Goal: Task Accomplishment & Management: Complete application form

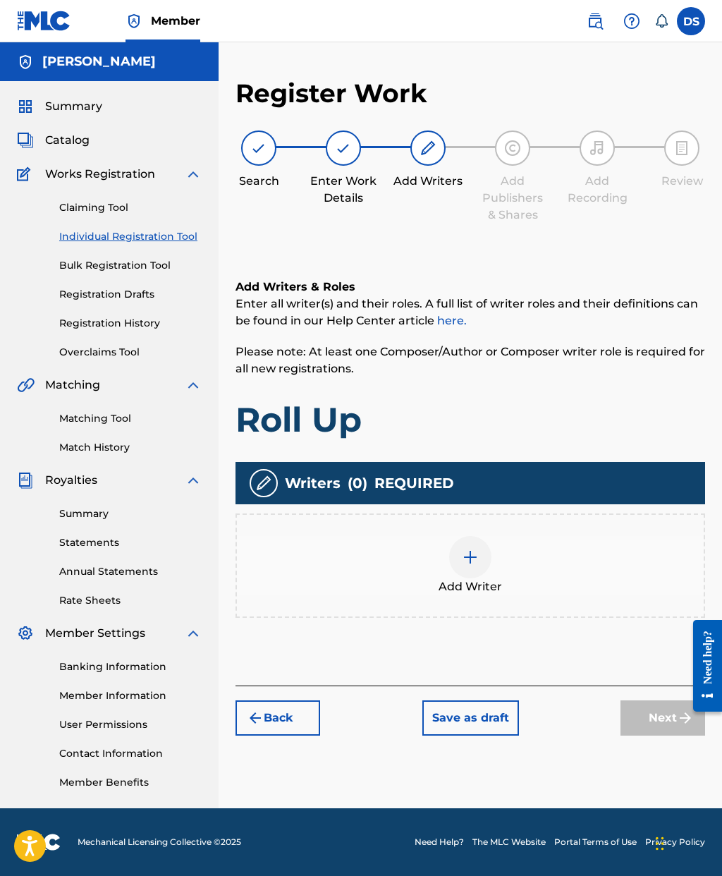
scroll to position [36, 0]
click at [474, 549] on img at bounding box center [470, 557] width 17 height 17
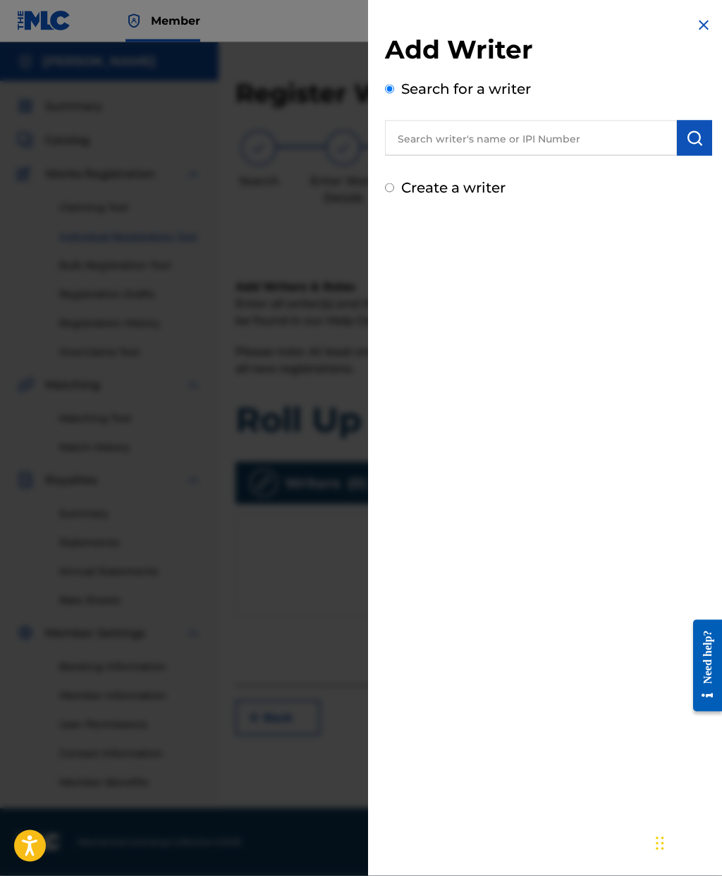
scroll to position [37, 0]
click at [557, 136] on input "text" at bounding box center [531, 138] width 292 height 35
type input "[PERSON_NAME]"
click at [700, 139] on img "submit" at bounding box center [694, 138] width 17 height 17
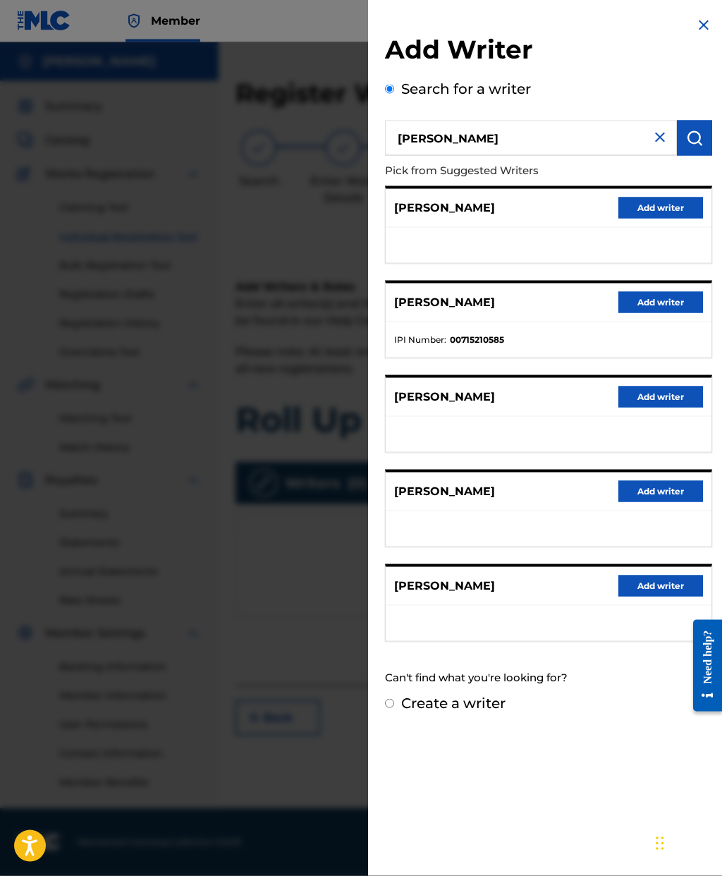
scroll to position [37, 0]
click at [684, 491] on button "Add writer" at bounding box center [661, 491] width 85 height 21
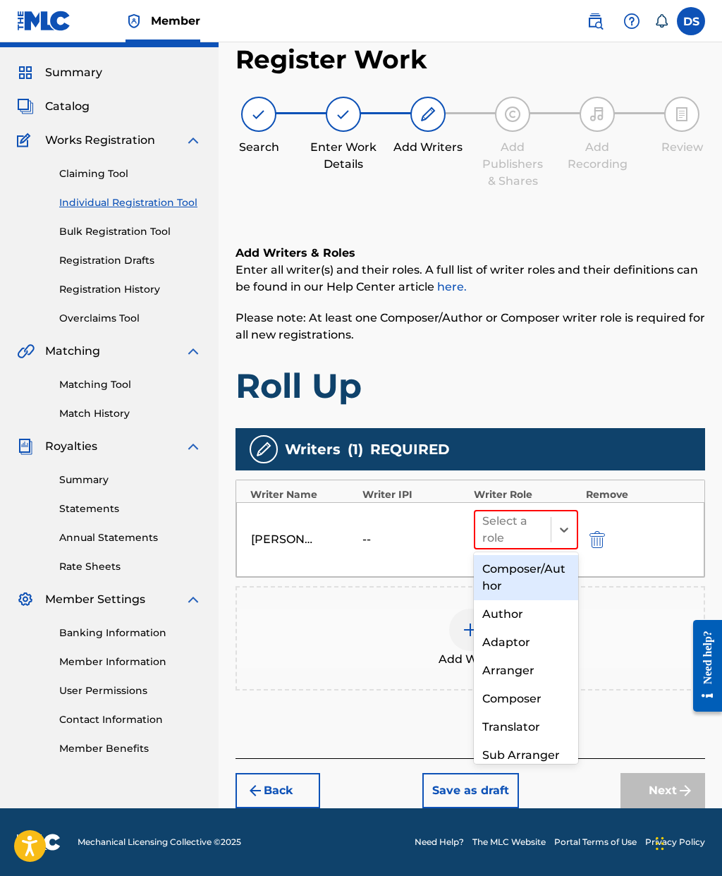
scroll to position [36, 0]
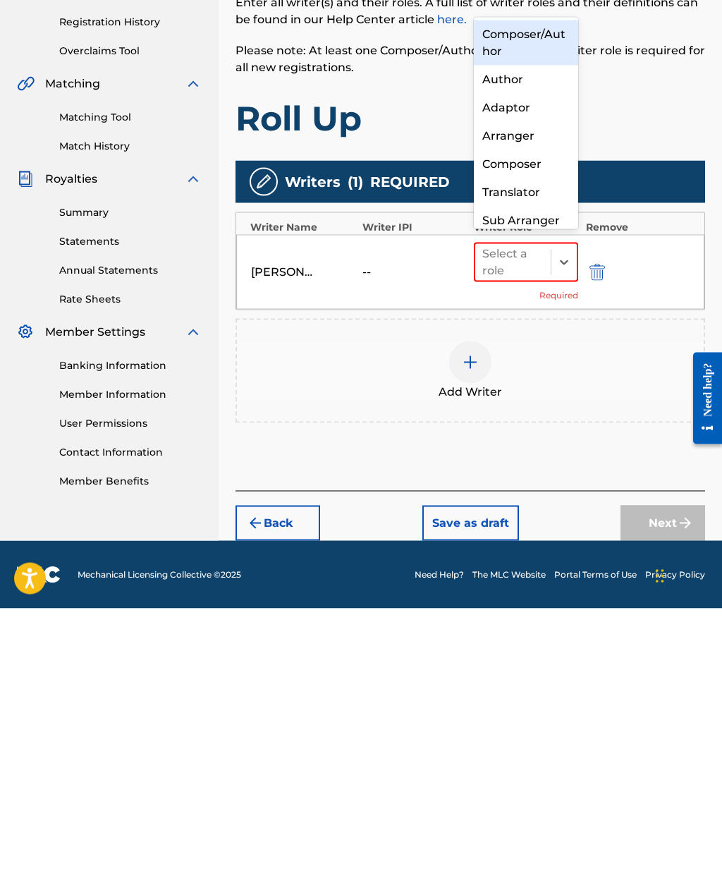
click at [549, 418] on div "Composer" at bounding box center [526, 432] width 104 height 28
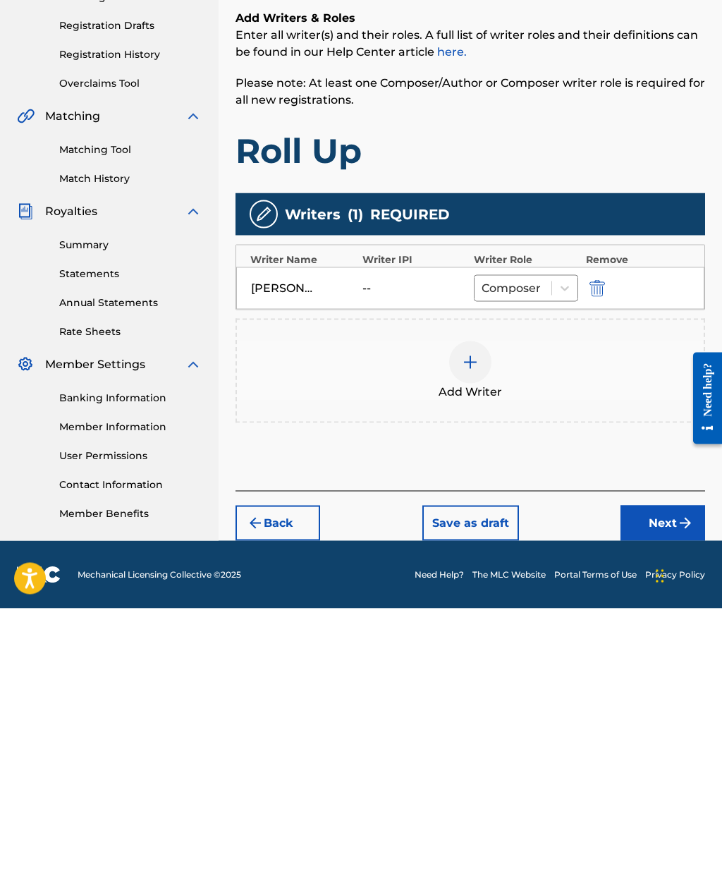
scroll to position [56, 0]
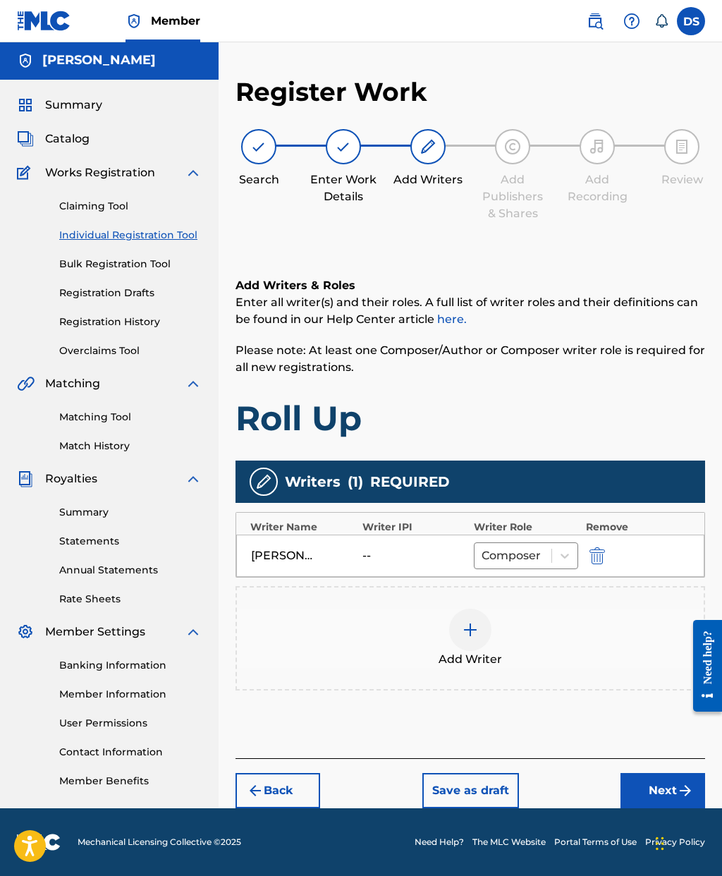
click at [663, 773] on button "Next" at bounding box center [663, 790] width 85 height 35
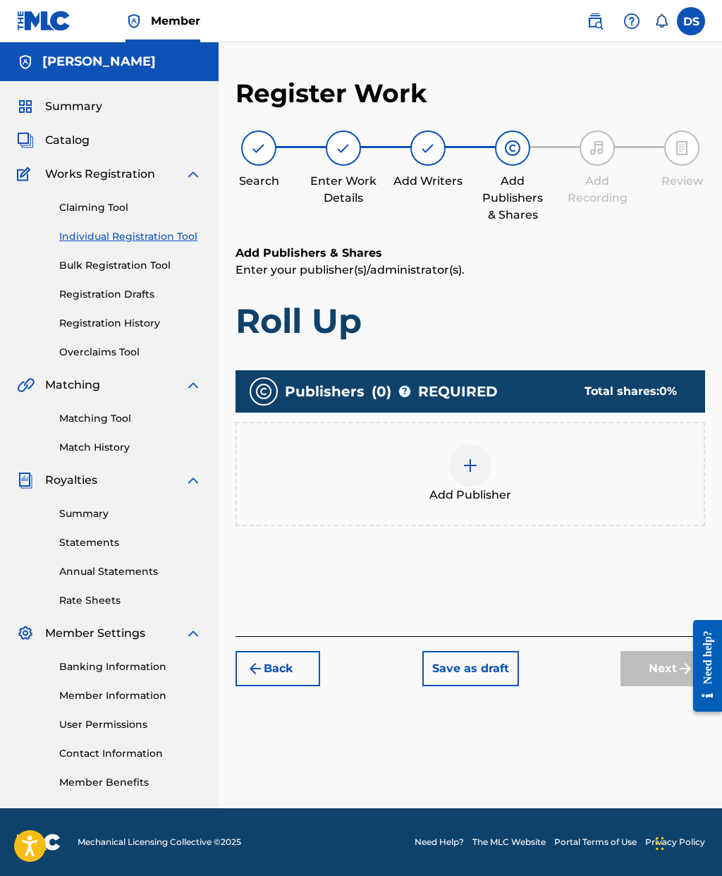
click at [474, 457] on img at bounding box center [470, 465] width 17 height 17
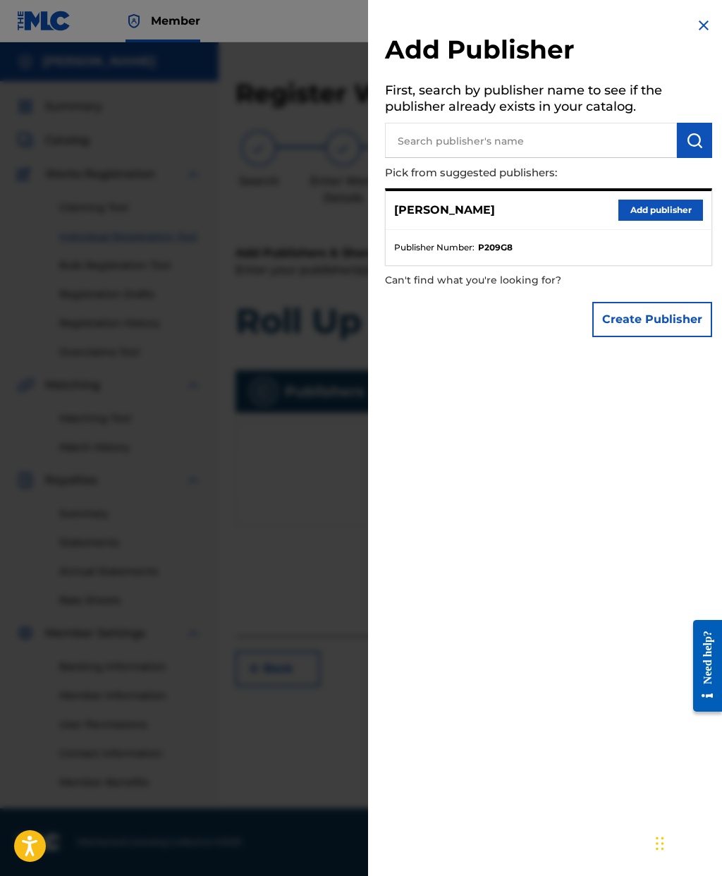
click at [664, 211] on button "Add publisher" at bounding box center [661, 210] width 85 height 21
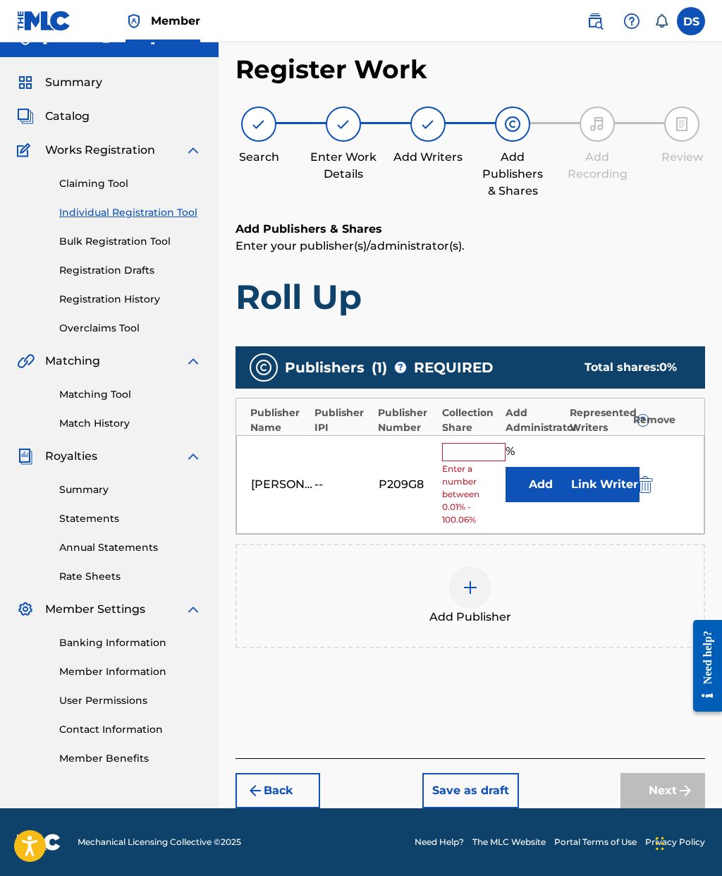
click at [479, 443] on input "text" at bounding box center [473, 452] width 63 height 18
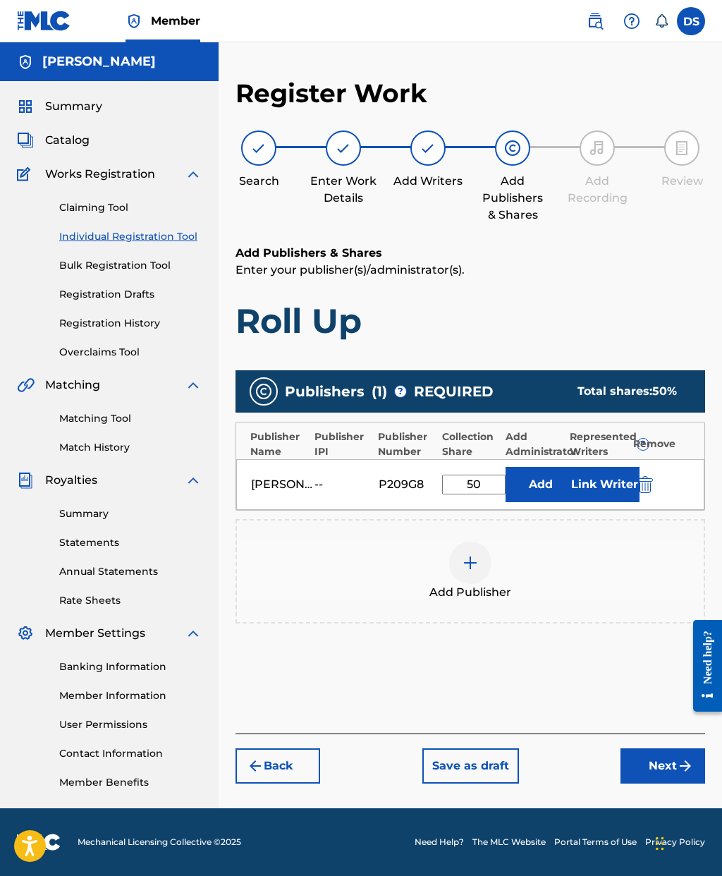
type input "50"
click at [690, 542] on div "Add Publisher" at bounding box center [470, 571] width 467 height 59
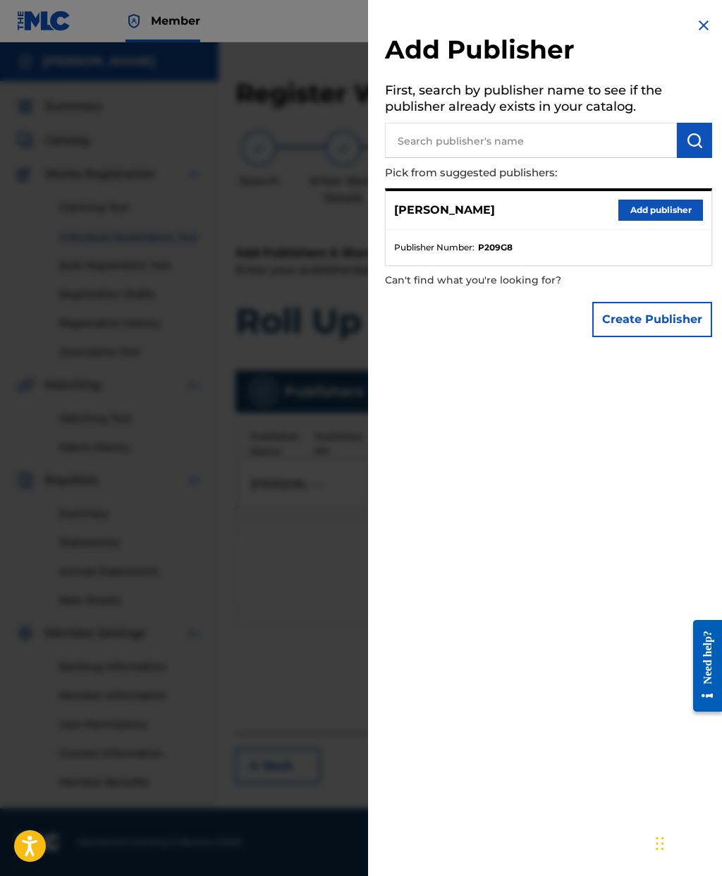
click at [650, 209] on button "Add publisher" at bounding box center [661, 210] width 85 height 21
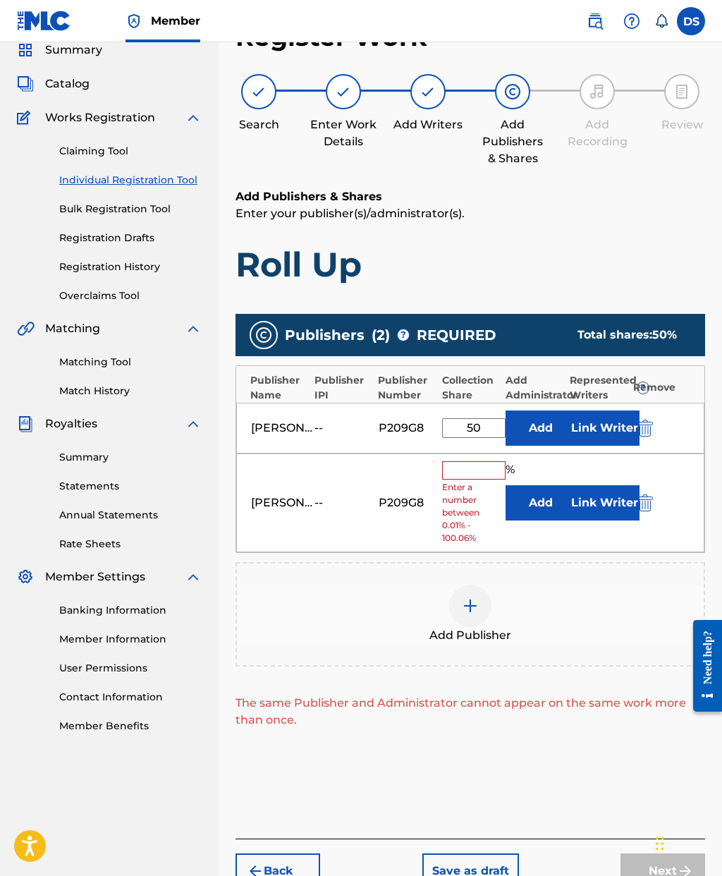
click at [644, 507] on img "submit" at bounding box center [646, 502] width 16 height 17
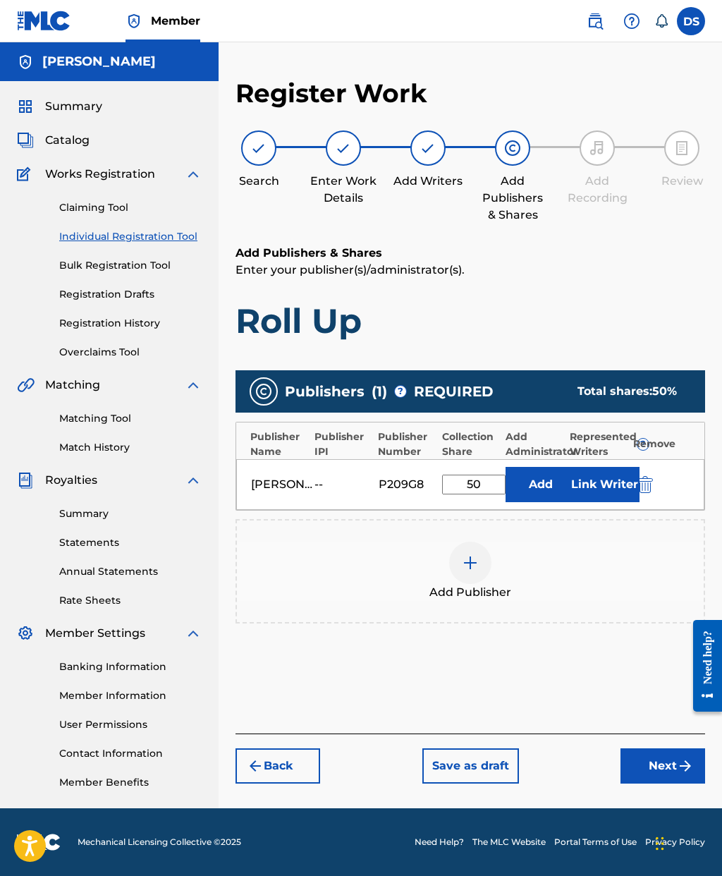
click at [655, 748] on button "Next" at bounding box center [663, 765] width 85 height 35
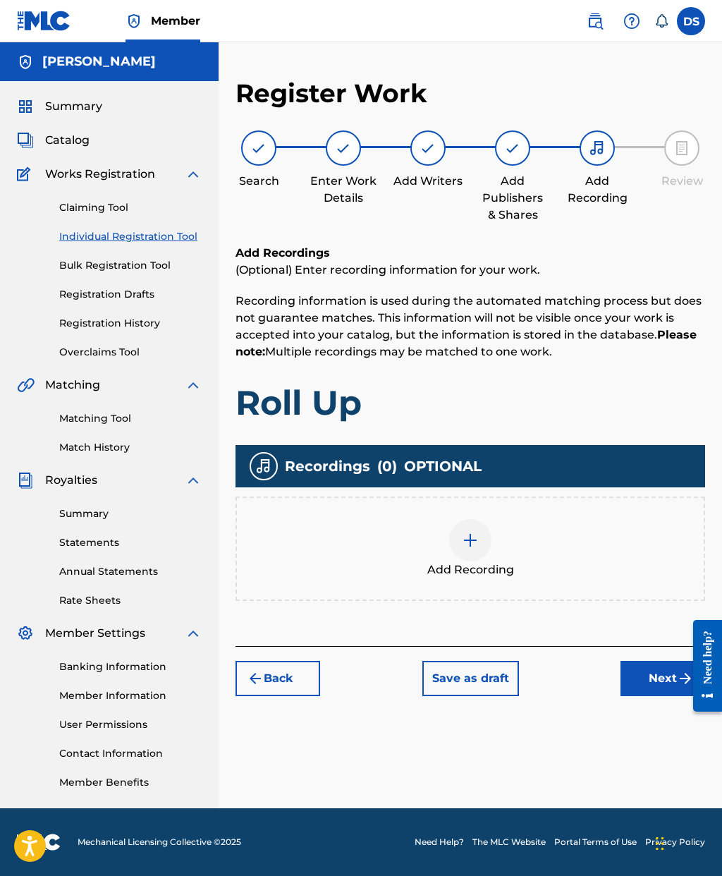
click at [643, 661] on button "Next" at bounding box center [663, 678] width 85 height 35
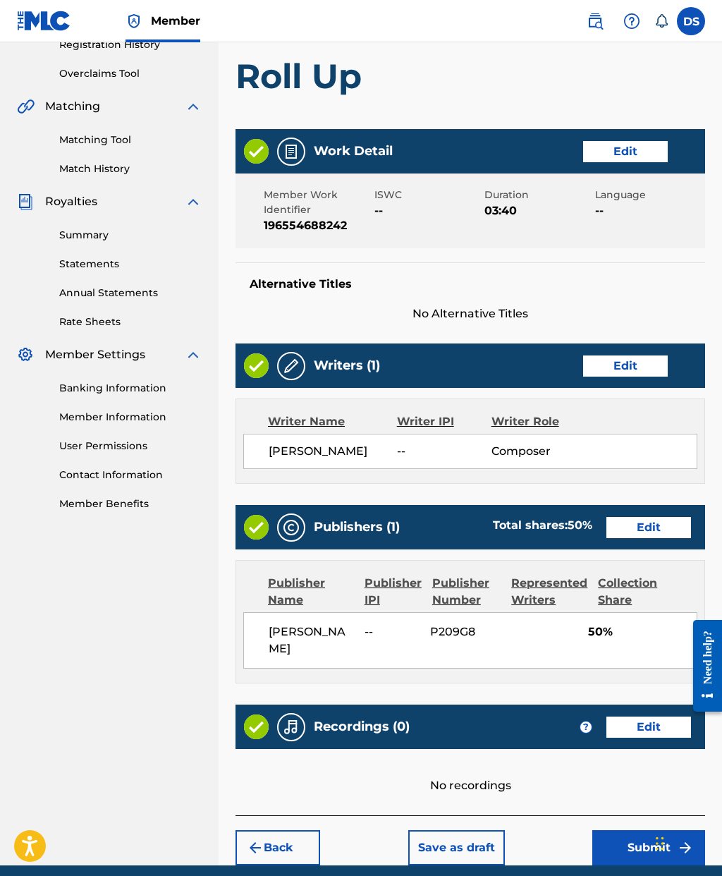
scroll to position [335, 0]
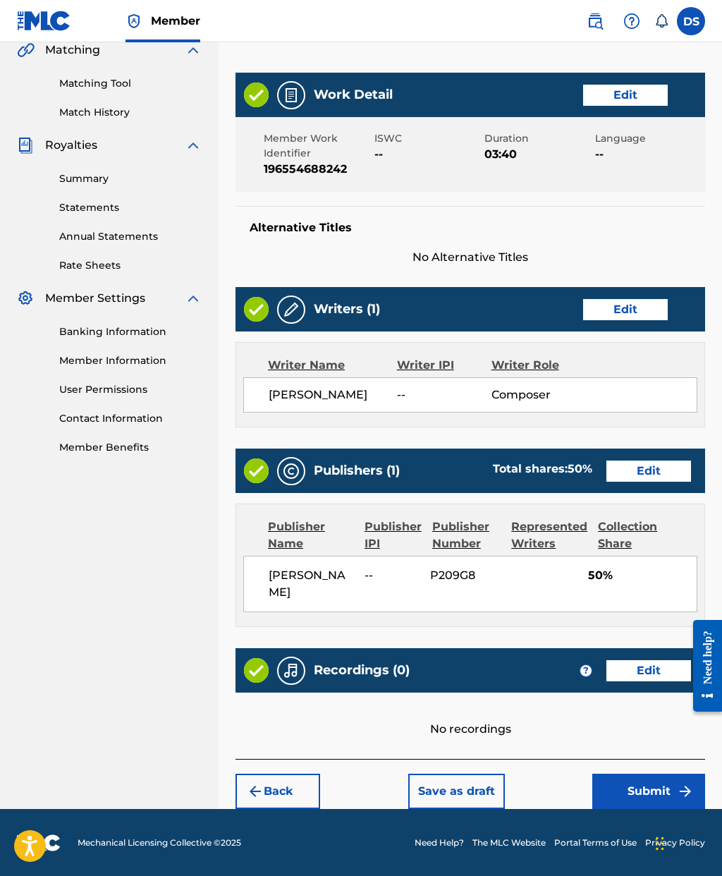
click at [631, 309] on button "Edit" at bounding box center [625, 309] width 85 height 21
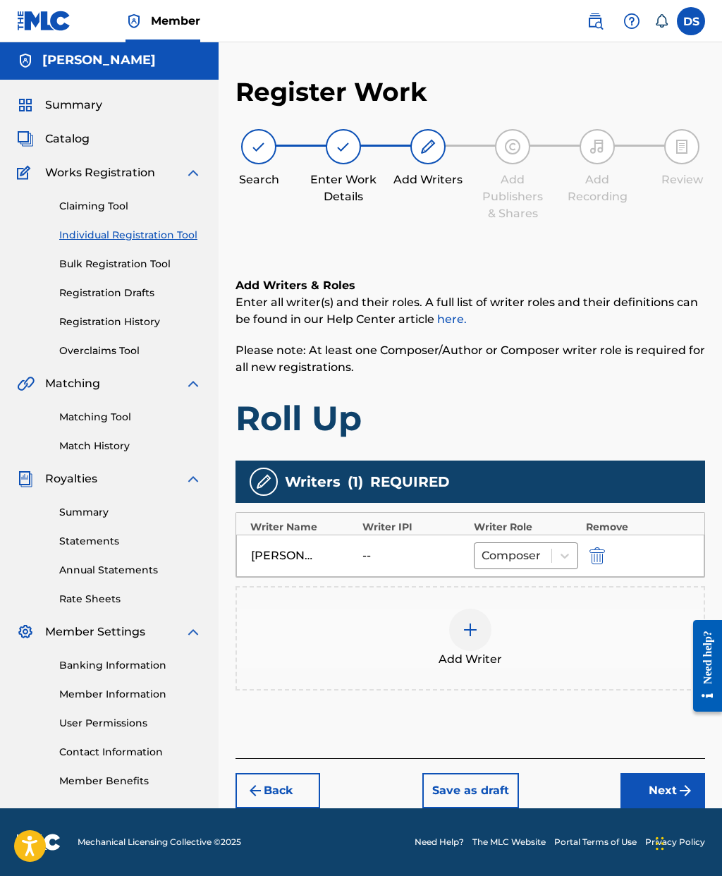
click at [389, 547] on div "--" at bounding box center [394, 555] width 63 height 17
click at [378, 547] on div "--" at bounding box center [394, 555] width 63 height 17
click at [391, 547] on div "--" at bounding box center [394, 555] width 63 height 17
click at [390, 547] on div "--" at bounding box center [394, 555] width 63 height 17
click at [397, 535] on div "[PERSON_NAME] -- Composer" at bounding box center [470, 556] width 468 height 42
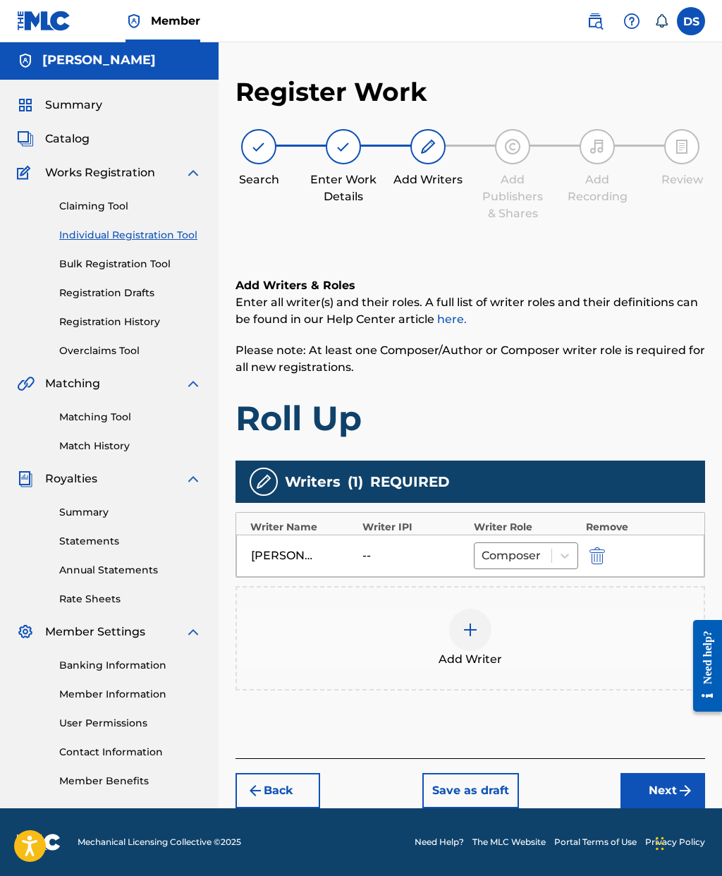
click at [375, 547] on div "--" at bounding box center [394, 555] width 63 height 17
click at [308, 547] on div "[PERSON_NAME]" at bounding box center [282, 555] width 63 height 17
click at [648, 461] on div "Writers ( 1 ) REQUIRED" at bounding box center [471, 482] width 470 height 42
click at [269, 473] on img at bounding box center [263, 481] width 17 height 17
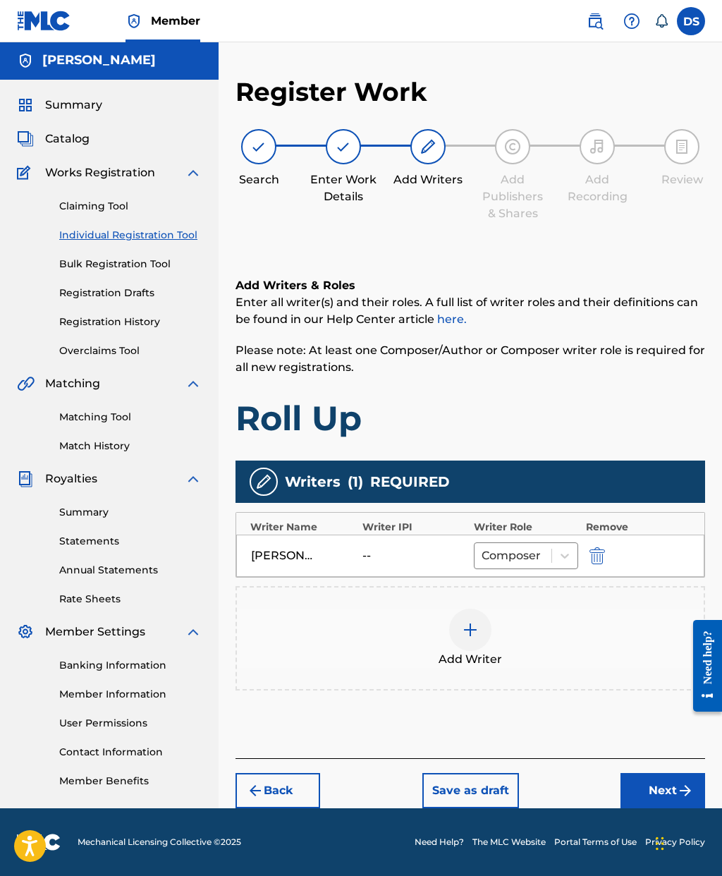
click at [260, 473] on img at bounding box center [263, 481] width 17 height 17
click at [368, 494] on div "Writers ( 1 ) REQUIRED Writer Name Writer IPI Writer Role Remove [PERSON_NAME] …" at bounding box center [471, 576] width 470 height 230
click at [373, 547] on div "--" at bounding box center [394, 555] width 63 height 17
click at [389, 477] on span "REQUIRED" at bounding box center [410, 481] width 80 height 21
click at [599, 547] on img "submit" at bounding box center [598, 555] width 16 height 17
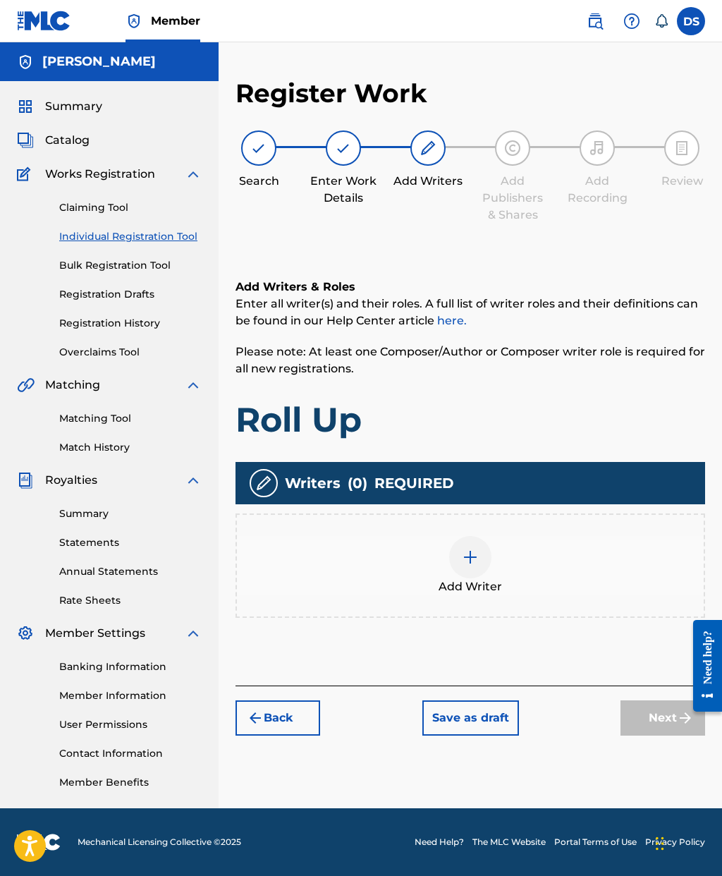
click at [477, 549] on img at bounding box center [470, 557] width 17 height 17
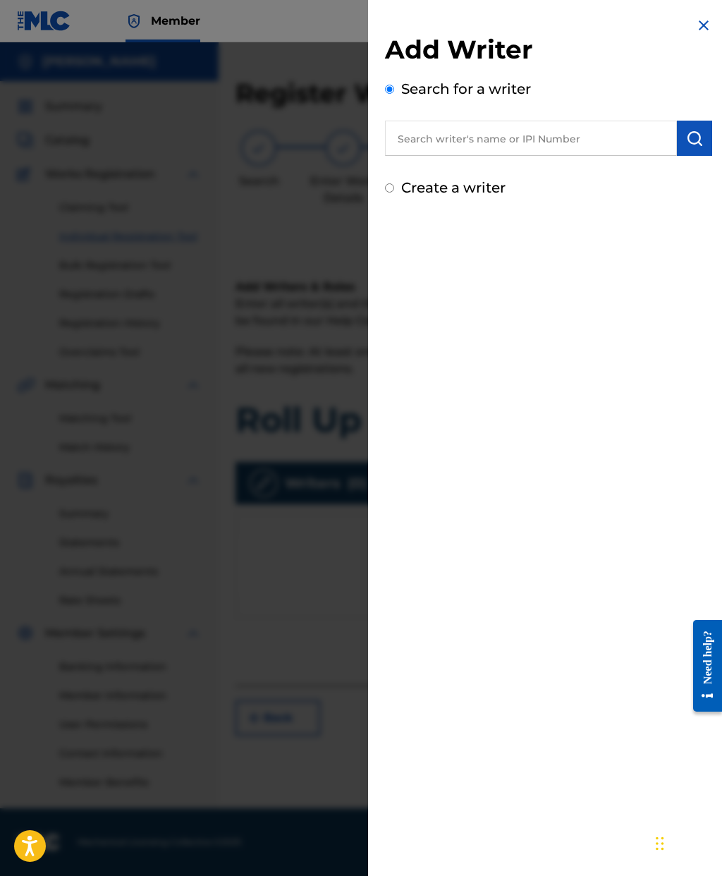
click at [559, 143] on input "text" at bounding box center [531, 138] width 292 height 35
paste input "1280906058"
type input "1280906058"
click at [695, 140] on img "submit" at bounding box center [694, 138] width 17 height 17
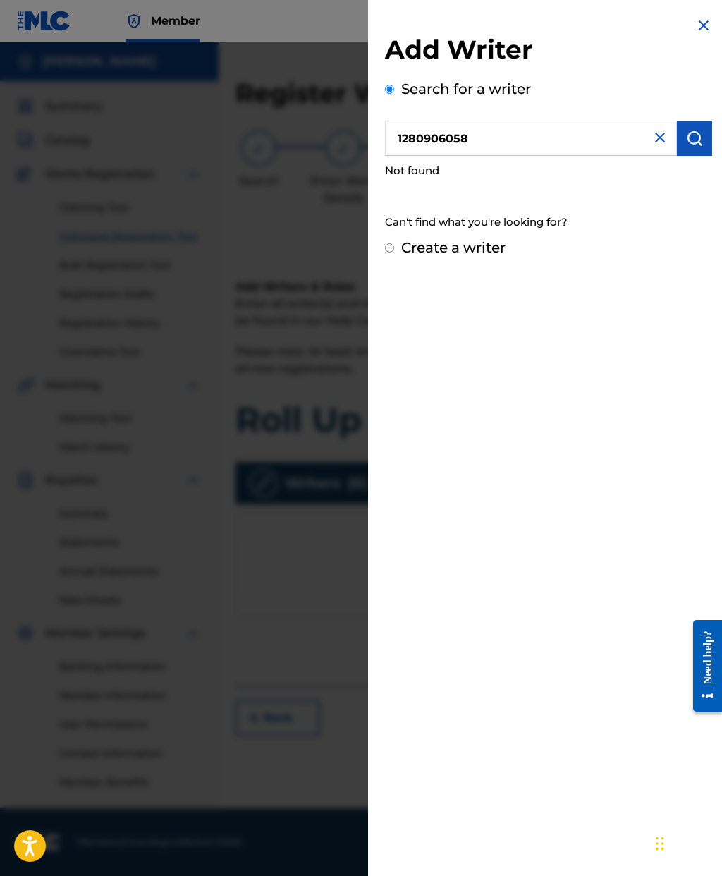
click at [661, 138] on img at bounding box center [660, 137] width 17 height 17
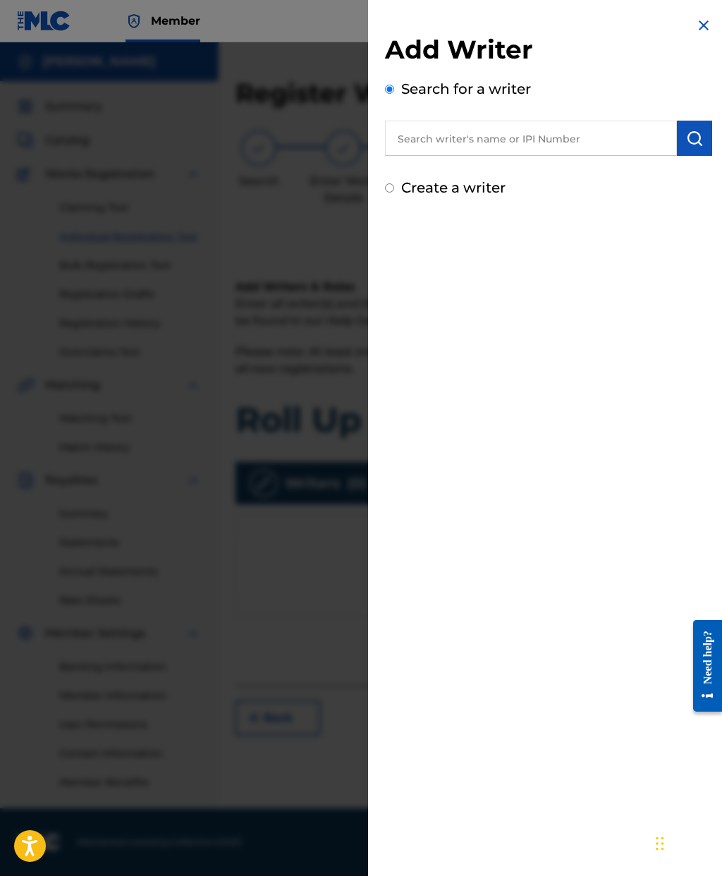
click at [468, 138] on input "text" at bounding box center [531, 138] width 292 height 35
type input "[PERSON_NAME]"
click at [700, 130] on img "submit" at bounding box center [694, 138] width 17 height 17
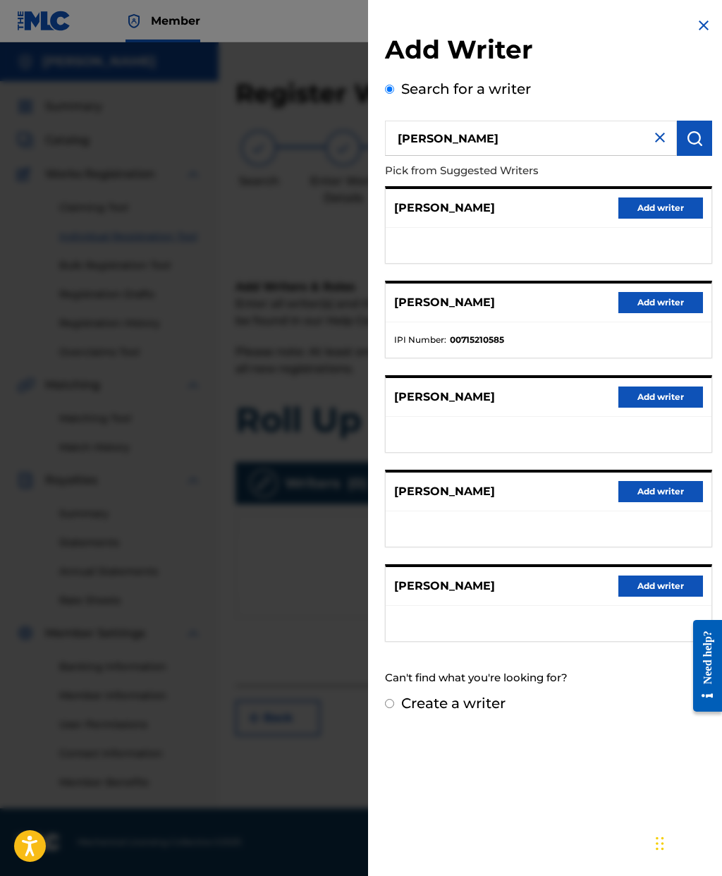
click at [666, 492] on button "Add writer" at bounding box center [661, 491] width 85 height 21
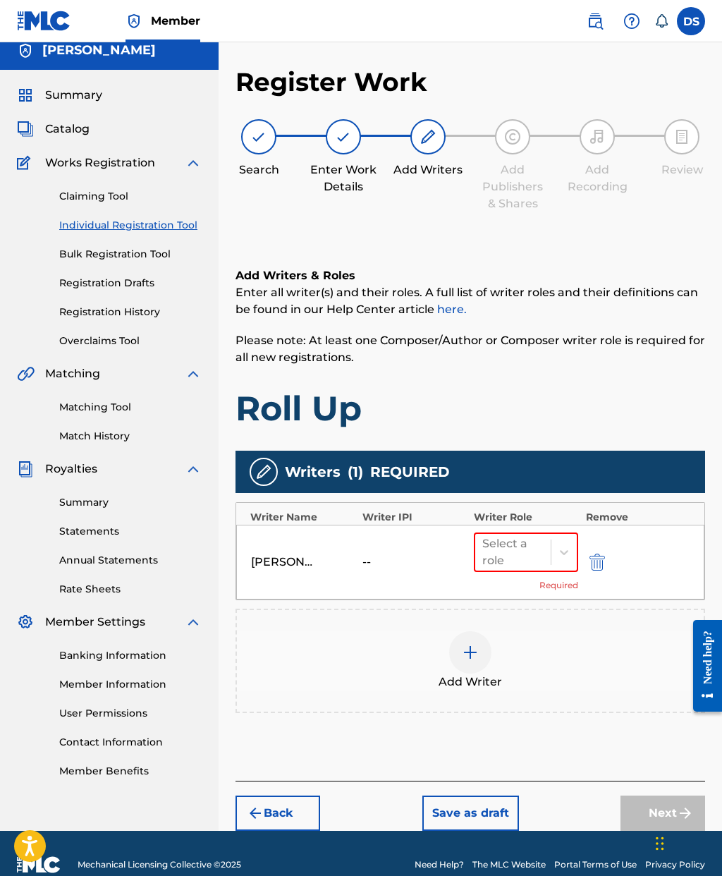
click at [383, 562] on div "--" at bounding box center [394, 562] width 63 height 17
click at [596, 561] on img "submit" at bounding box center [598, 562] width 16 height 17
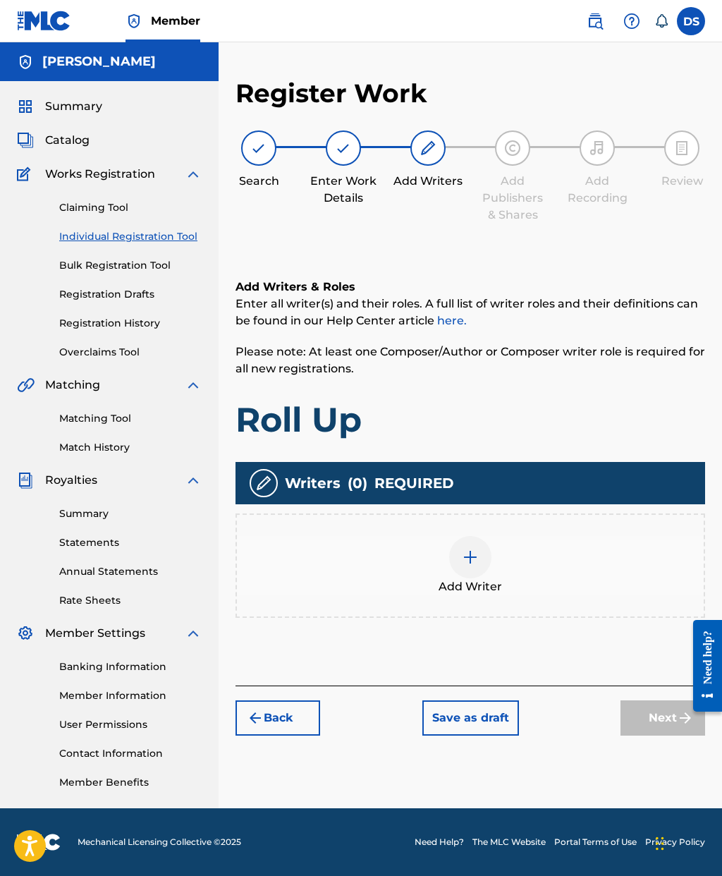
click at [478, 549] on img at bounding box center [470, 557] width 17 height 17
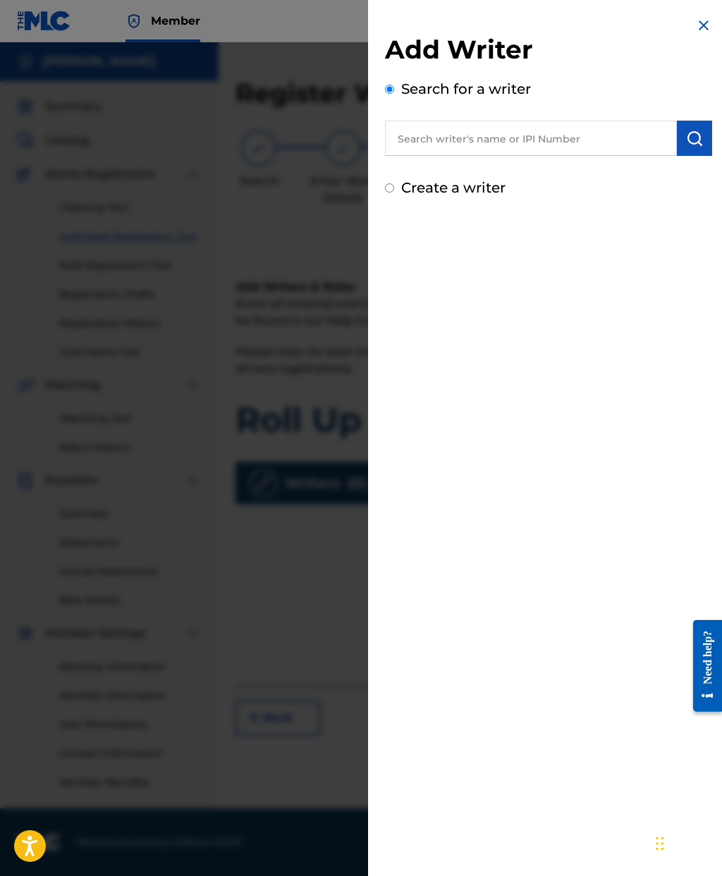
click at [441, 190] on label "Create a writer" at bounding box center [453, 187] width 104 height 17
radio input "true"
click at [394, 190] on input "Create a writer" at bounding box center [389, 187] width 9 height 9
radio input "false"
radio input "true"
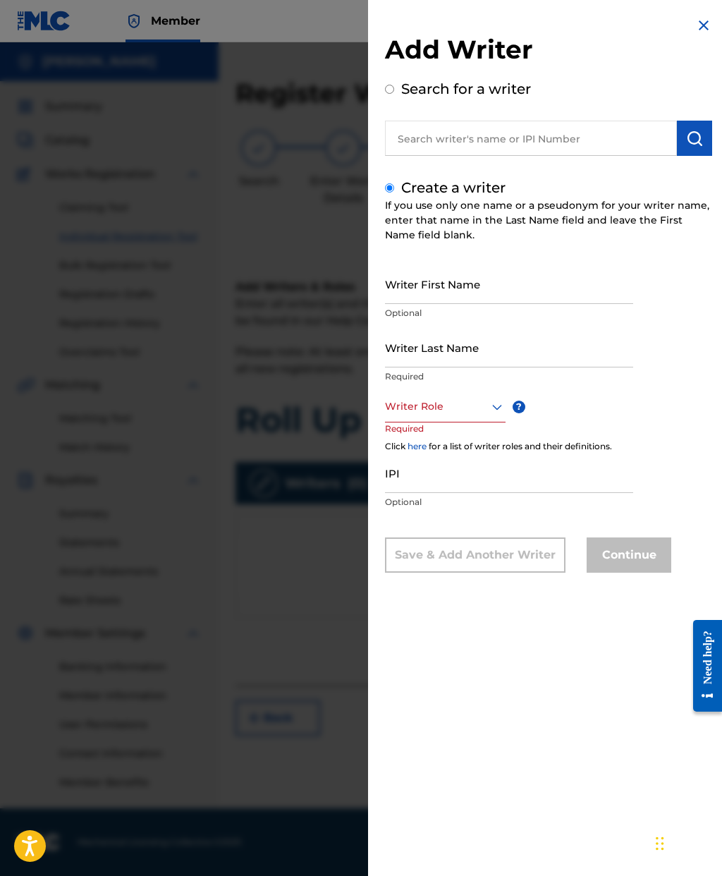
click at [414, 486] on input "IPI" at bounding box center [509, 473] width 248 height 40
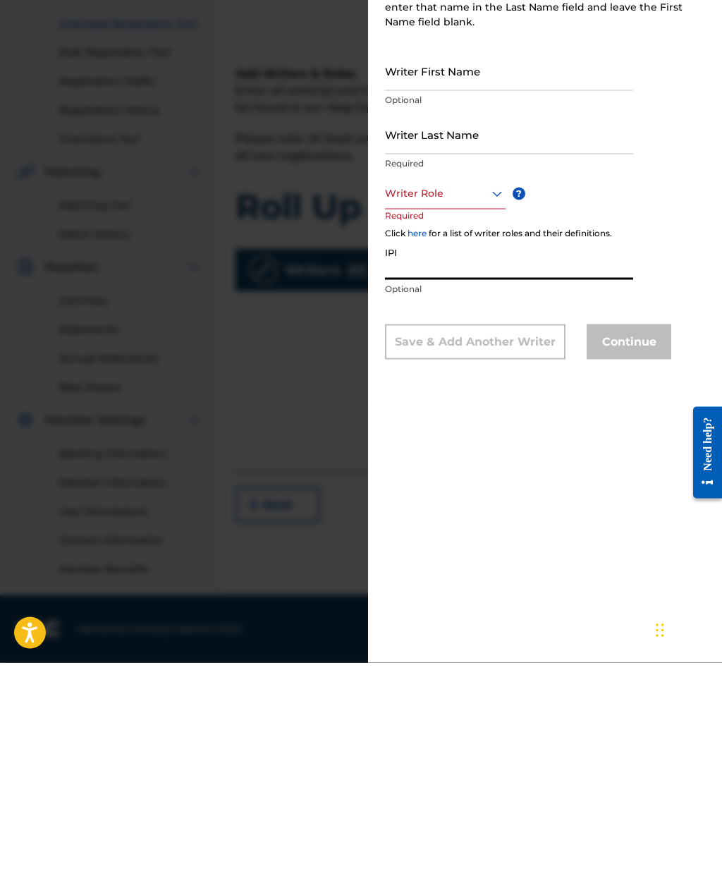
paste input "1280906058"
type input "1280906058"
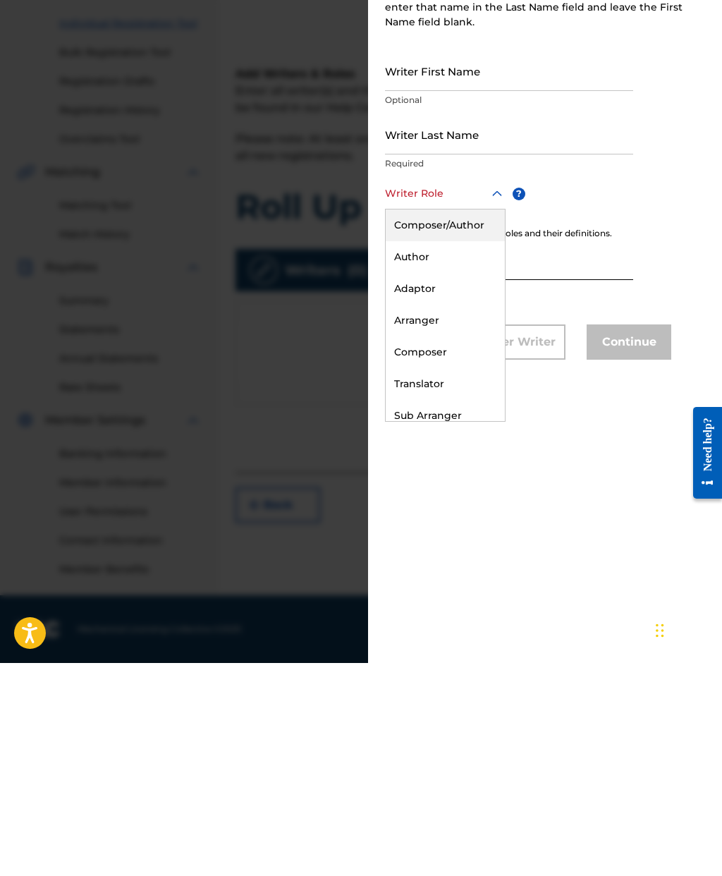
scroll to position [0, 0]
click at [475, 423] on div "Composer/Author" at bounding box center [445, 439] width 119 height 32
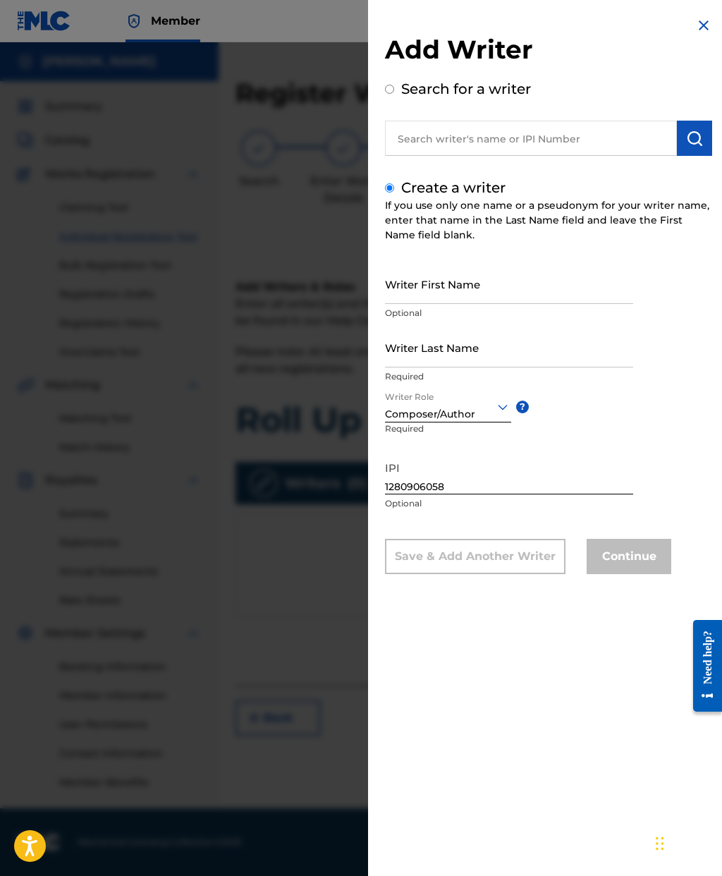
click at [497, 351] on input "Writer Last Name" at bounding box center [509, 347] width 248 height 40
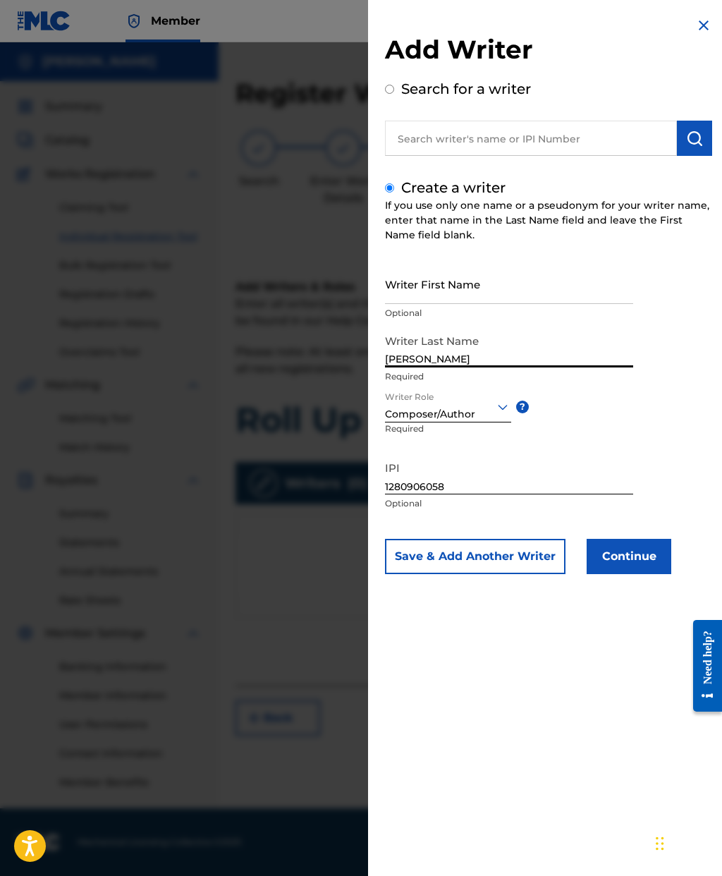
type input "[PERSON_NAME]"
click at [445, 298] on input "Writer First Name" at bounding box center [509, 284] width 248 height 40
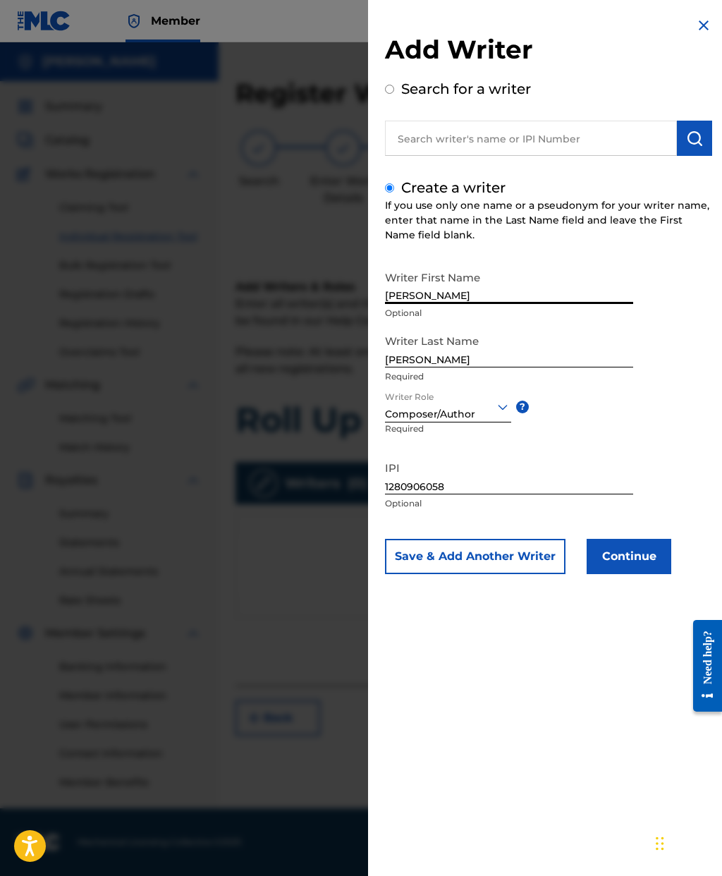
type input "[PERSON_NAME]"
click at [633, 558] on button "Continue" at bounding box center [629, 556] width 85 height 35
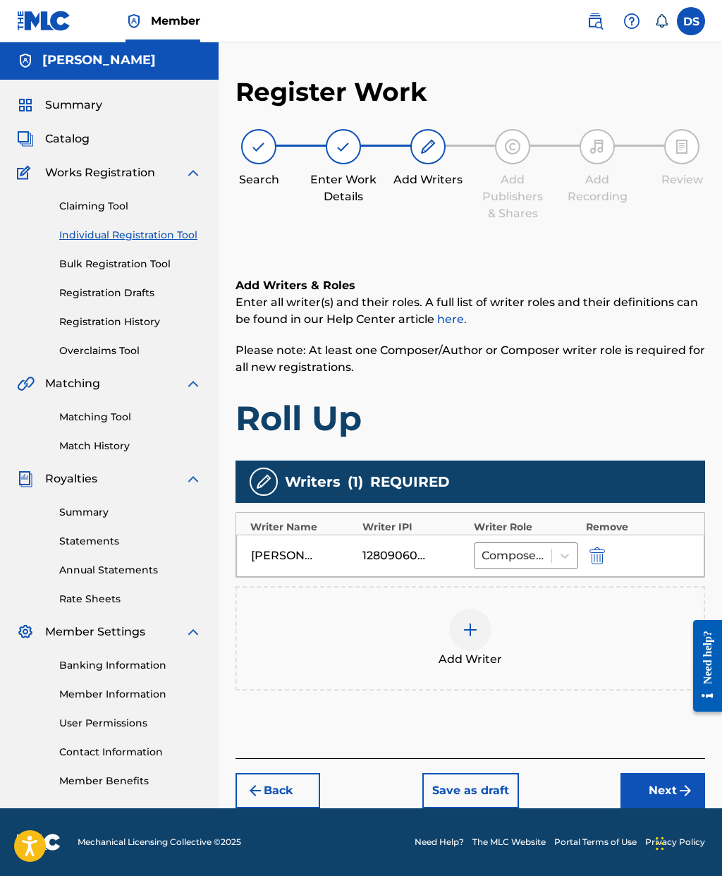
click at [652, 773] on button "Next" at bounding box center [663, 790] width 85 height 35
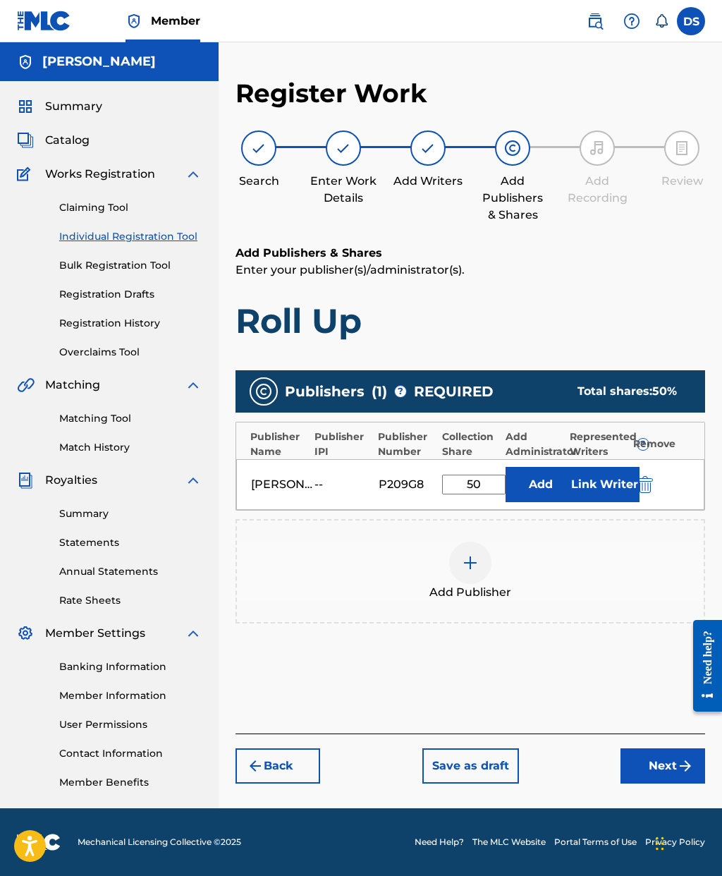
click at [653, 748] on button "Next" at bounding box center [663, 765] width 85 height 35
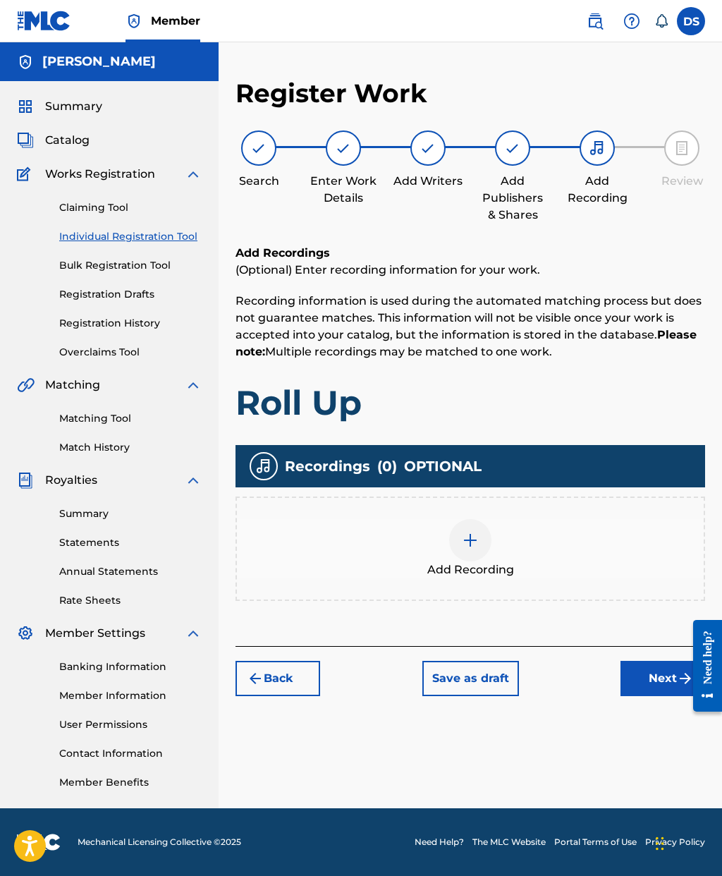
click at [655, 661] on button "Next" at bounding box center [663, 678] width 85 height 35
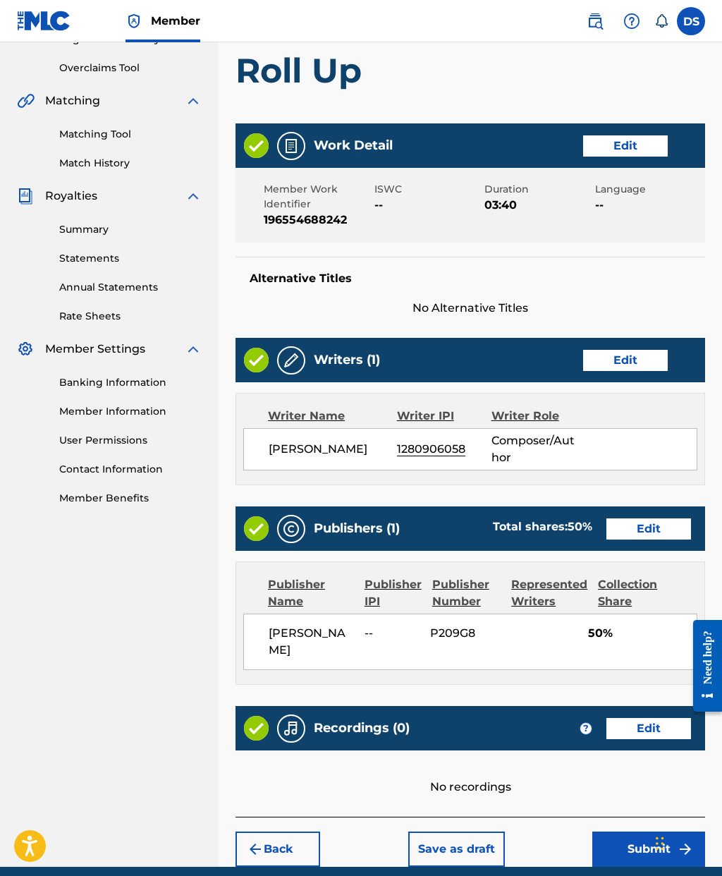
scroll to position [285, 0]
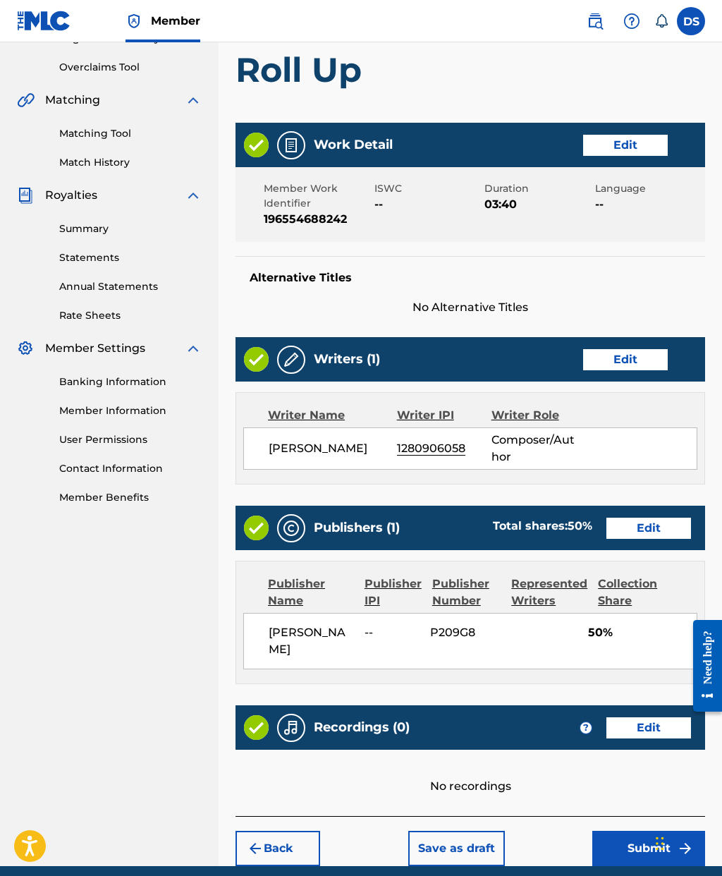
click at [643, 727] on button "Edit" at bounding box center [649, 727] width 85 height 21
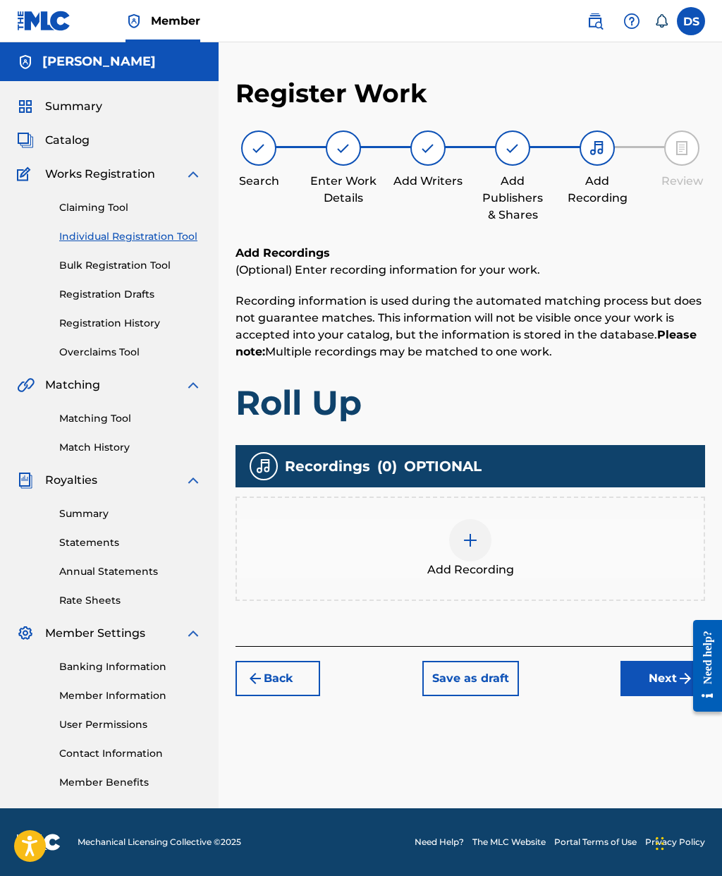
click at [469, 532] on img at bounding box center [470, 540] width 17 height 17
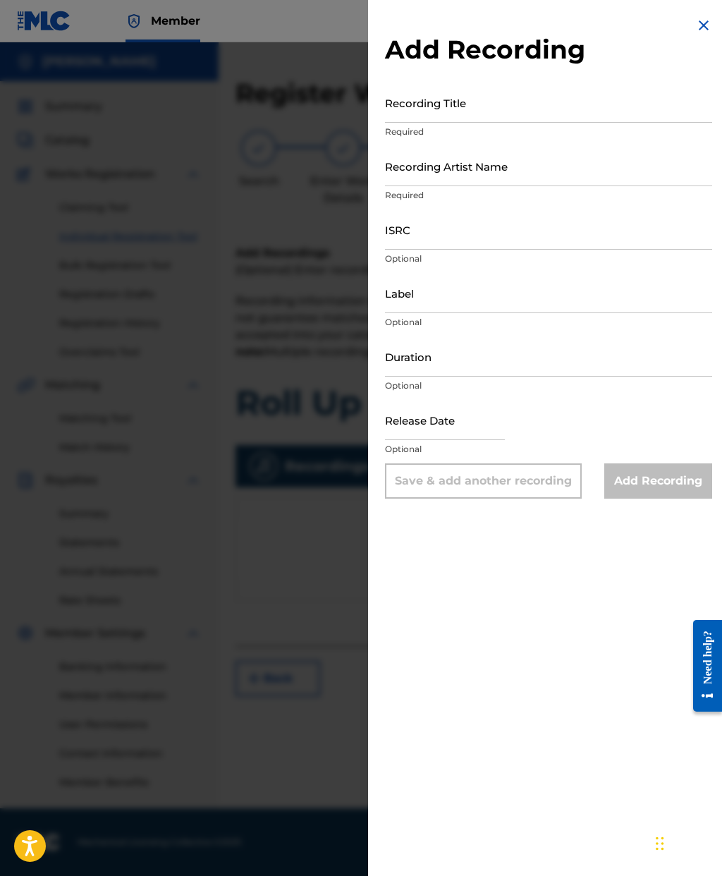
click at [700, 22] on img at bounding box center [704, 25] width 17 height 17
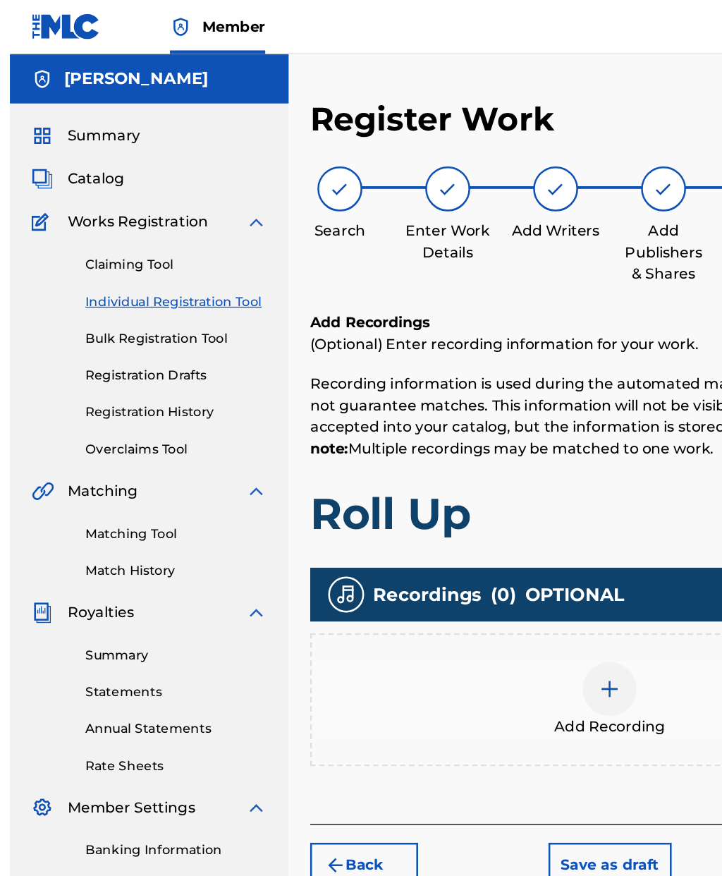
scroll to position [0, 0]
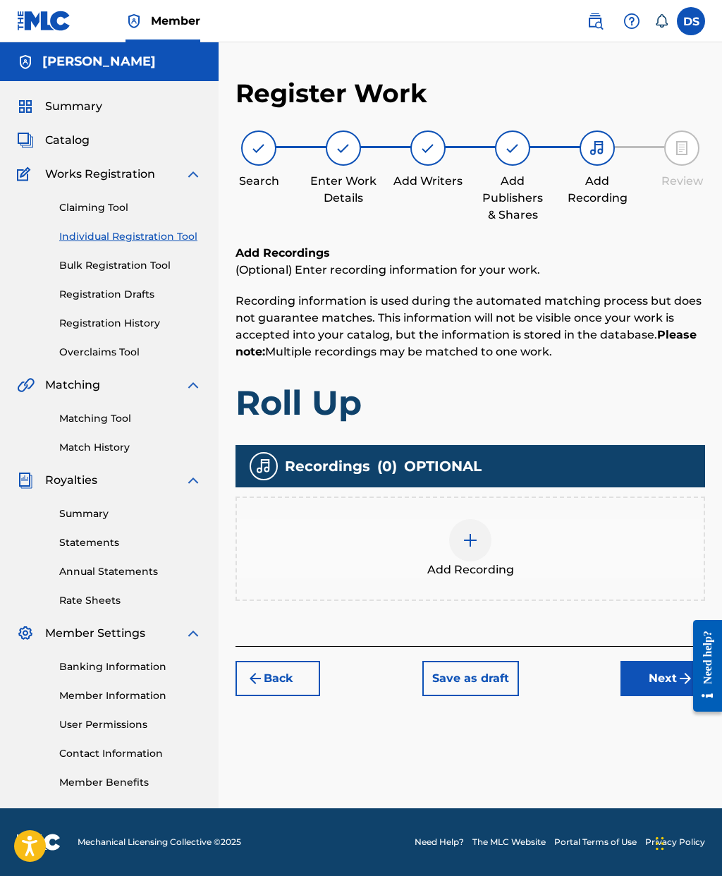
click at [473, 546] on img at bounding box center [470, 540] width 17 height 17
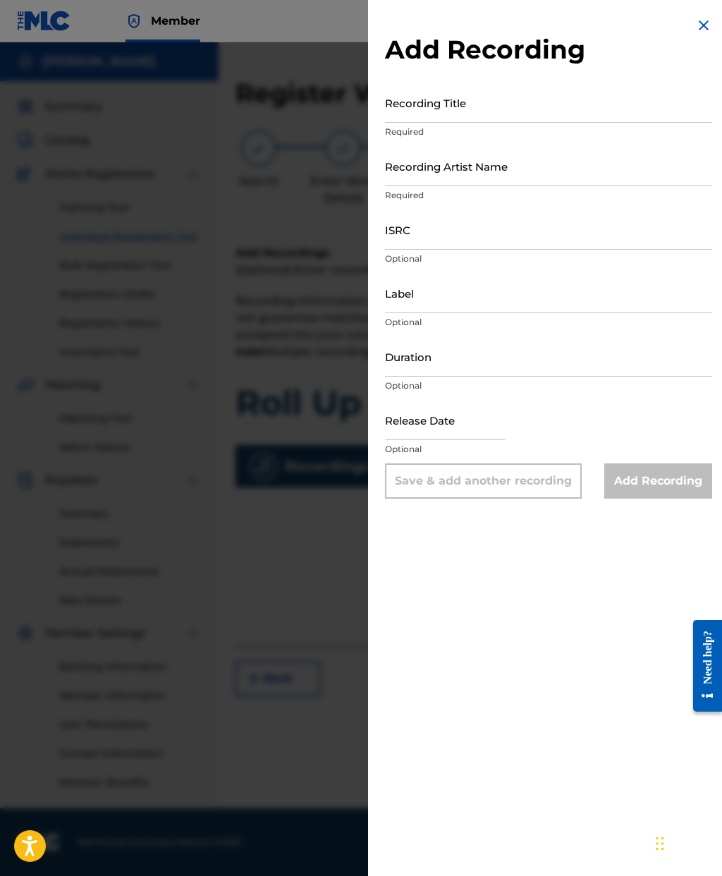
click at [319, 501] on div at bounding box center [361, 480] width 722 height 876
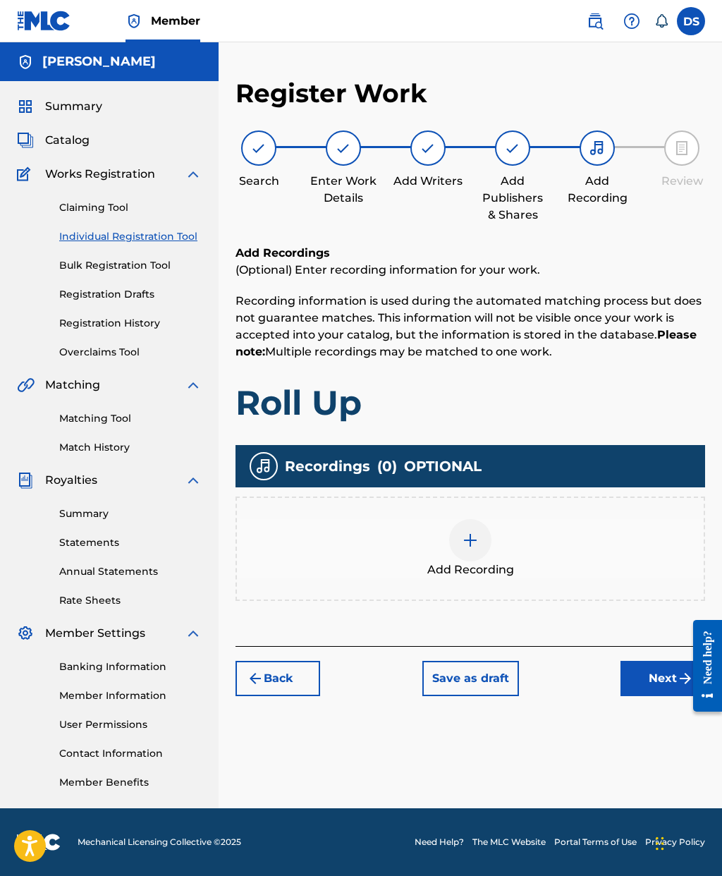
click at [478, 545] on img at bounding box center [470, 540] width 17 height 17
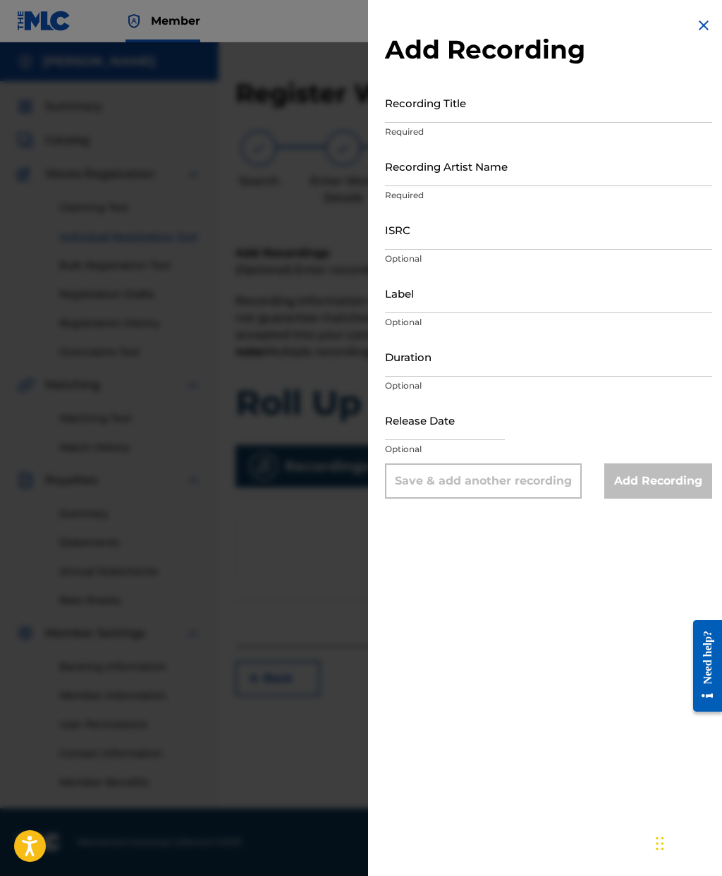
click at [487, 111] on input "Recording Title" at bounding box center [548, 103] width 327 height 40
type input "Roll Up"
click at [512, 162] on input "Recording Artist Name" at bounding box center [548, 166] width 327 height 40
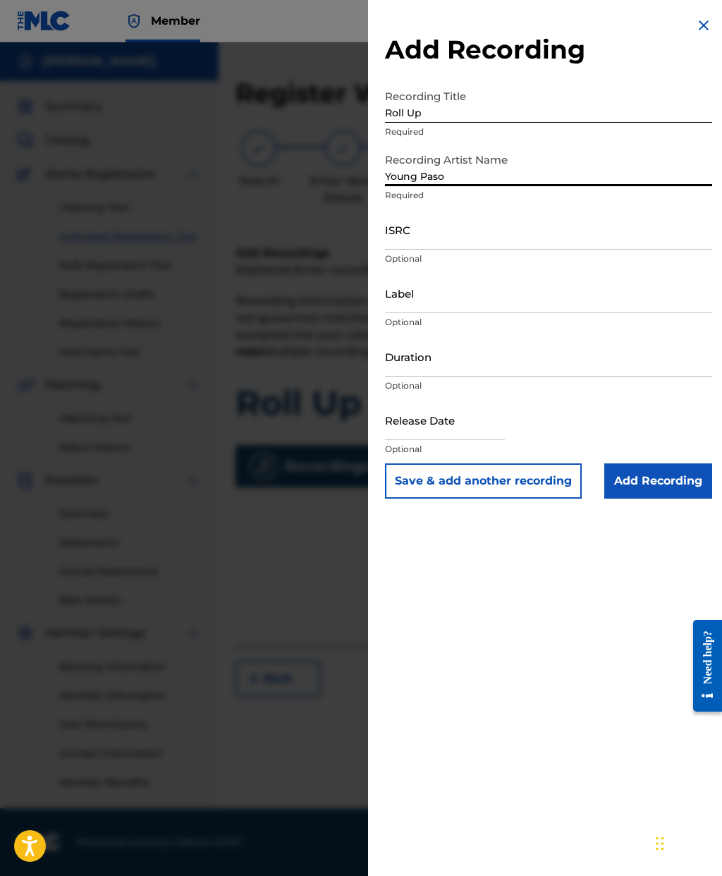
type input "Young Paso"
click at [477, 305] on input "Label" at bounding box center [548, 293] width 327 height 40
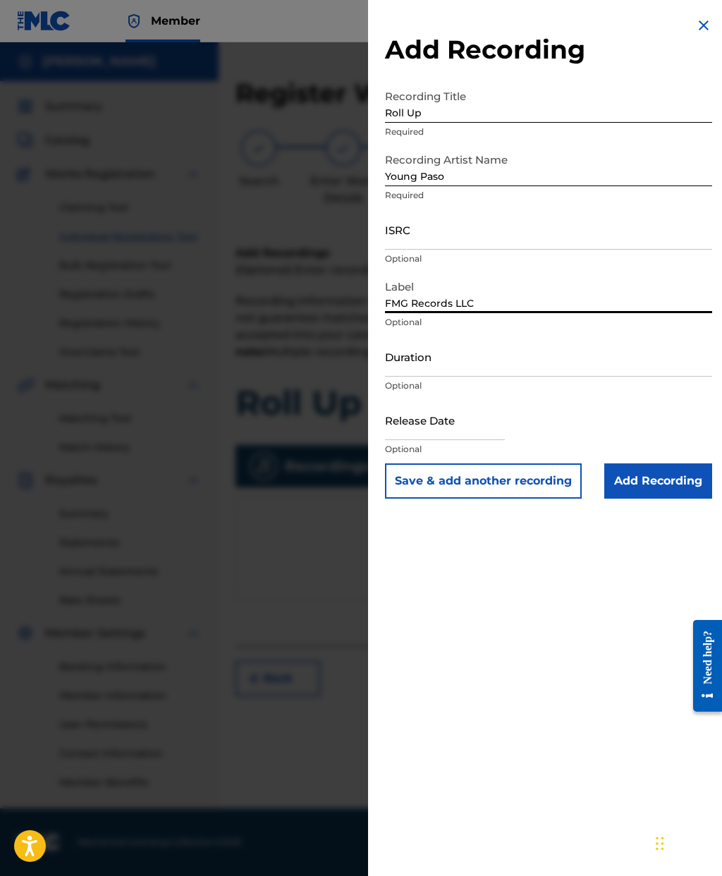
type input "FMG Records LLC"
click at [456, 358] on input "Duration" at bounding box center [548, 356] width 327 height 40
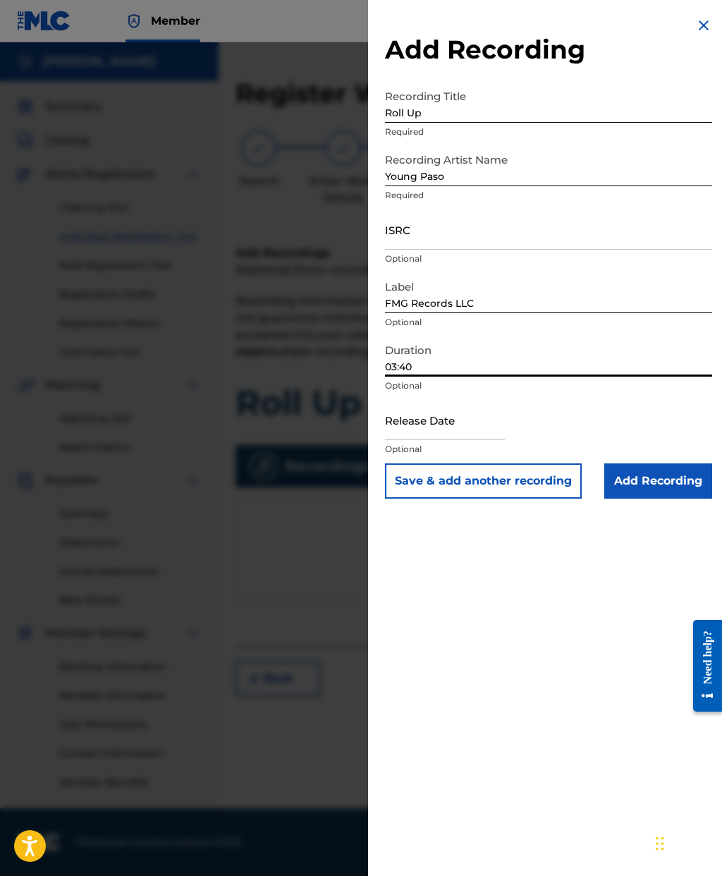
type input "03:40"
click at [432, 432] on input "text" at bounding box center [445, 420] width 120 height 40
select select "7"
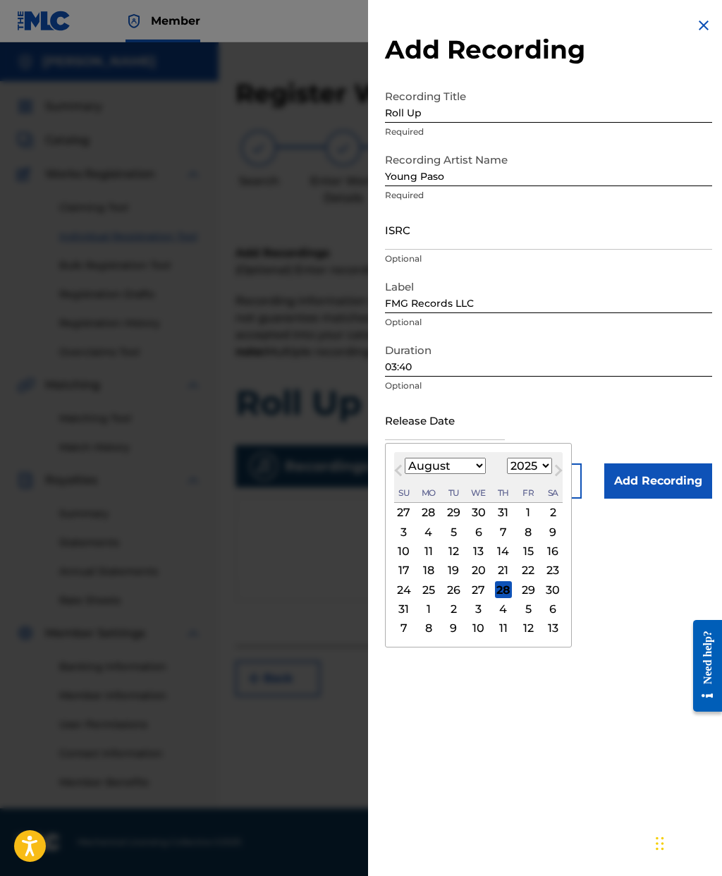
click at [538, 471] on select "1899 1900 1901 1902 1903 1904 1905 1906 1907 1908 1909 1910 1911 1912 1913 1914…" at bounding box center [529, 466] width 45 height 16
click at [546, 467] on select "1899 1900 1901 1902 1903 1904 1905 1906 1907 1908 1909 1910 1911 1912 1913 1914…" at bounding box center [529, 466] width 45 height 16
select select "2022"
click at [457, 465] on select "January February March April May June July August September October November De…" at bounding box center [445, 466] width 81 height 16
select select "1"
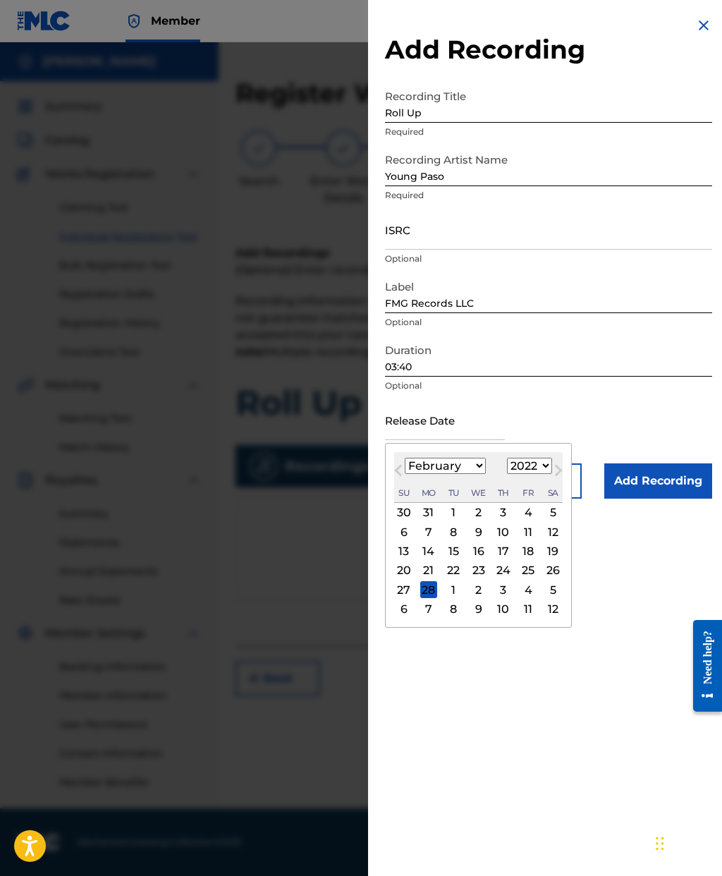
click at [537, 573] on div "25" at bounding box center [528, 570] width 17 height 17
type input "[DATE]"
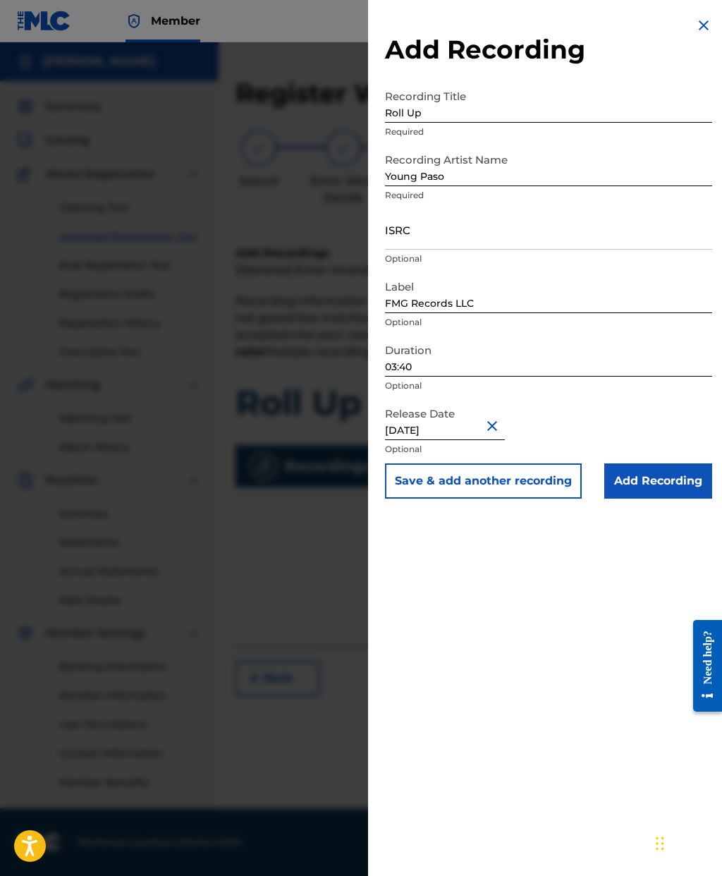
click at [675, 481] on input "Add Recording" at bounding box center [659, 480] width 108 height 35
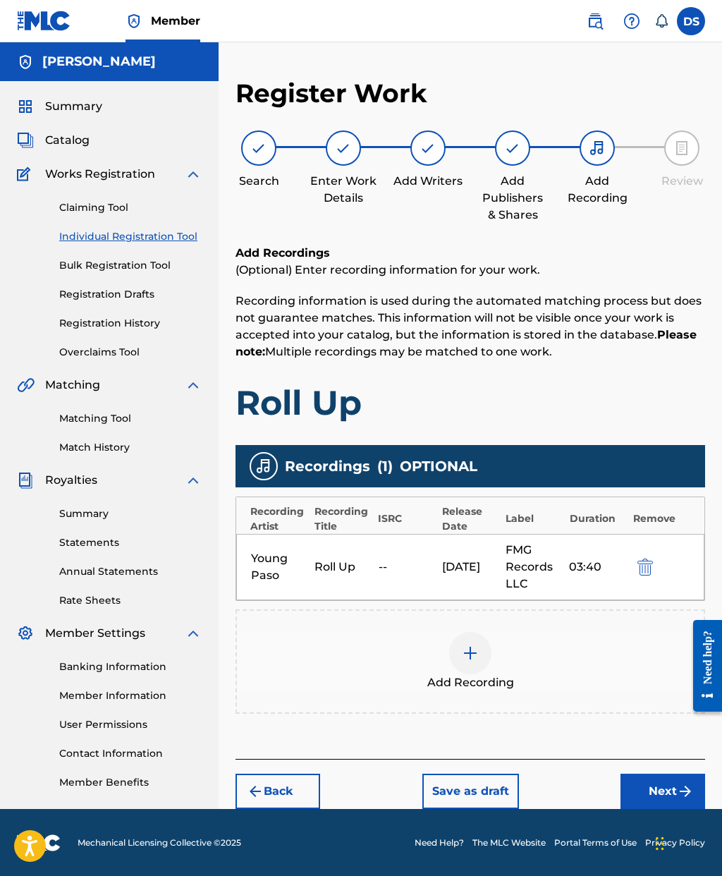
click at [659, 790] on button "Next" at bounding box center [663, 791] width 85 height 35
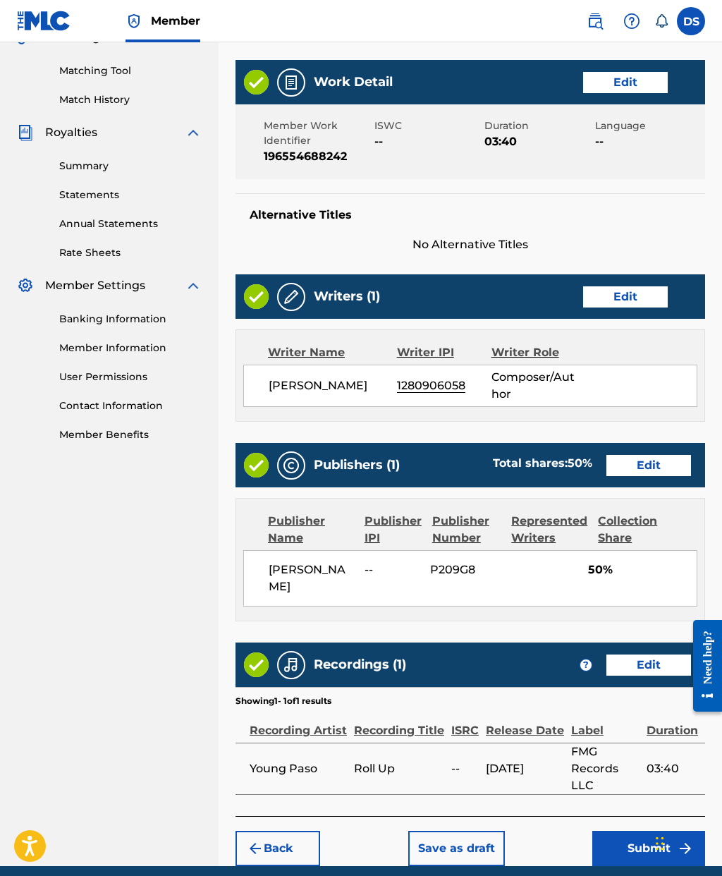
scroll to position [404, 0]
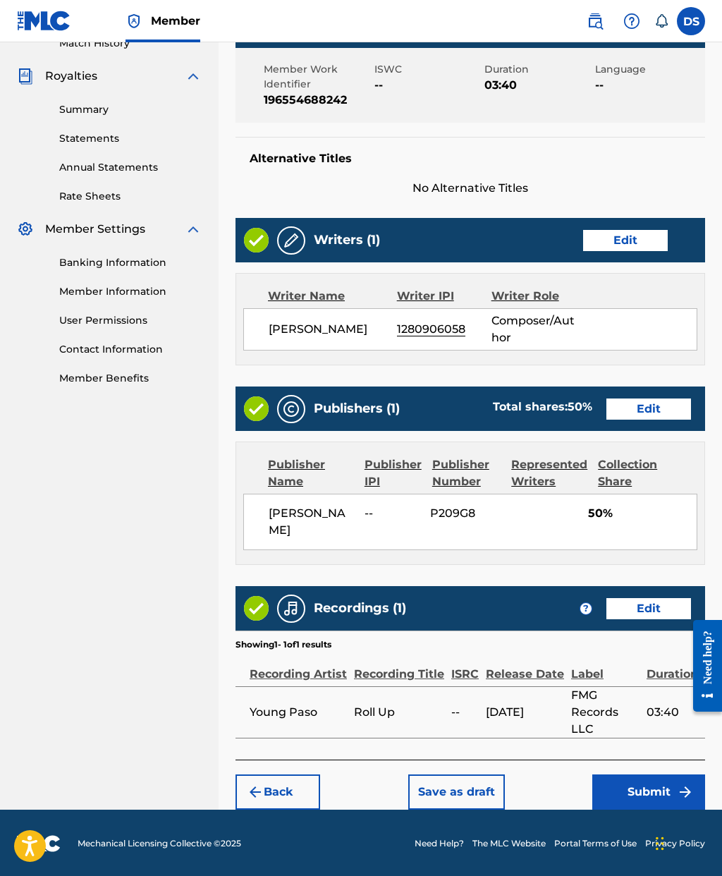
click at [691, 707] on div at bounding box center [703, 665] width 40 height 116
click at [646, 790] on button "Submit" at bounding box center [649, 792] width 113 height 35
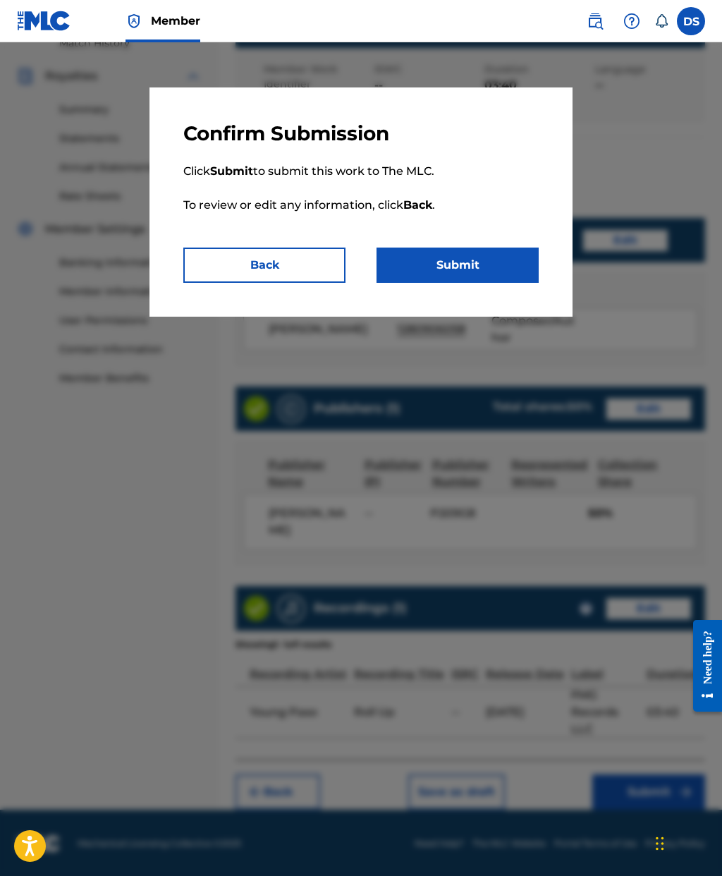
click at [452, 267] on button "Submit" at bounding box center [458, 265] width 162 height 35
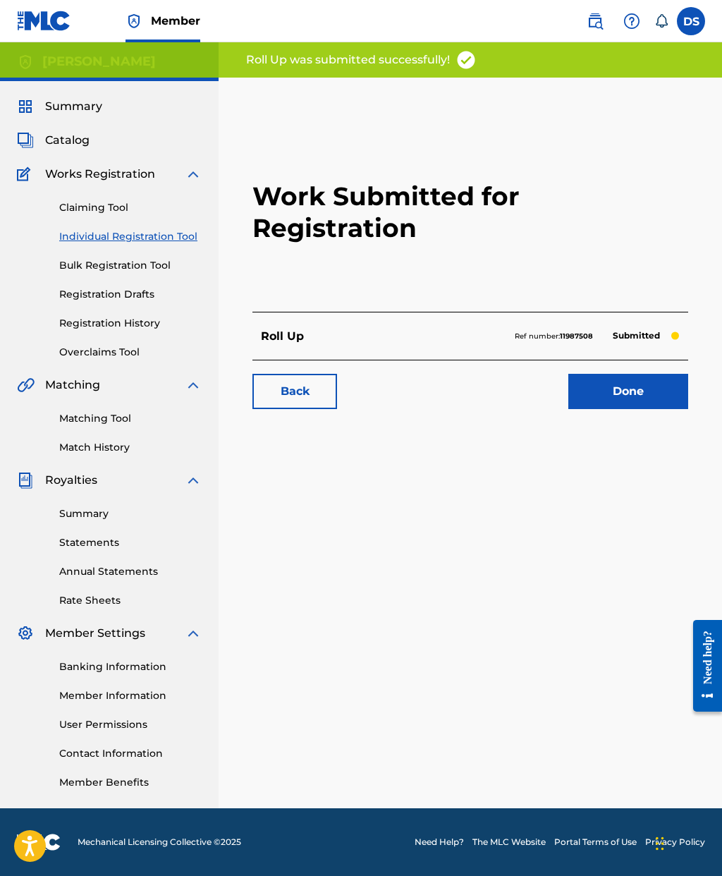
click at [627, 374] on link "Done" at bounding box center [629, 391] width 120 height 35
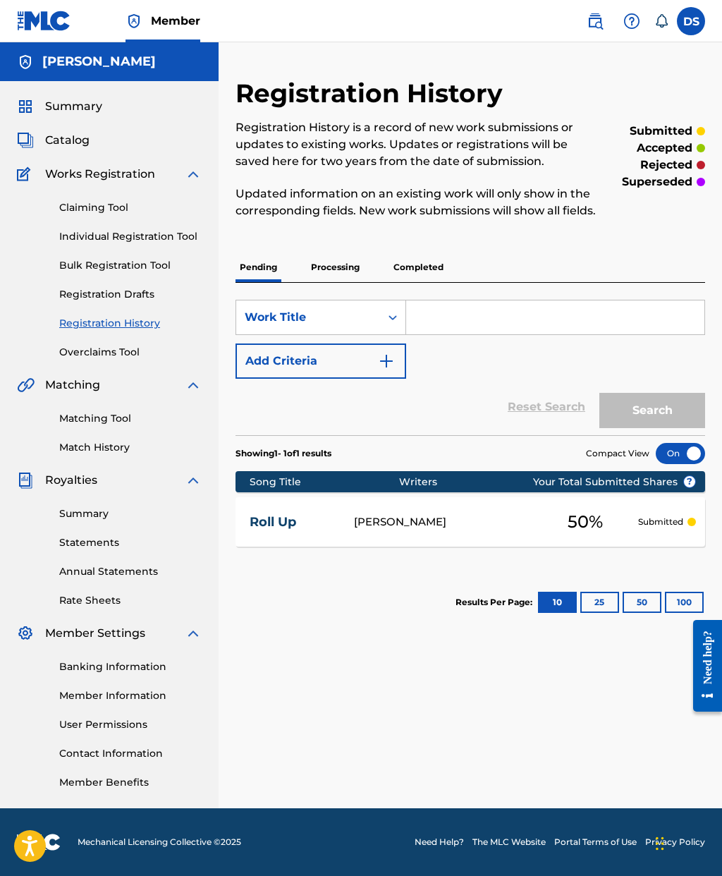
click at [442, 333] on input "Search Form" at bounding box center [555, 317] width 298 height 34
type input "New Collection"
click at [662, 427] on button "Search" at bounding box center [653, 410] width 106 height 35
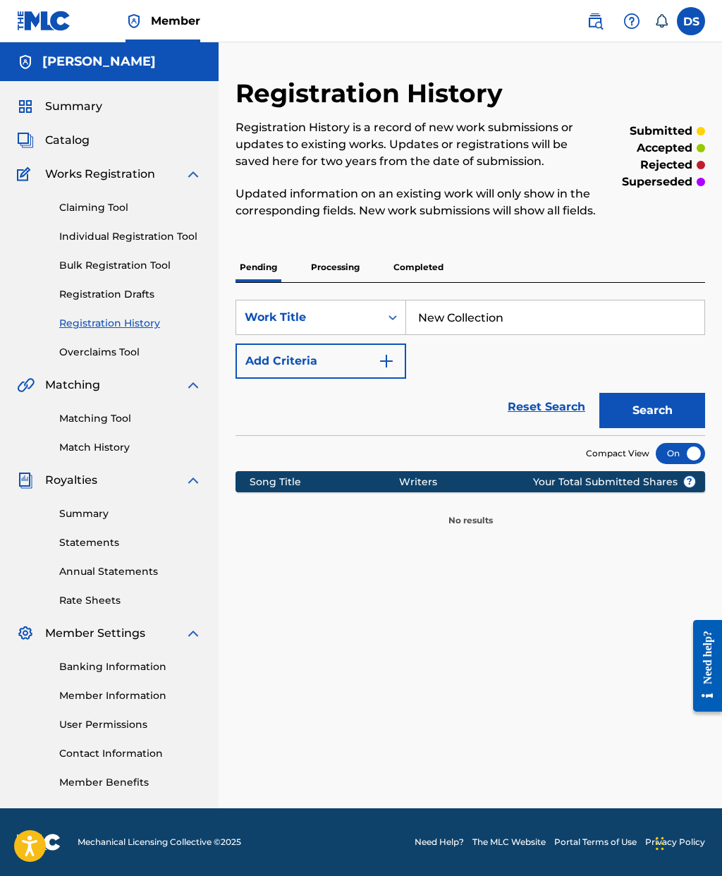
click at [116, 238] on link "Individual Registration Tool" at bounding box center [130, 236] width 142 height 15
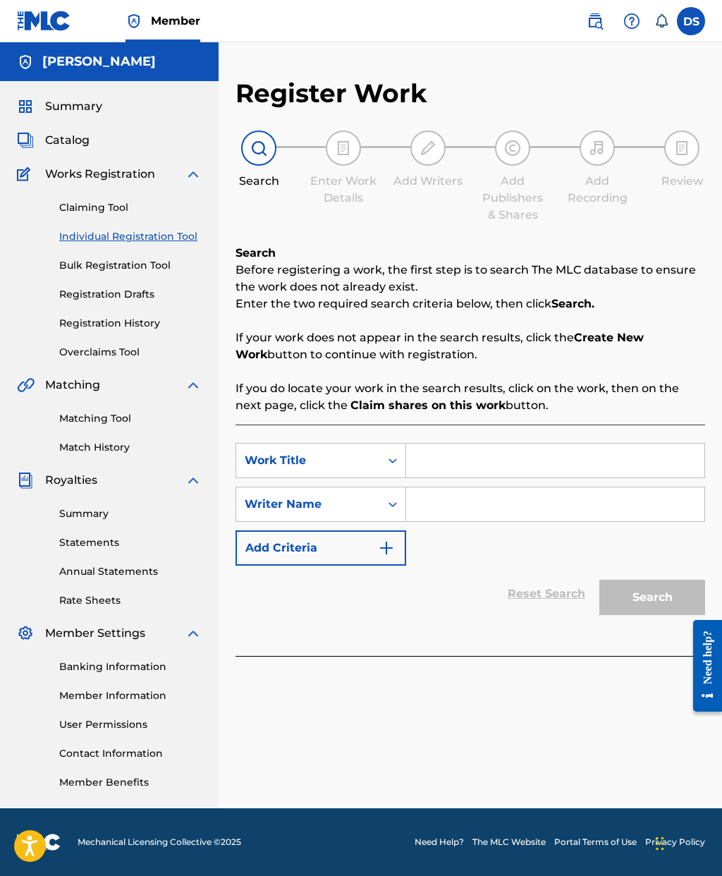
click at [434, 457] on input "Search Form" at bounding box center [555, 461] width 298 height 34
type input "New Colkevtion"
click at [446, 501] on input "Search Form" at bounding box center [555, 504] width 298 height 34
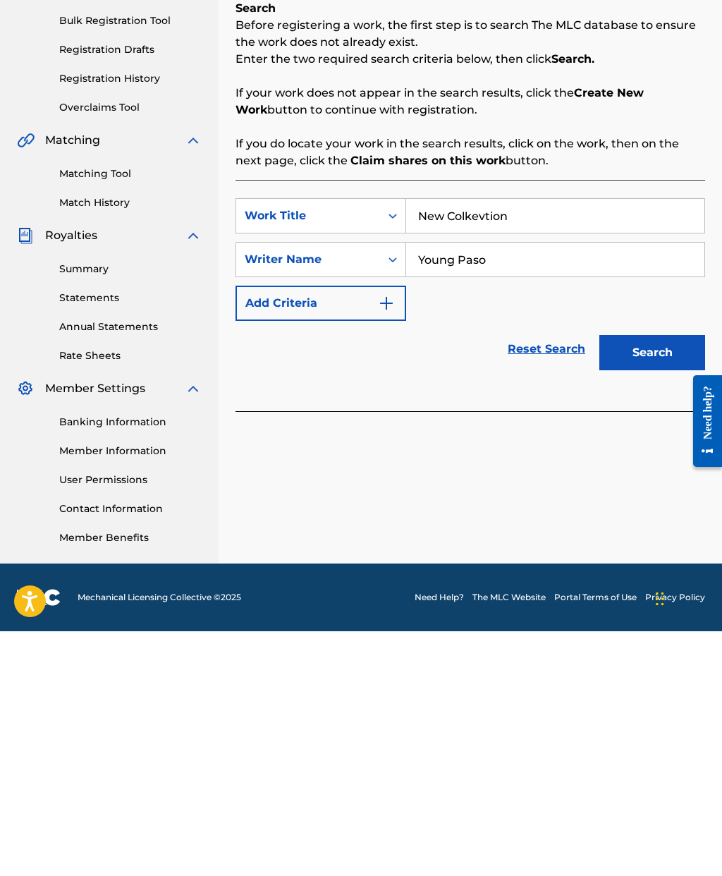
type input "Young Paso"
click at [654, 580] on button "Search" at bounding box center [653, 597] width 106 height 35
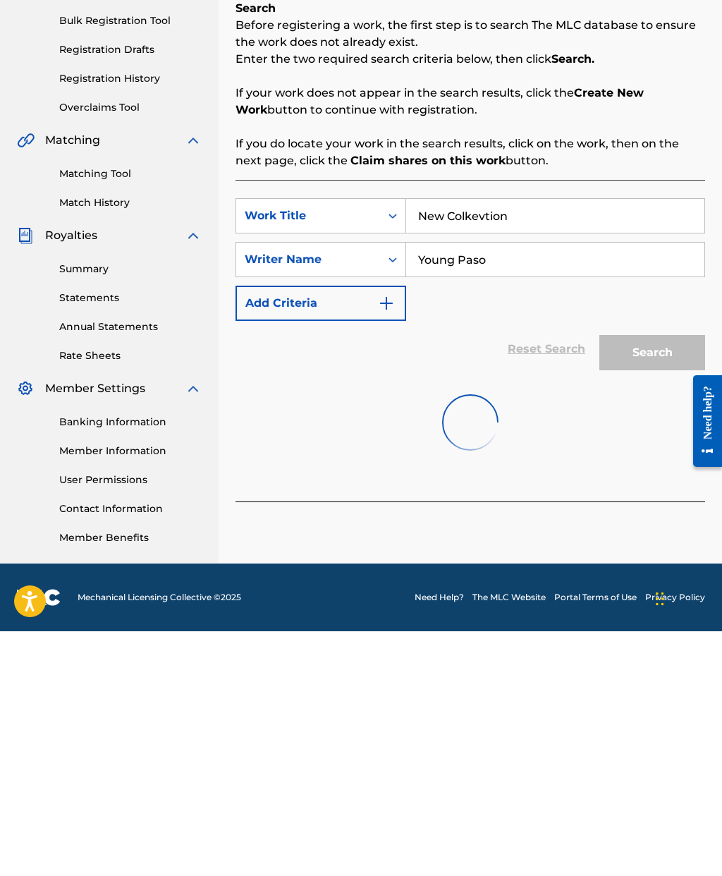
scroll to position [56, 0]
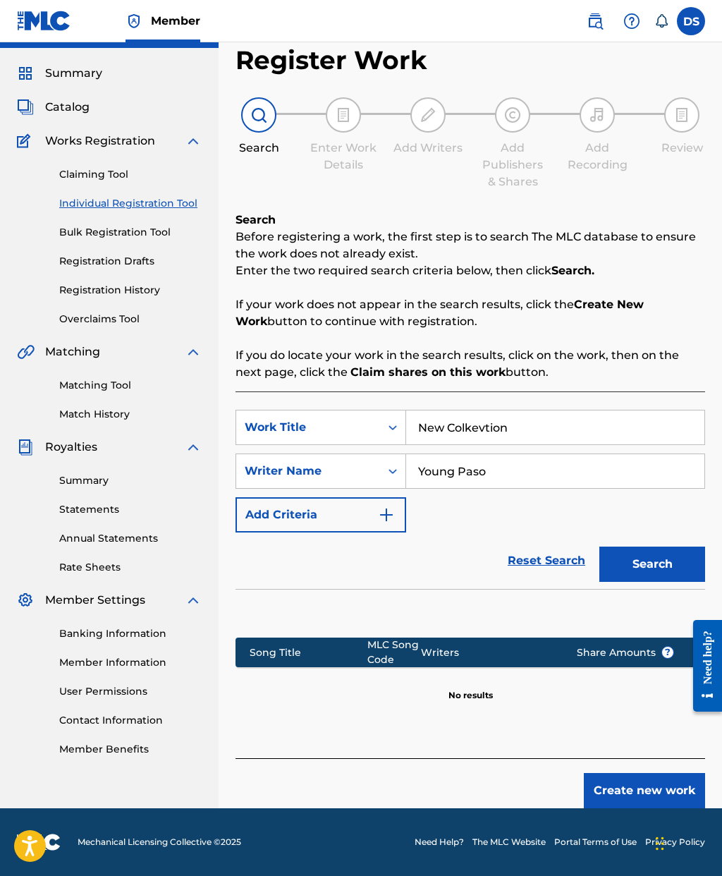
click at [632, 773] on button "Create new work" at bounding box center [644, 790] width 121 height 35
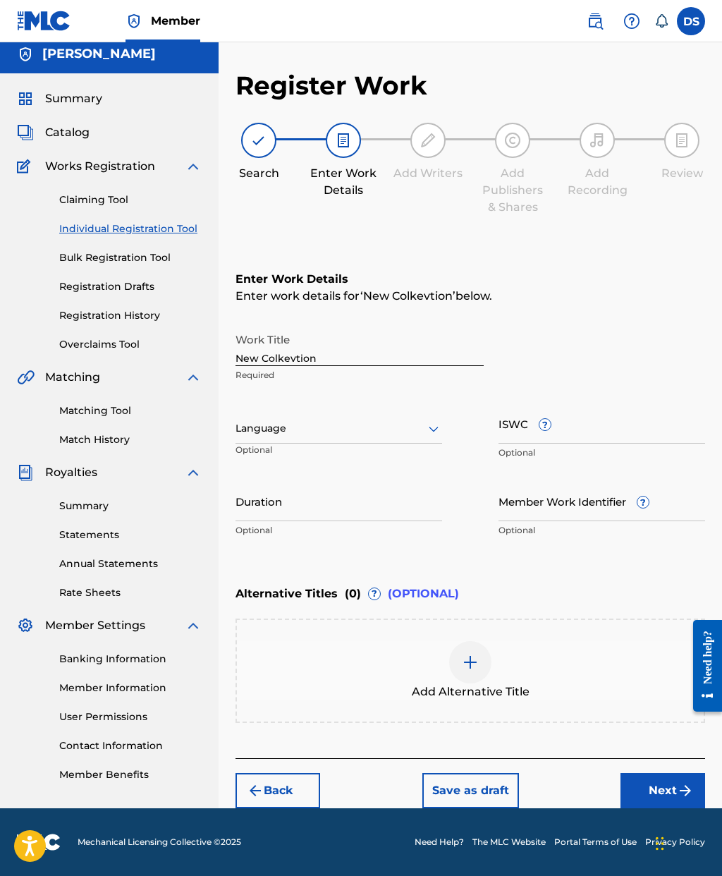
click at [289, 773] on button "Back" at bounding box center [278, 790] width 85 height 35
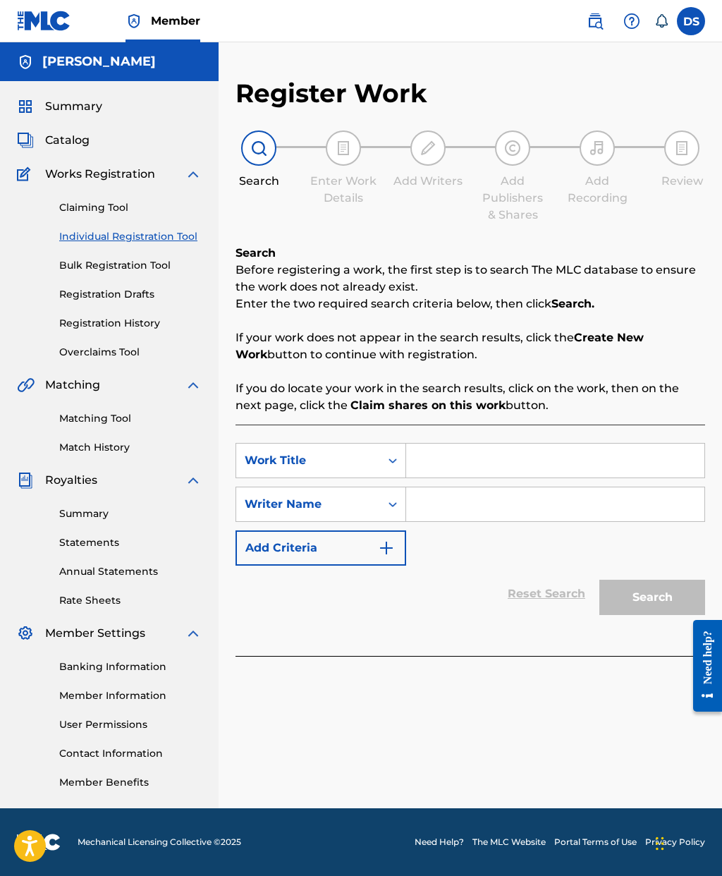
click at [444, 444] on input "Search Form" at bounding box center [555, 461] width 298 height 34
type input "New Collection"
click at [622, 488] on div "SearchWithCriteria0d0c536a-c719-4a5d-8d03-aa7084e1273d Work Title New Collectio…" at bounding box center [471, 504] width 470 height 123
click at [468, 487] on input "Search Form" at bounding box center [555, 504] width 298 height 34
type input "Young Paso"
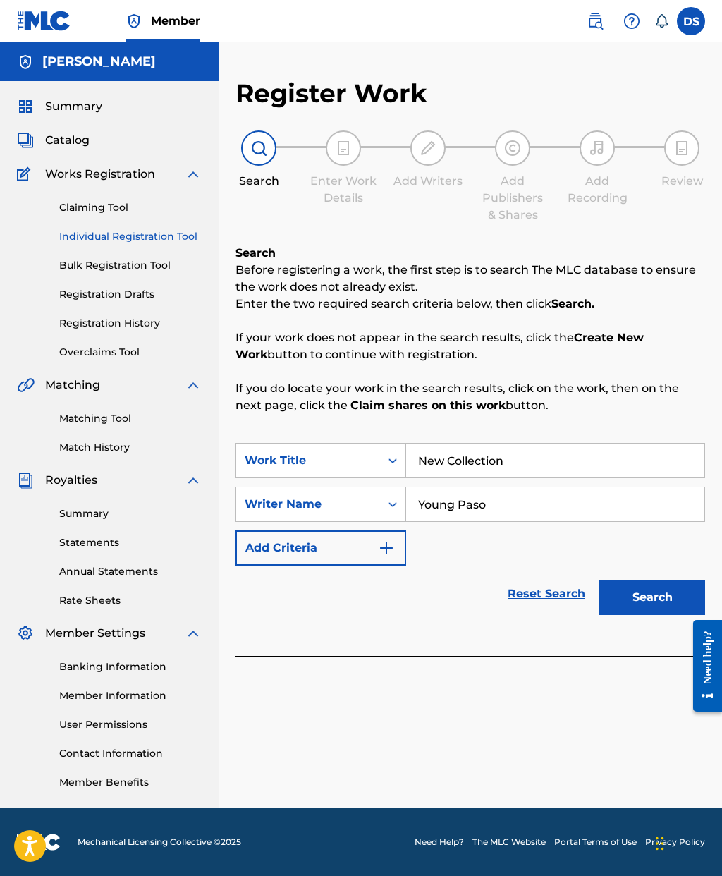
click at [531, 499] on div "SearchWithCriteria0d0c536a-c719-4a5d-8d03-aa7084e1273d Work Title New Collectio…" at bounding box center [471, 504] width 470 height 123
click at [632, 580] on button "Search" at bounding box center [653, 597] width 106 height 35
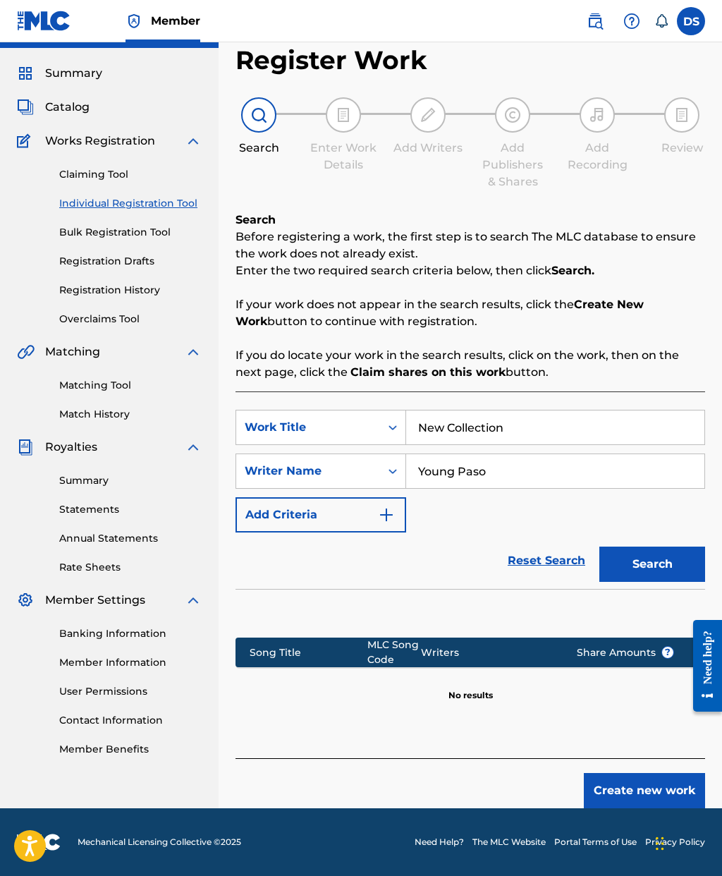
click at [645, 773] on button "Create new work" at bounding box center [644, 790] width 121 height 35
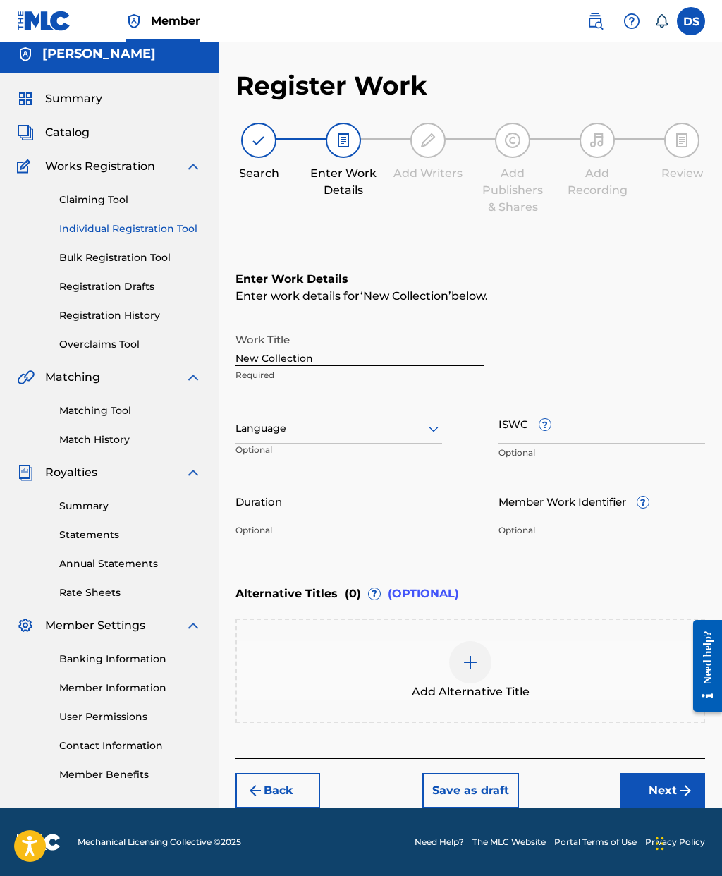
click at [279, 481] on input "Duration" at bounding box center [339, 501] width 207 height 40
type input "01:43"
click at [621, 481] on input "Member Work Identifier ?" at bounding box center [602, 501] width 207 height 40
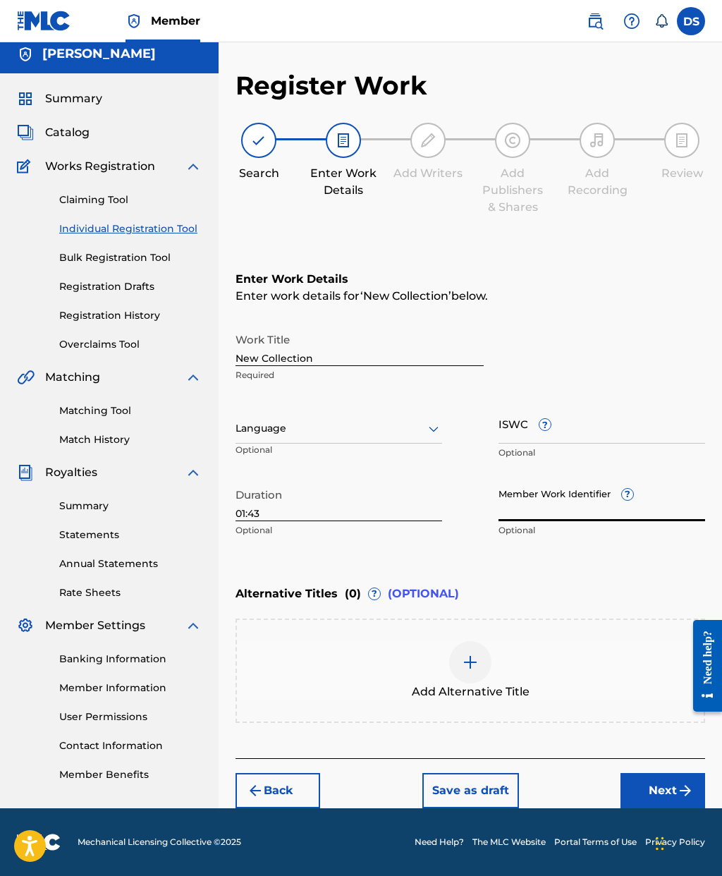
paste input "196554707844"
type input "196554707844"
click at [623, 326] on div "Work Title New Collection Required" at bounding box center [471, 357] width 470 height 63
click at [655, 773] on button "Next" at bounding box center [663, 790] width 85 height 35
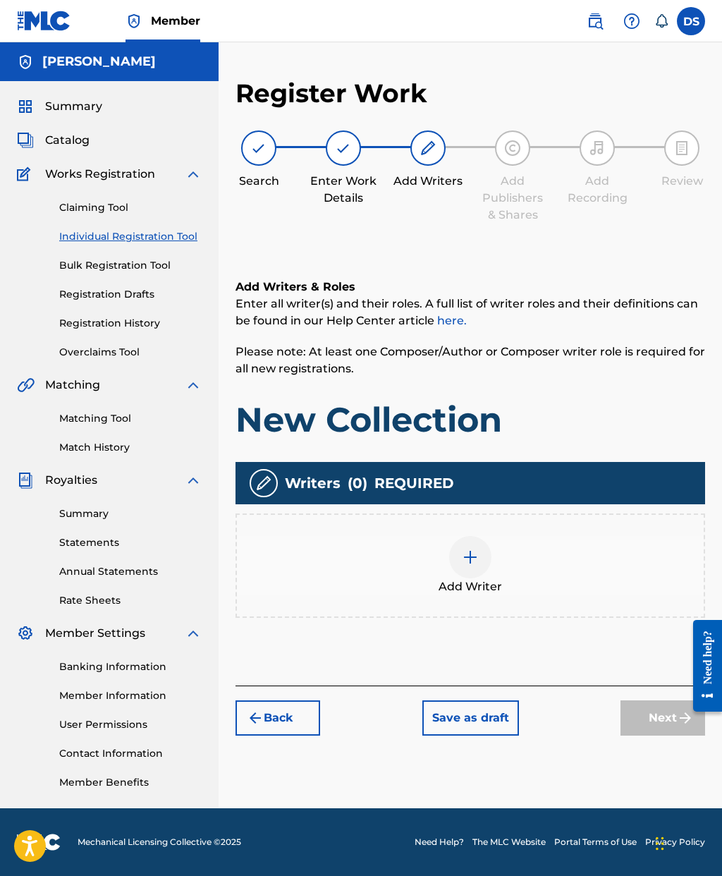
click at [470, 549] on img at bounding box center [470, 557] width 17 height 17
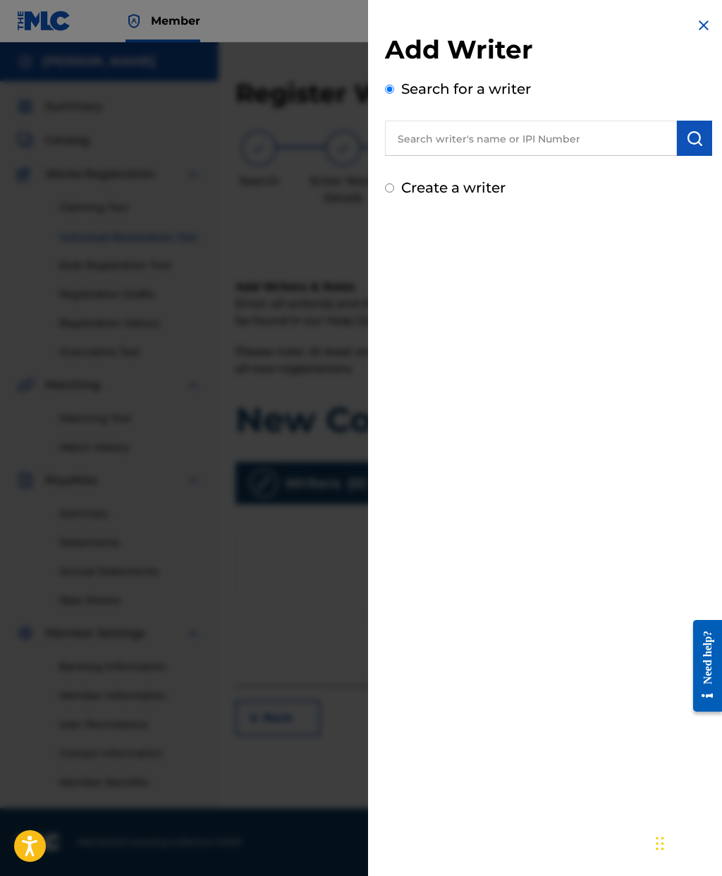
click at [524, 136] on input "text" at bounding box center [531, 138] width 292 height 35
type input "[PERSON_NAME]"
click at [695, 139] on img "submit" at bounding box center [694, 138] width 17 height 17
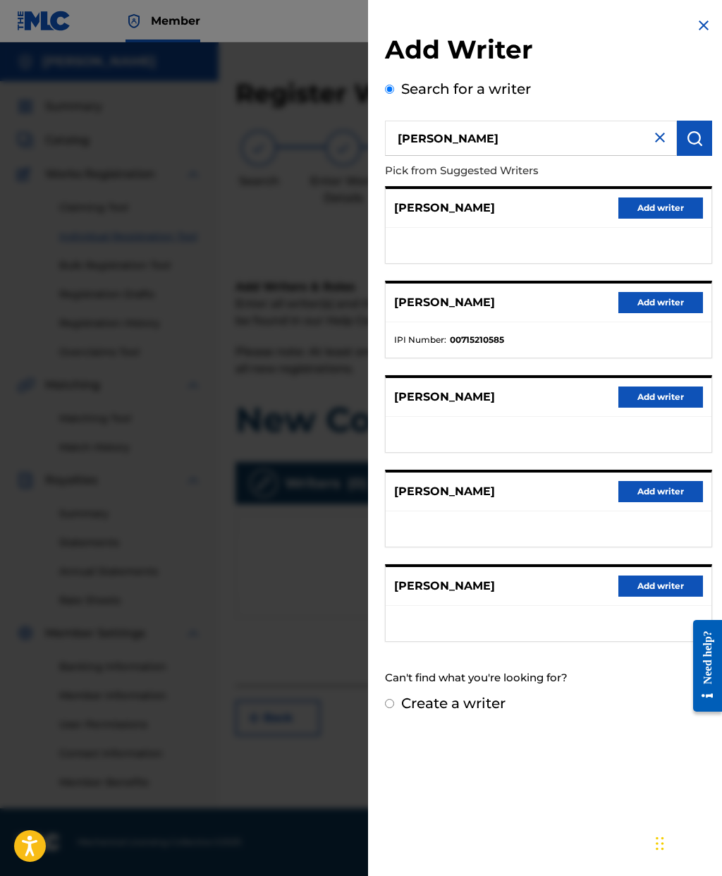
click at [661, 495] on button "Add writer" at bounding box center [661, 491] width 85 height 21
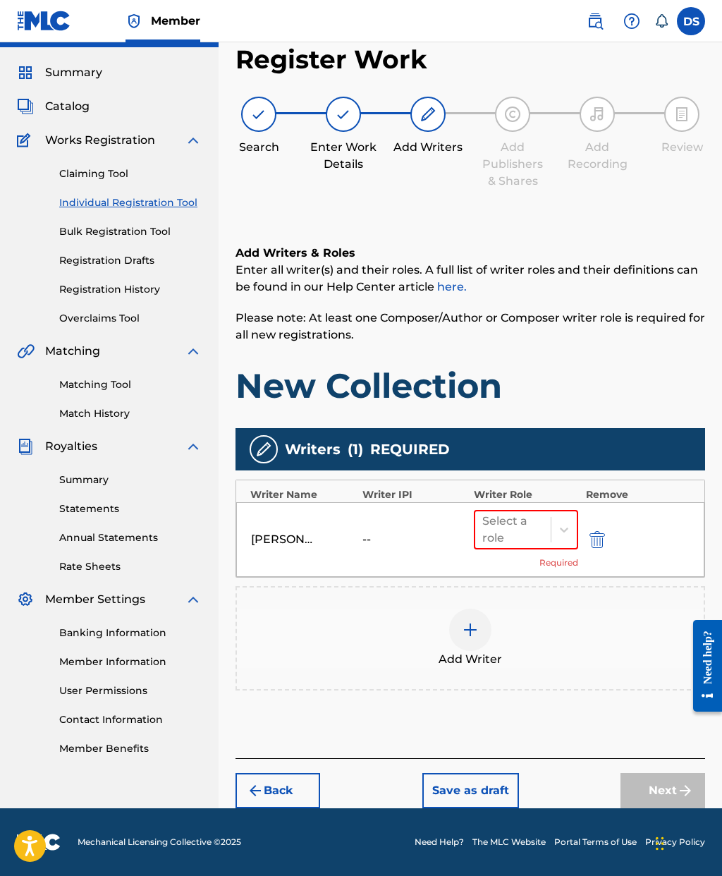
click at [599, 531] on img "submit" at bounding box center [598, 539] width 16 height 17
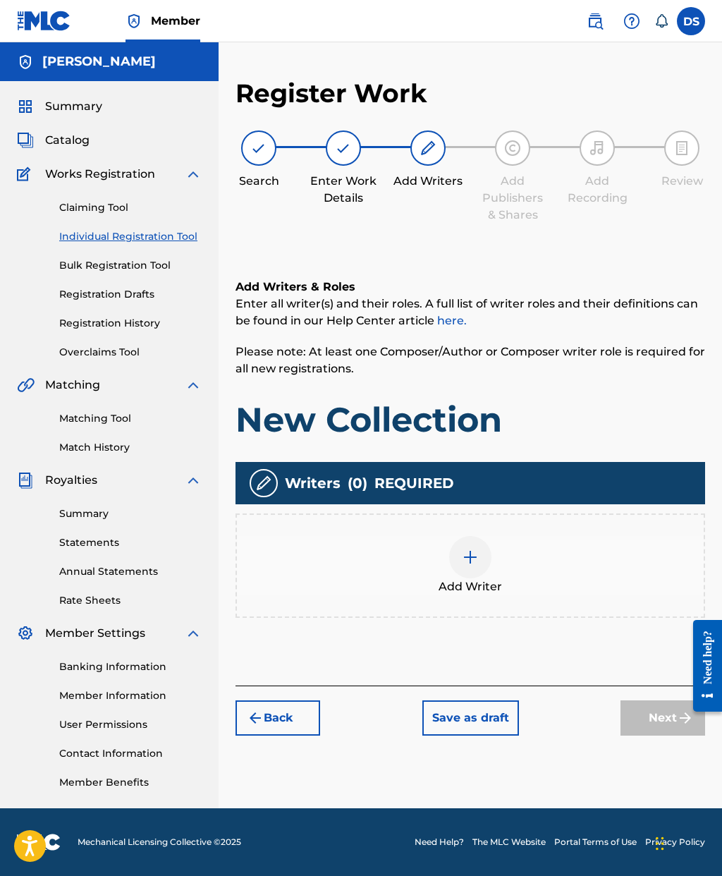
click at [464, 536] on div at bounding box center [470, 557] width 42 height 42
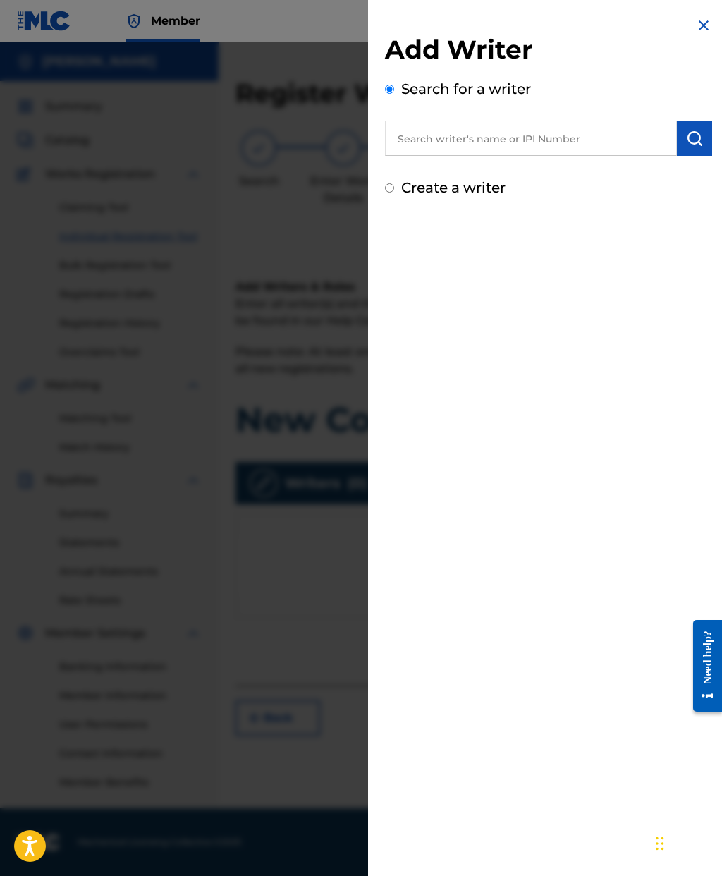
click at [435, 194] on label "Create a writer" at bounding box center [453, 187] width 104 height 17
radio input "true"
click at [394, 193] on input "Create a writer" at bounding box center [389, 187] width 9 height 9
radio input "false"
radio input "true"
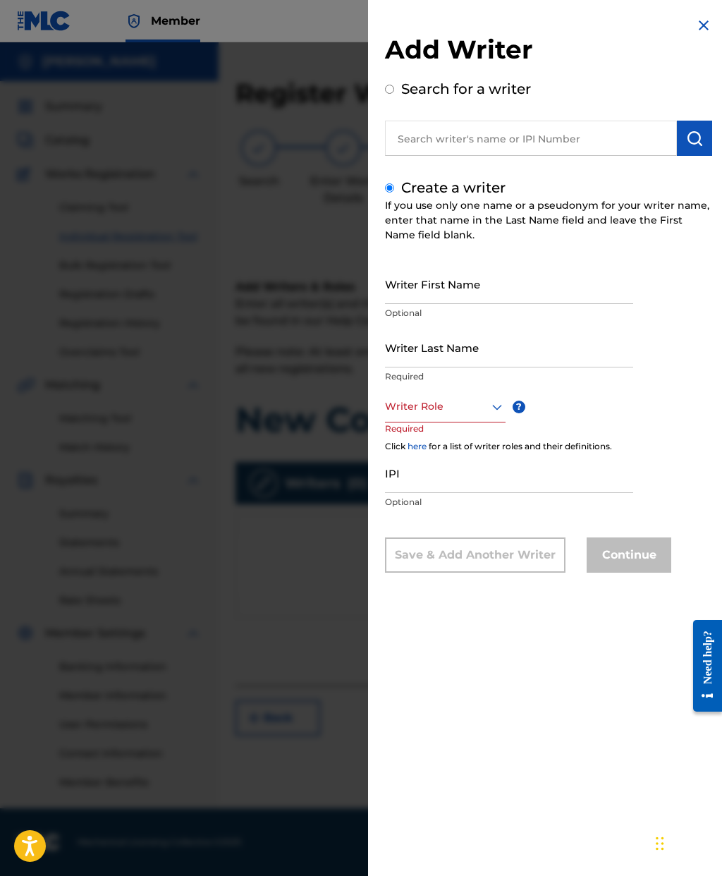
click at [500, 291] on input "Writer First Name" at bounding box center [509, 284] width 248 height 40
type input "[PERSON_NAME]"
click at [485, 356] on input "Writer Last Name" at bounding box center [509, 347] width 248 height 40
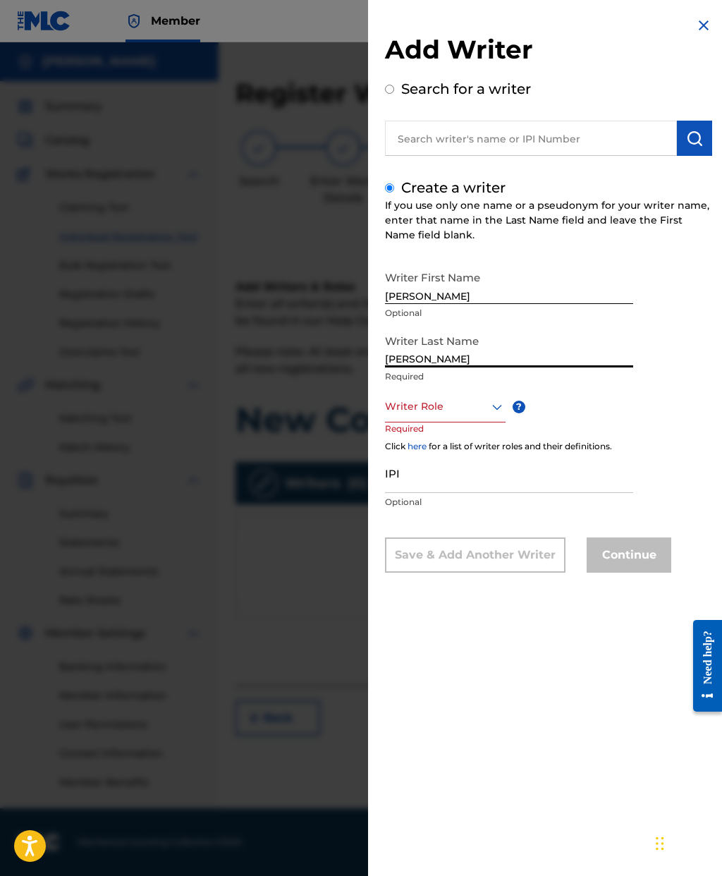
type input "[PERSON_NAME]"
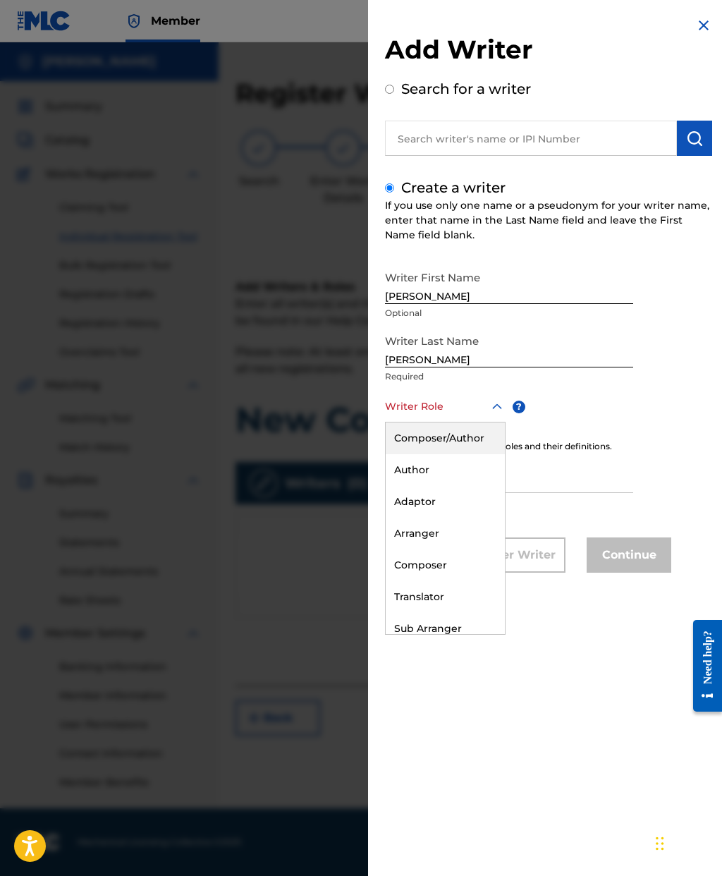
click at [473, 439] on div "Composer/Author" at bounding box center [445, 439] width 119 height 32
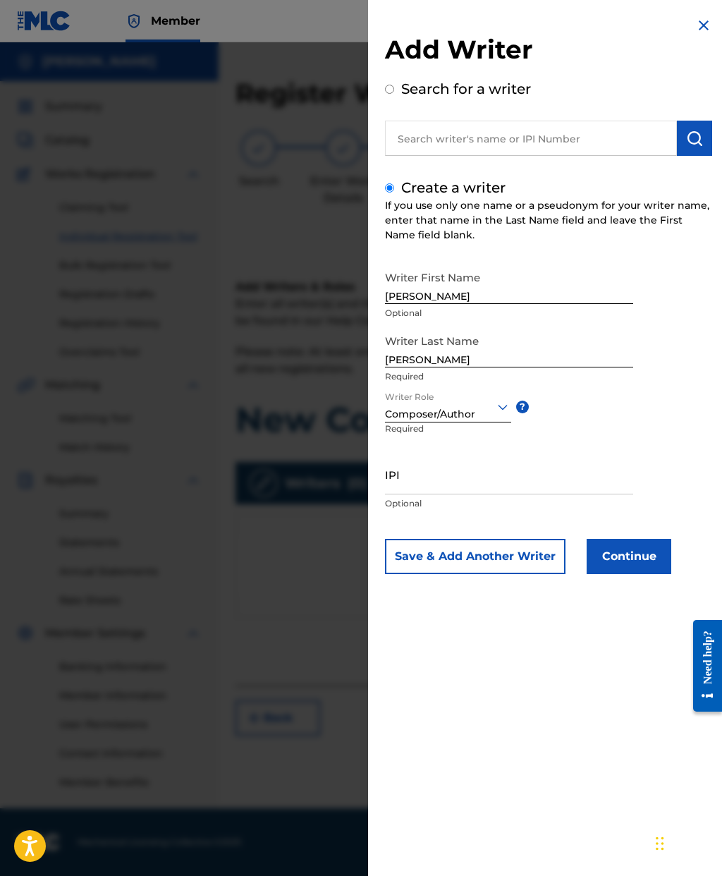
click at [466, 489] on input "IPI" at bounding box center [509, 474] width 248 height 40
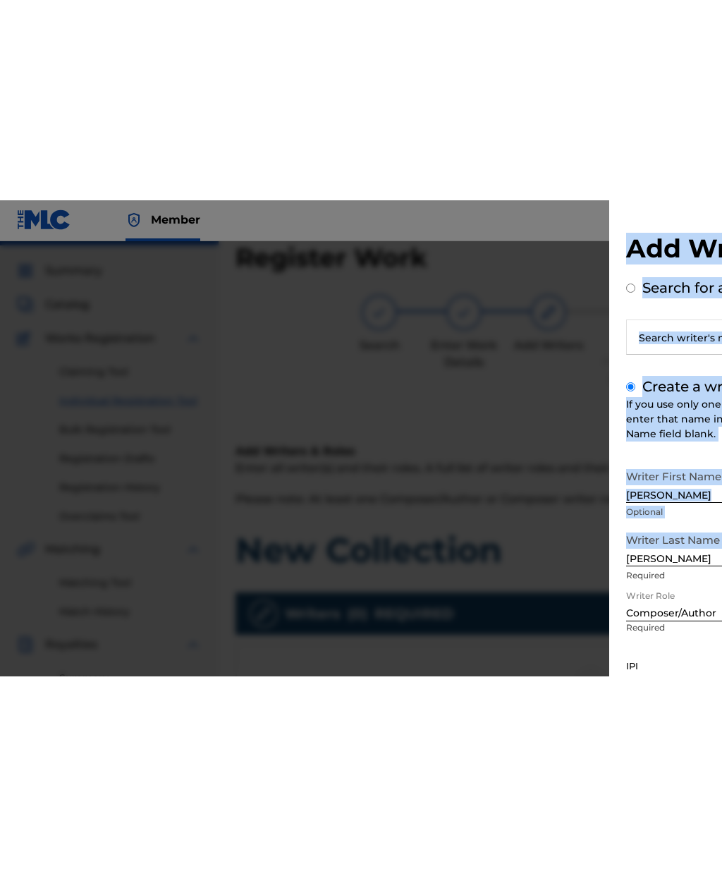
scroll to position [39, 0]
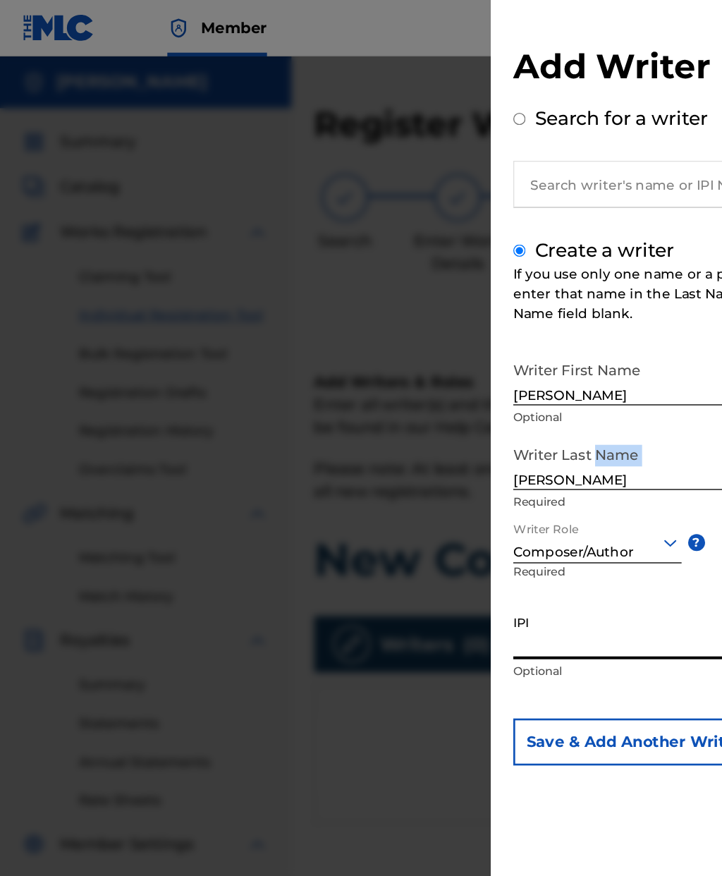
click at [415, 480] on input "IPI" at bounding box center [509, 474] width 248 height 40
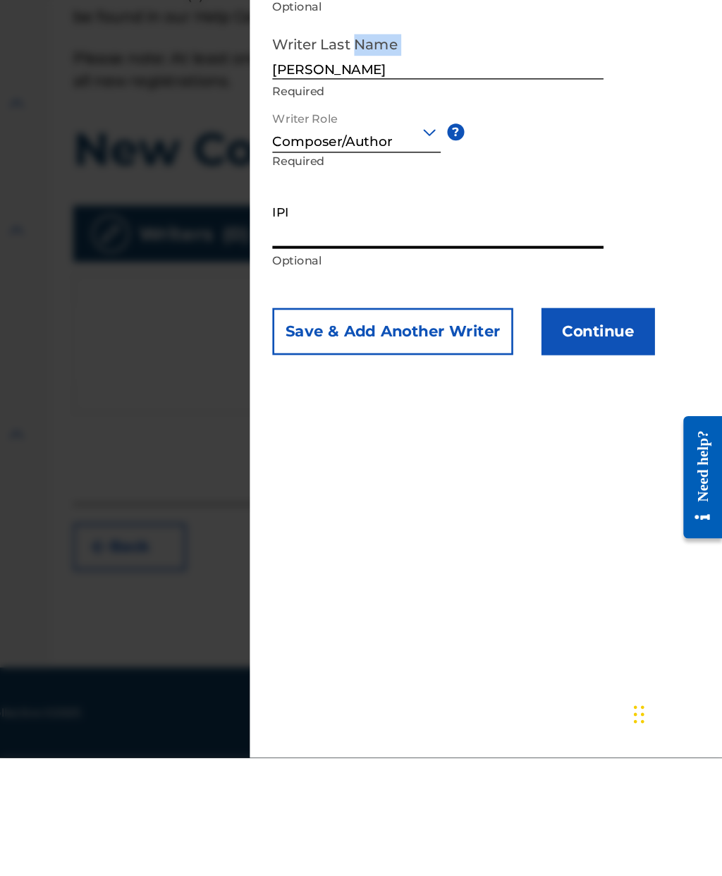
paste input "1280906058"
type input "1280906058"
click at [587, 539] on button "Continue" at bounding box center [629, 556] width 85 height 35
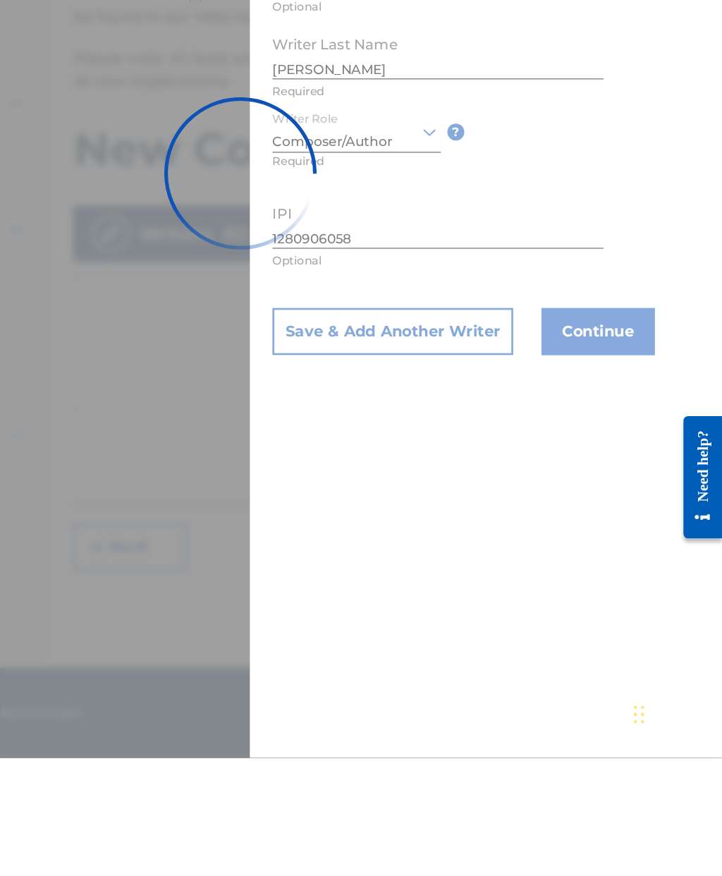
scroll to position [56, 0]
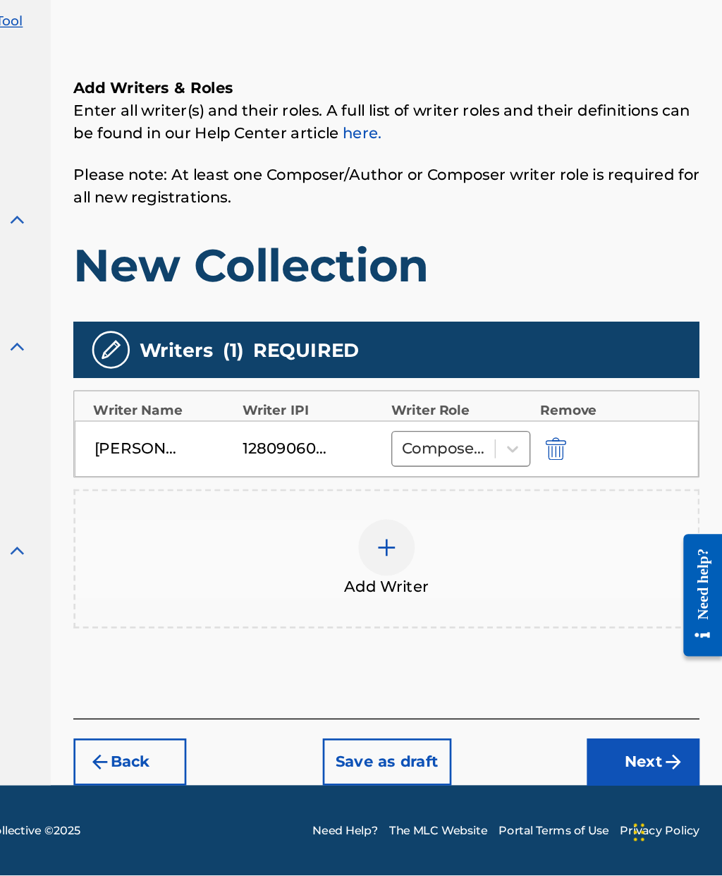
click at [621, 773] on button "Next" at bounding box center [663, 790] width 85 height 35
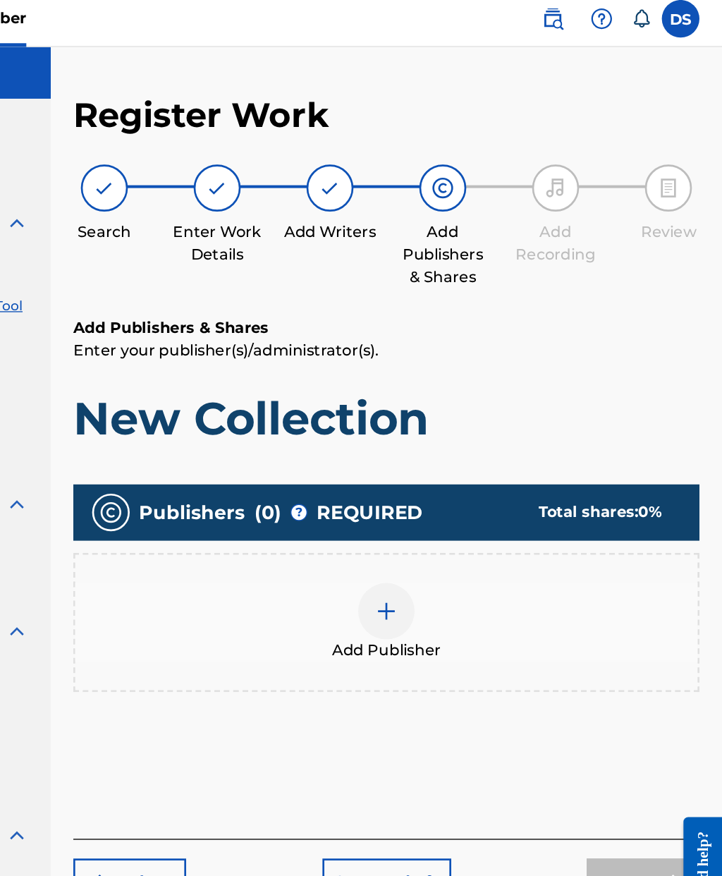
click at [449, 444] on div at bounding box center [470, 465] width 42 height 42
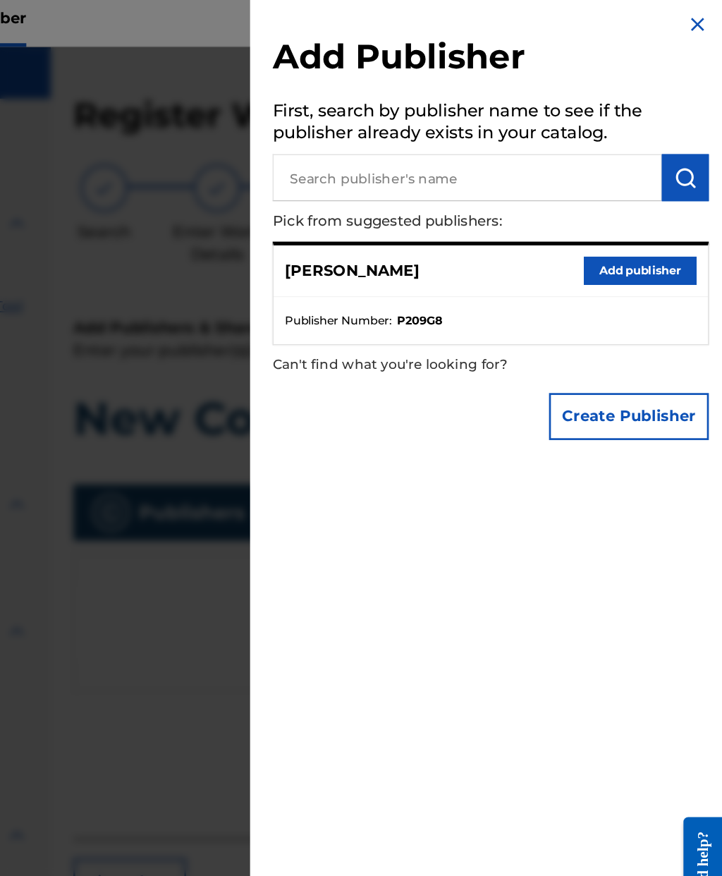
click at [619, 201] on button "Add publisher" at bounding box center [661, 210] width 85 height 21
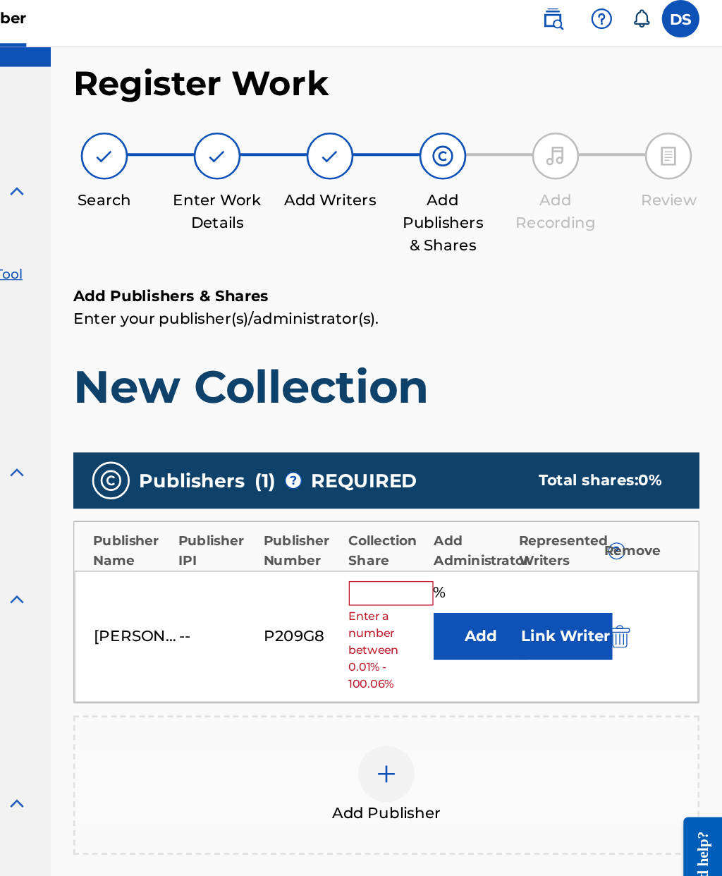
click at [442, 443] on input "text" at bounding box center [473, 452] width 63 height 18
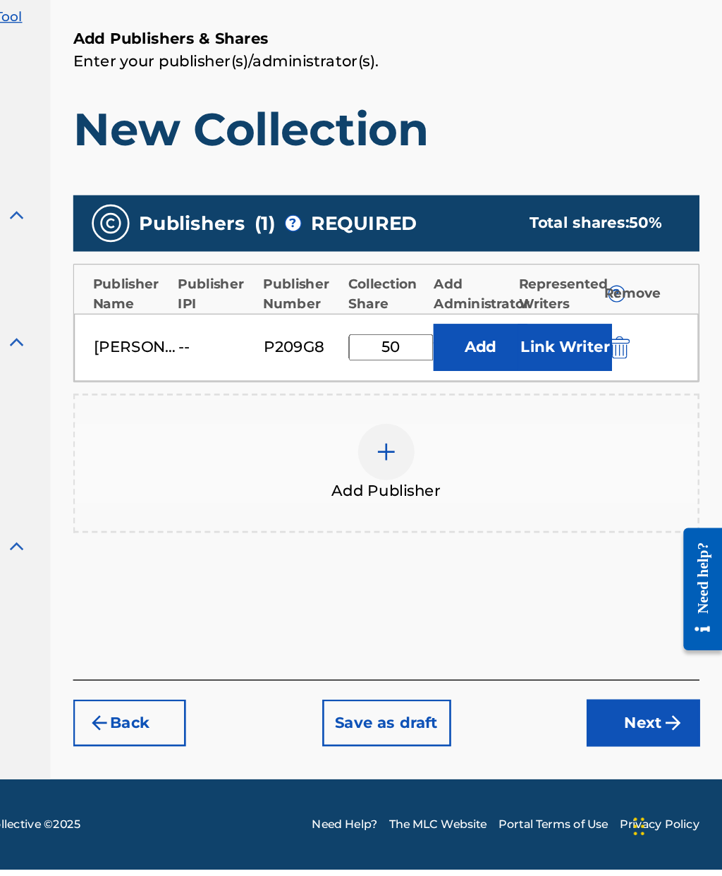
type input "50"
click at [452, 542] on div "Add Publisher" at bounding box center [470, 571] width 467 height 59
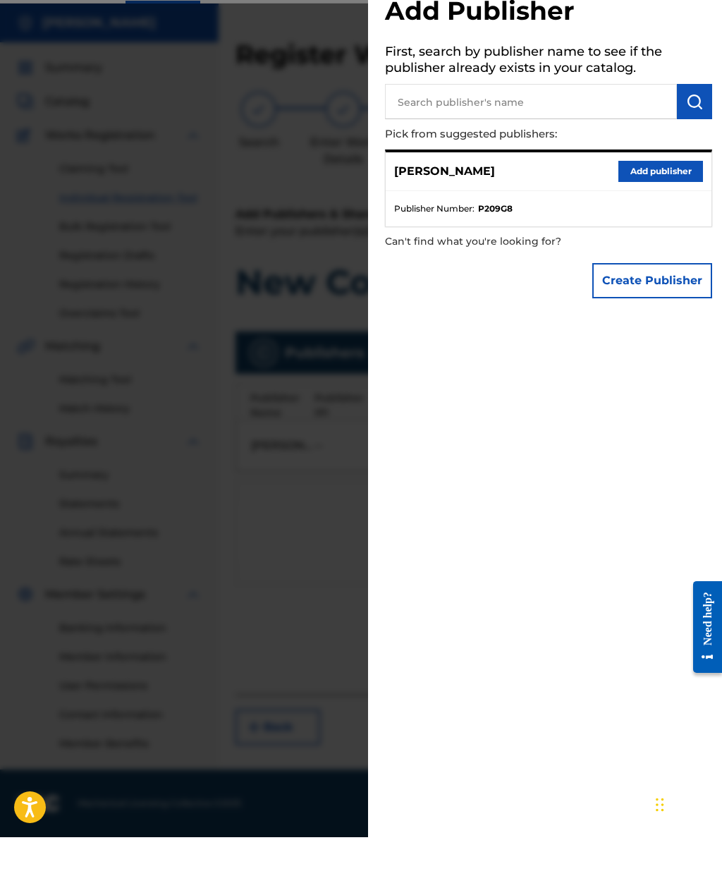
scroll to position [0, 0]
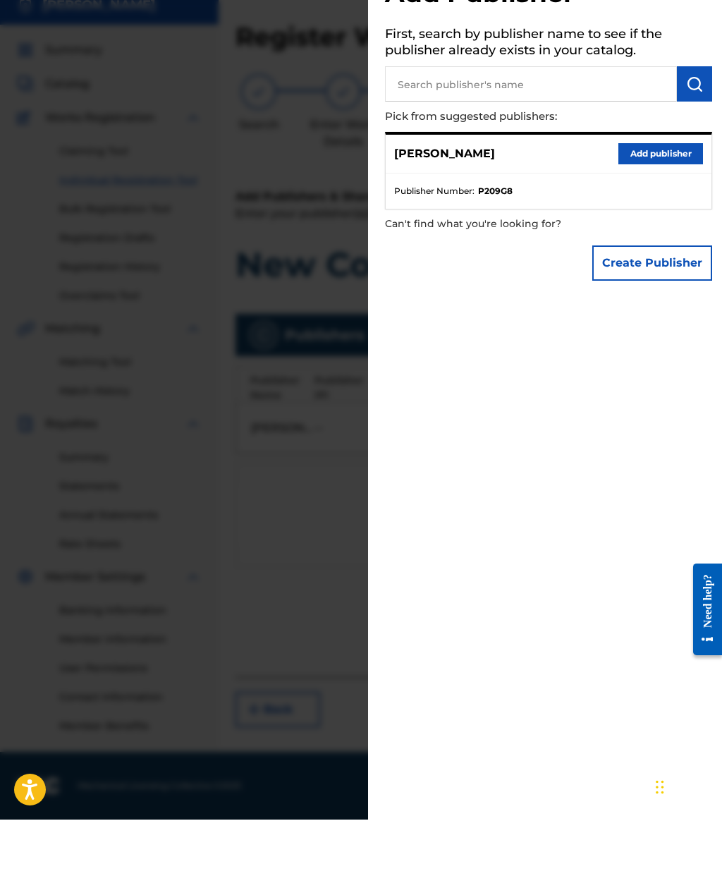
click at [666, 210] on div "Add Publisher First, search by publisher name to see if the publisher already e…" at bounding box center [548, 180] width 361 height 361
click at [652, 209] on div "Add Publisher First, search by publisher name to see if the publisher already e…" at bounding box center [548, 180] width 361 height 361
click at [660, 230] on ul "Publisher Number : P209G8" at bounding box center [549, 247] width 326 height 35
click at [636, 409] on div "Add Publisher First, search by publisher name to see if the publisher already e…" at bounding box center [548, 438] width 361 height 876
click at [640, 320] on div "Add Publisher First, search by publisher name to see if the publisher already e…" at bounding box center [548, 438] width 361 height 876
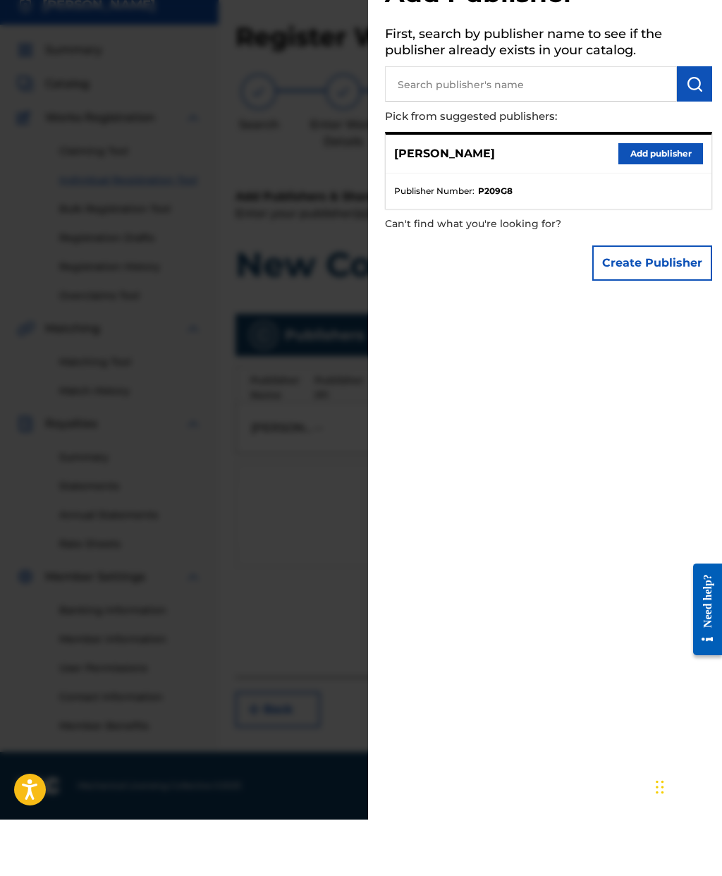
click at [318, 449] on div at bounding box center [361, 480] width 722 height 876
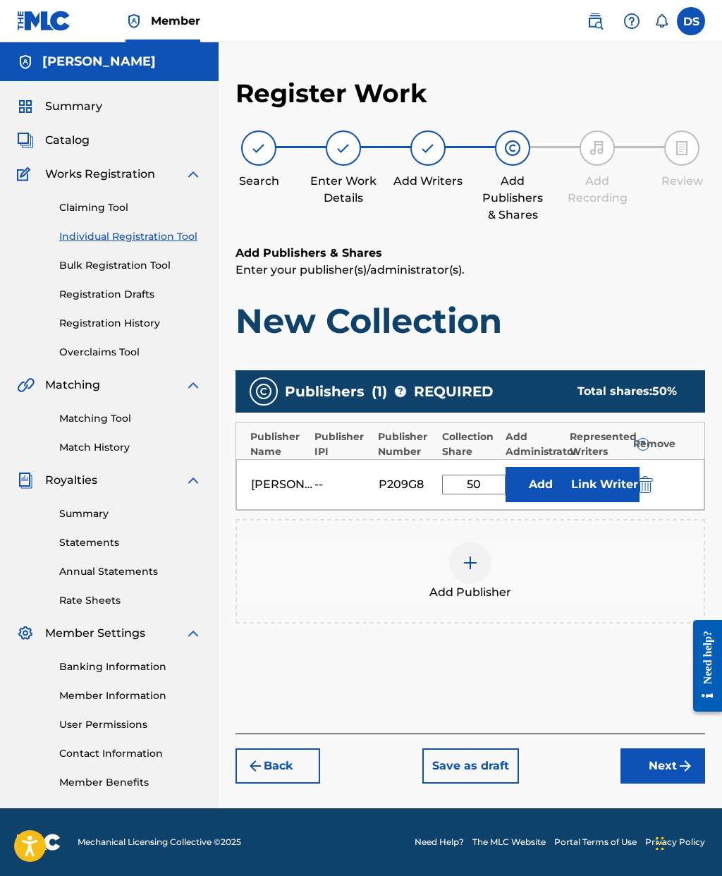
click at [645, 748] on button "Next" at bounding box center [663, 765] width 85 height 35
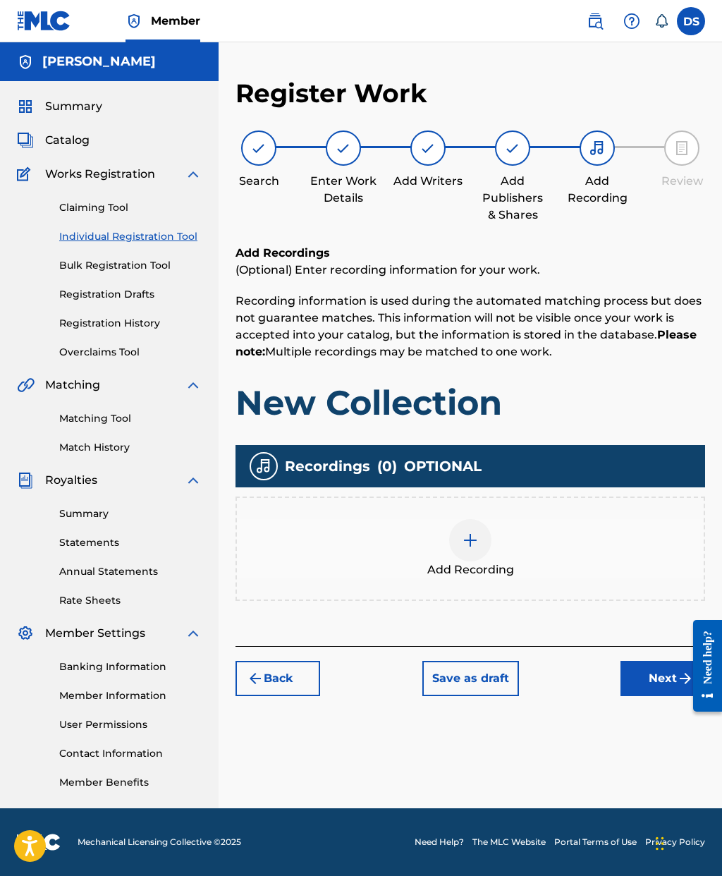
click at [652, 661] on button "Next" at bounding box center [663, 678] width 85 height 35
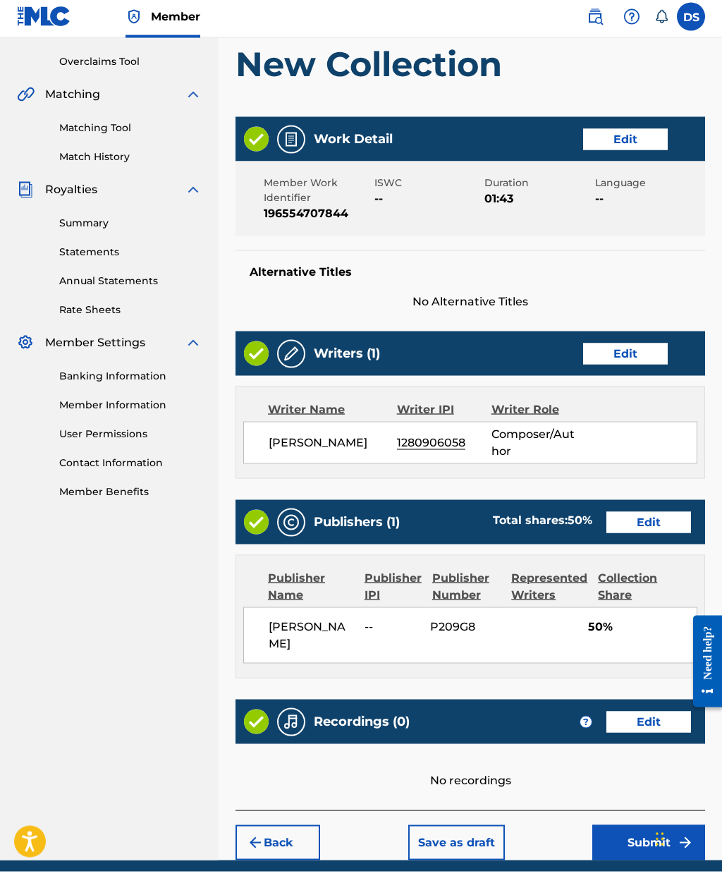
scroll to position [285, 0]
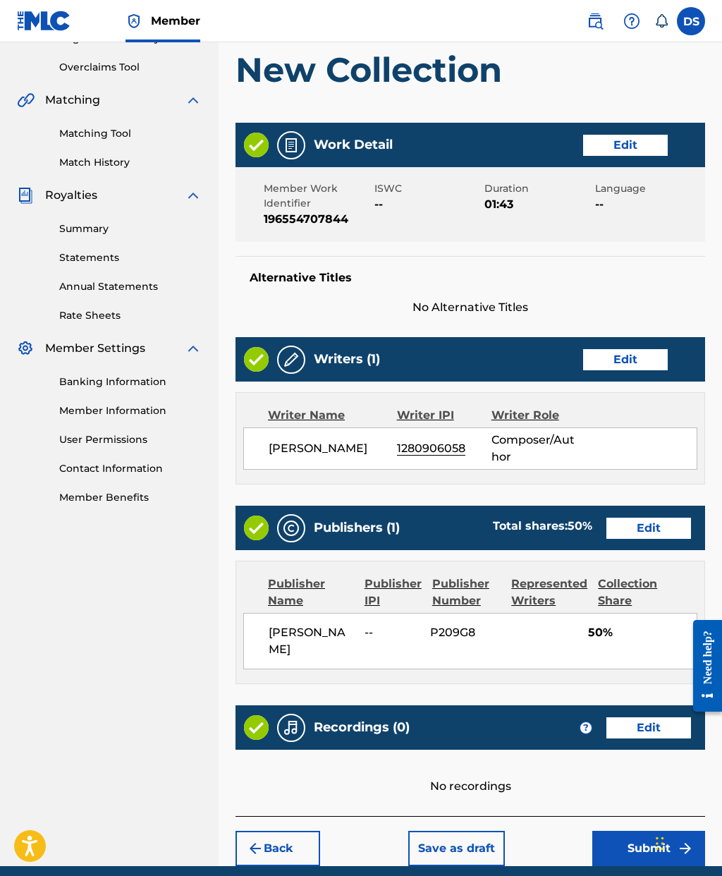
click at [641, 842] on button "Submit" at bounding box center [649, 848] width 113 height 35
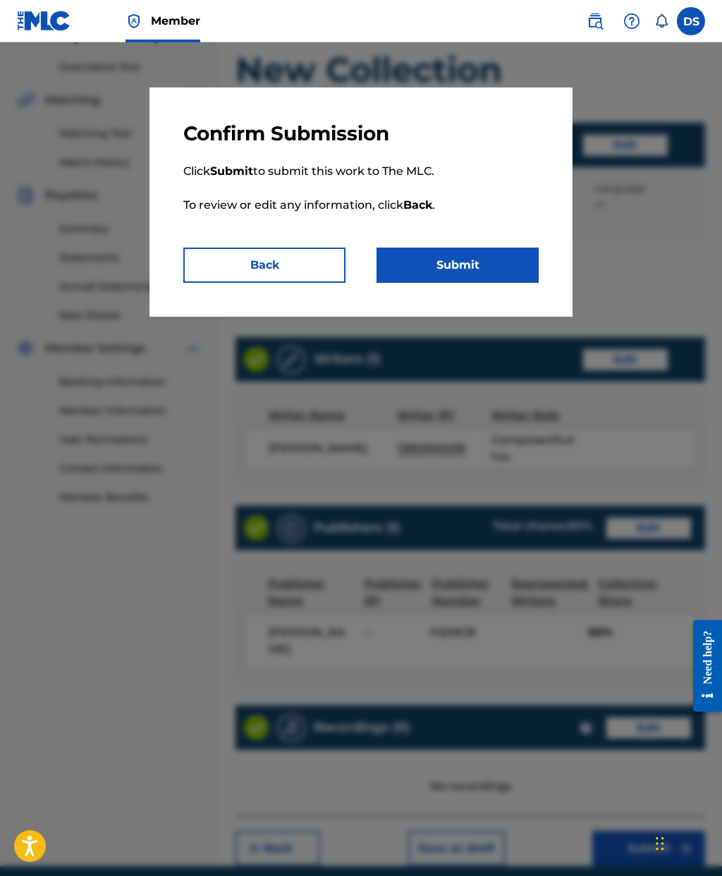
click at [473, 249] on button "Submit" at bounding box center [458, 265] width 162 height 35
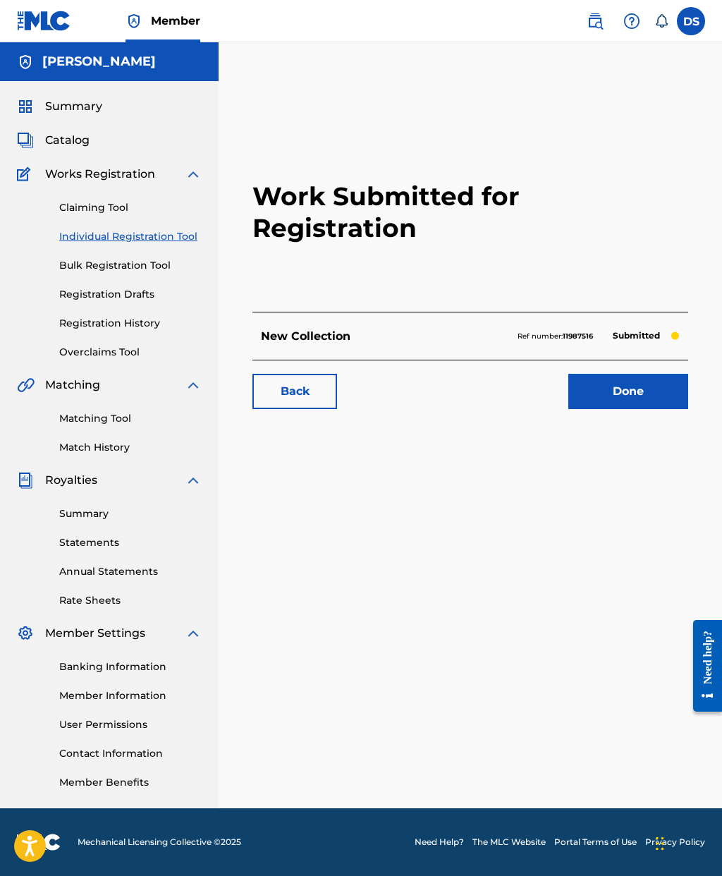
click at [657, 374] on link "Done" at bounding box center [629, 391] width 120 height 35
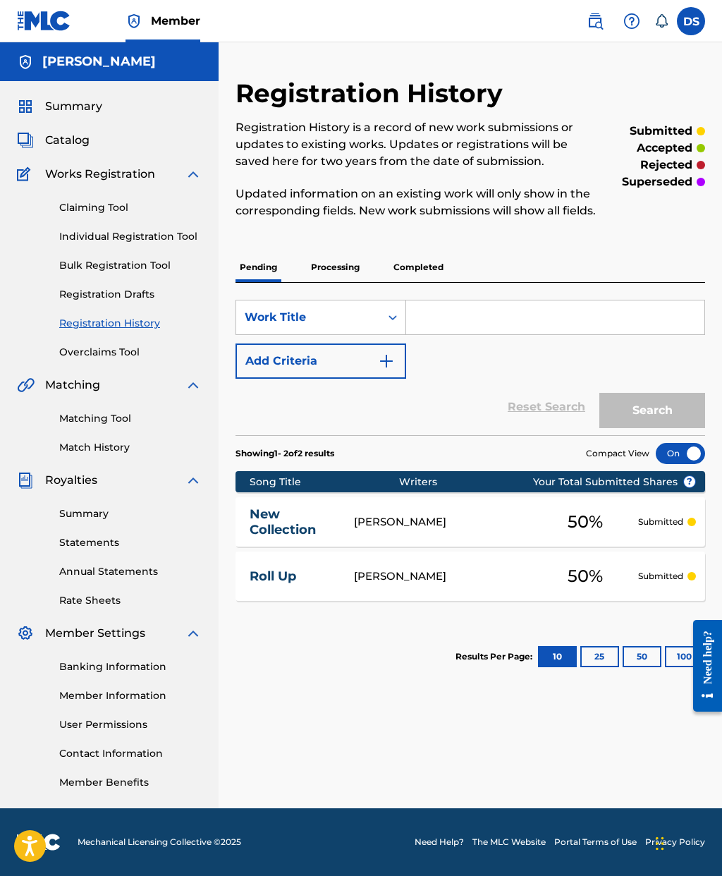
click at [149, 229] on link "Individual Registration Tool" at bounding box center [130, 236] width 142 height 15
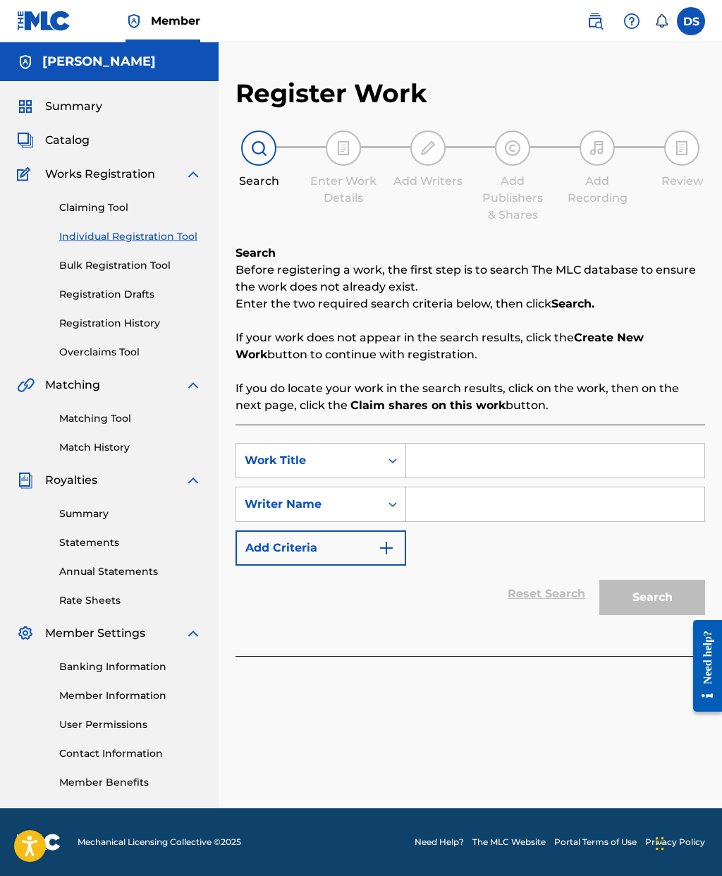
click at [469, 463] on input "Search Form" at bounding box center [555, 461] width 298 height 34
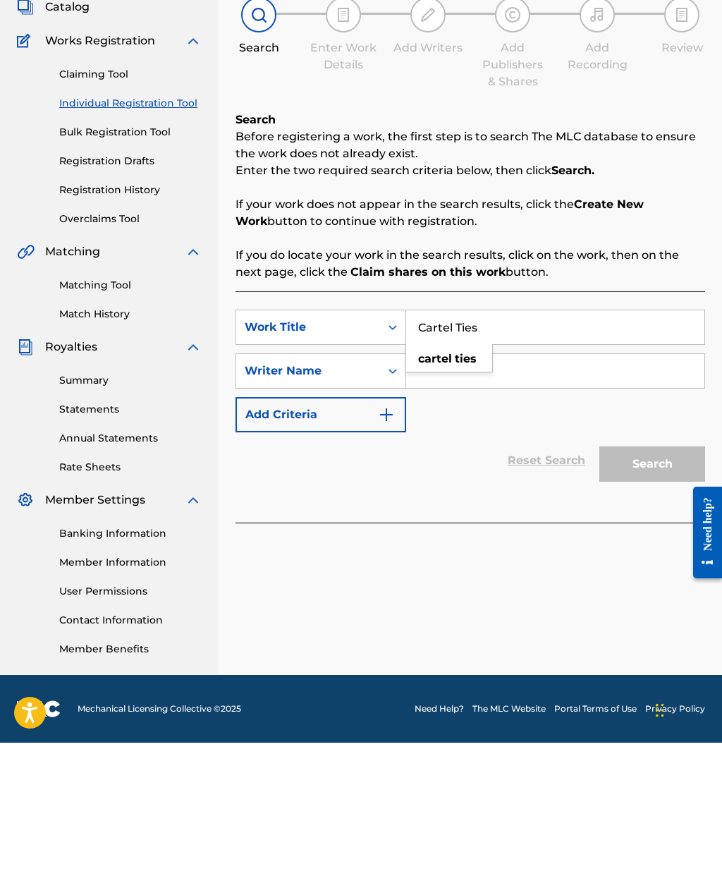
type input "Cartel Ties"
click at [542, 487] on input "Search Form" at bounding box center [555, 504] width 298 height 34
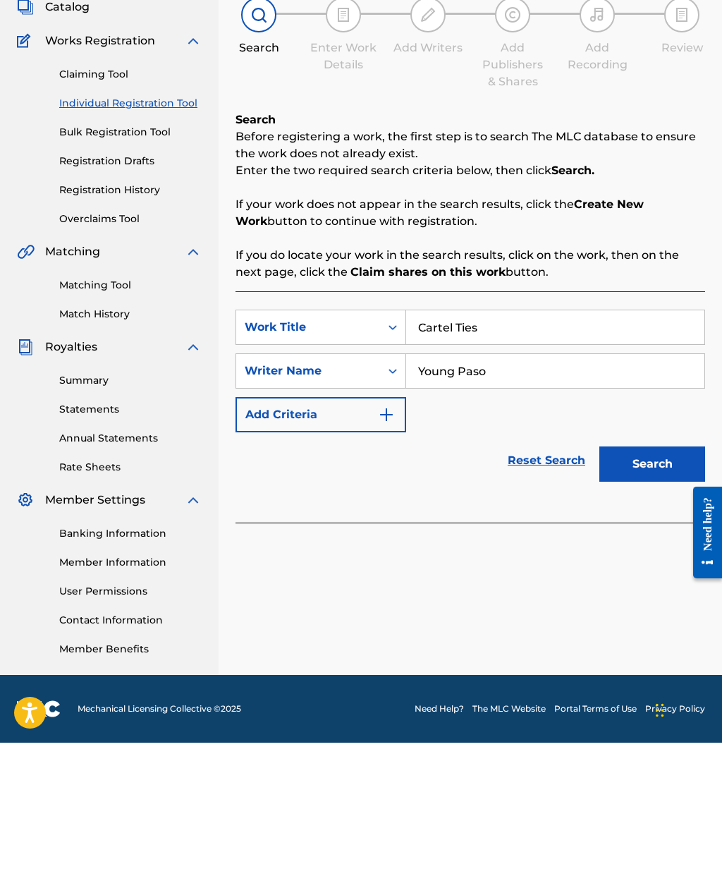
type input "Young Paso"
click at [655, 580] on button "Search" at bounding box center [653, 597] width 106 height 35
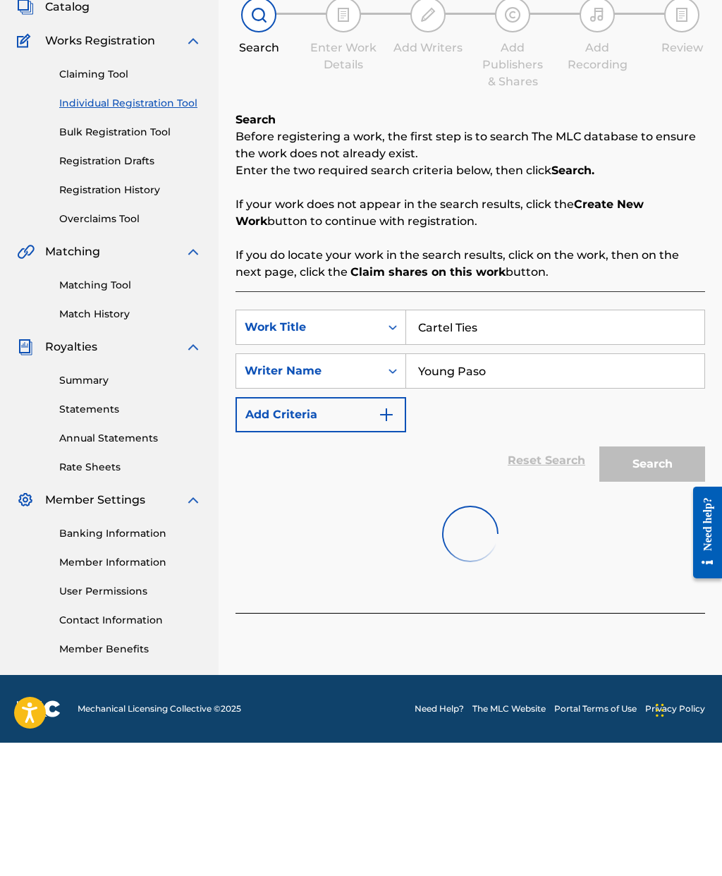
scroll to position [56, 0]
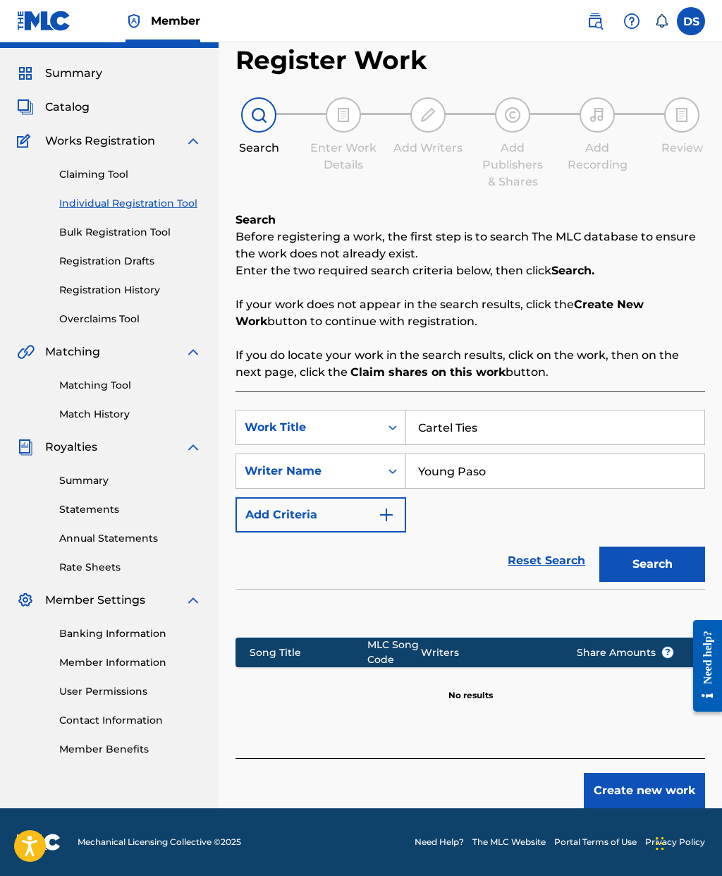
click at [637, 773] on button "Create new work" at bounding box center [644, 790] width 121 height 35
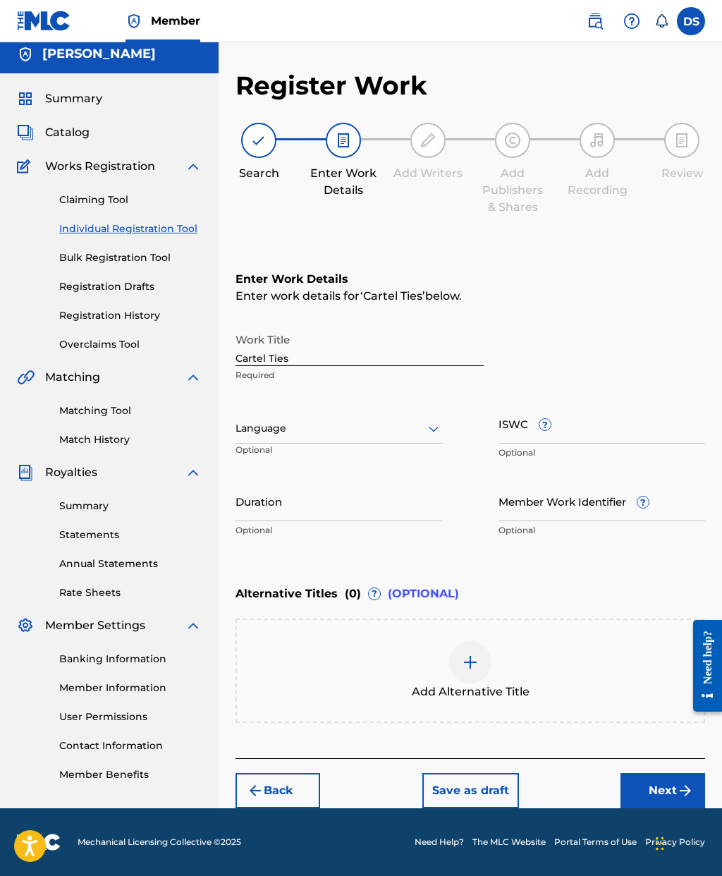
click at [576, 481] on input "Member Work Identifier ?" at bounding box center [602, 501] width 207 height 40
paste input "196554707844"
type input "196554707844"
click at [300, 481] on input "Duration" at bounding box center [339, 501] width 207 height 40
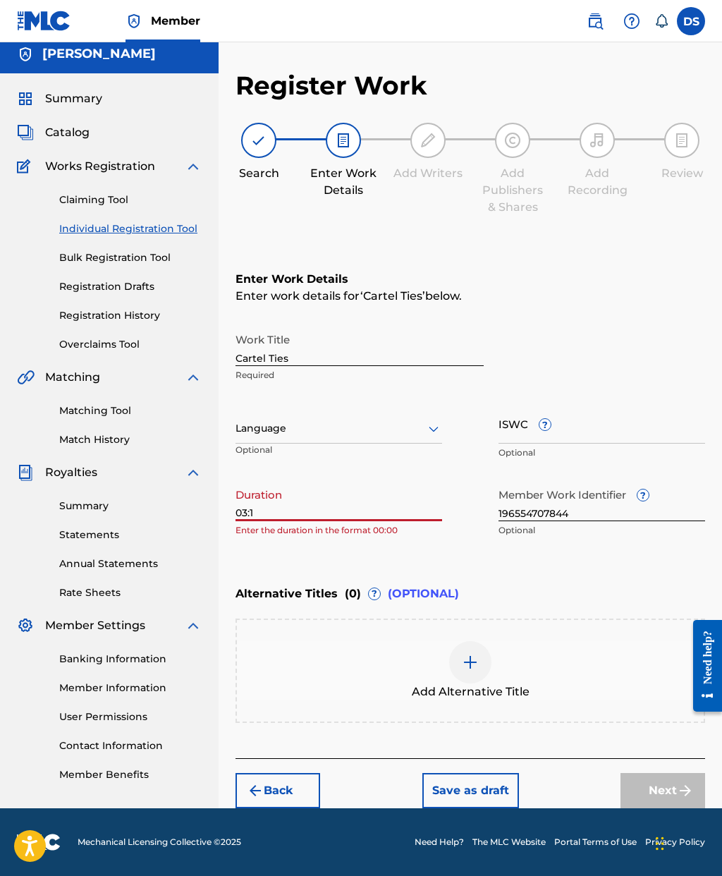
type input "03:14"
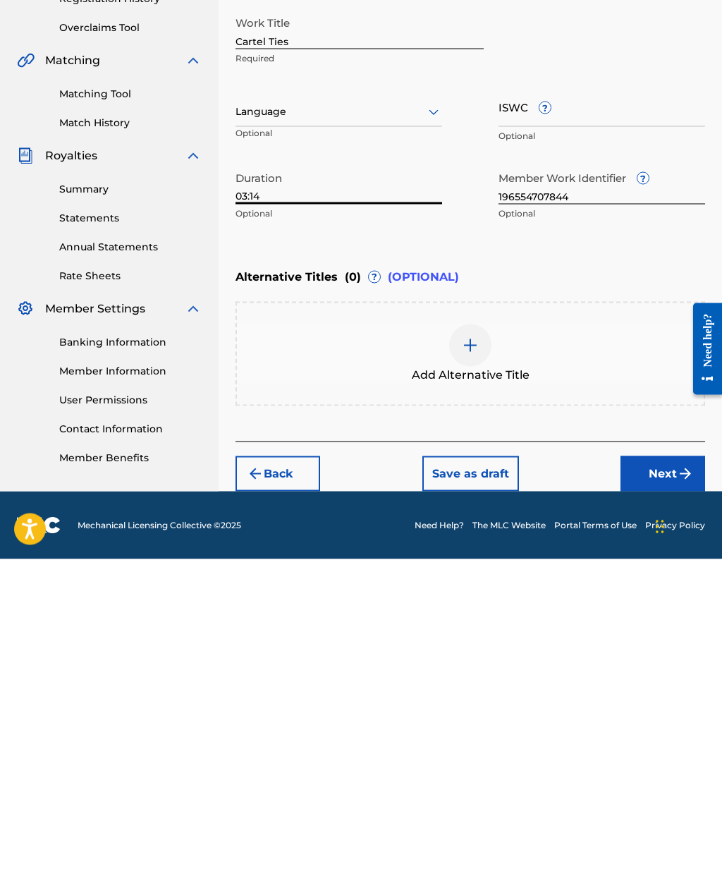
click at [661, 773] on button "Next" at bounding box center [663, 790] width 85 height 35
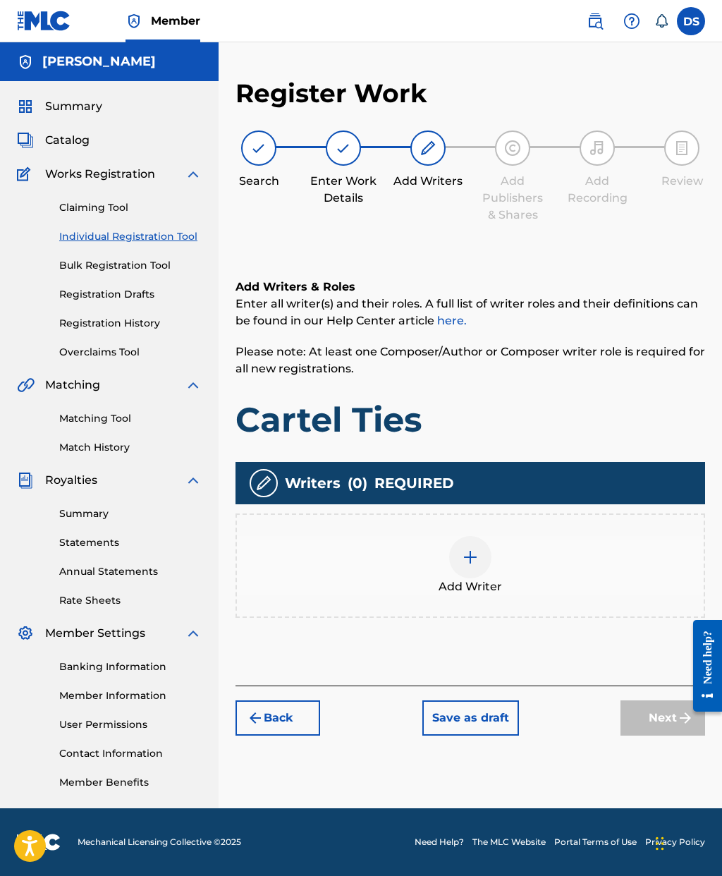
click at [475, 549] on img at bounding box center [470, 557] width 17 height 17
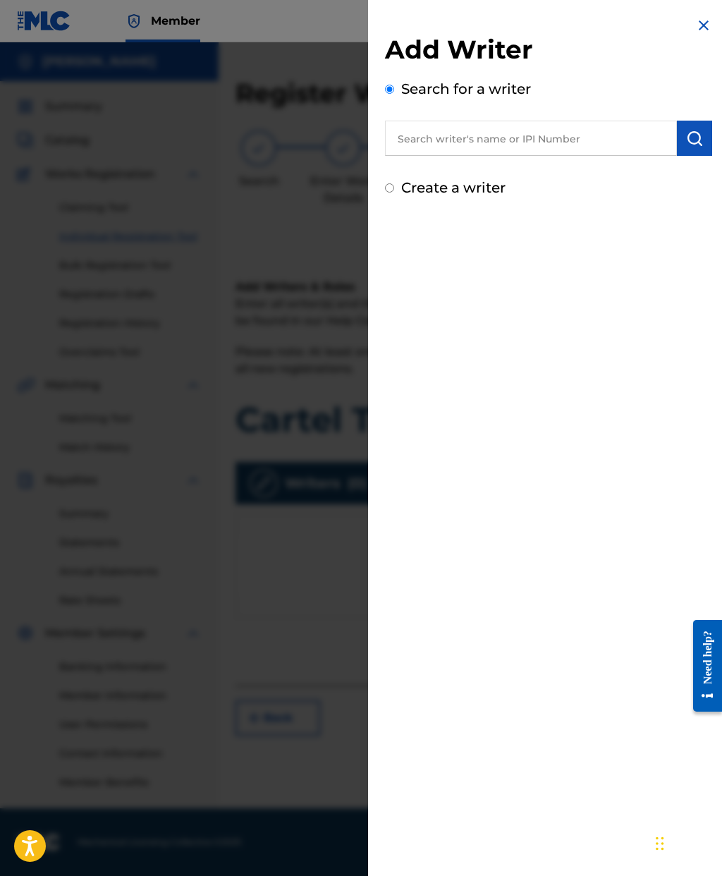
click at [452, 171] on div "Add Writer Search for a writer Create a writer" at bounding box center [548, 116] width 327 height 164
click at [418, 187] on label "Create a writer" at bounding box center [453, 187] width 104 height 17
radio input "true"
click at [394, 187] on input "Create a writer" at bounding box center [389, 187] width 9 height 9
radio input "false"
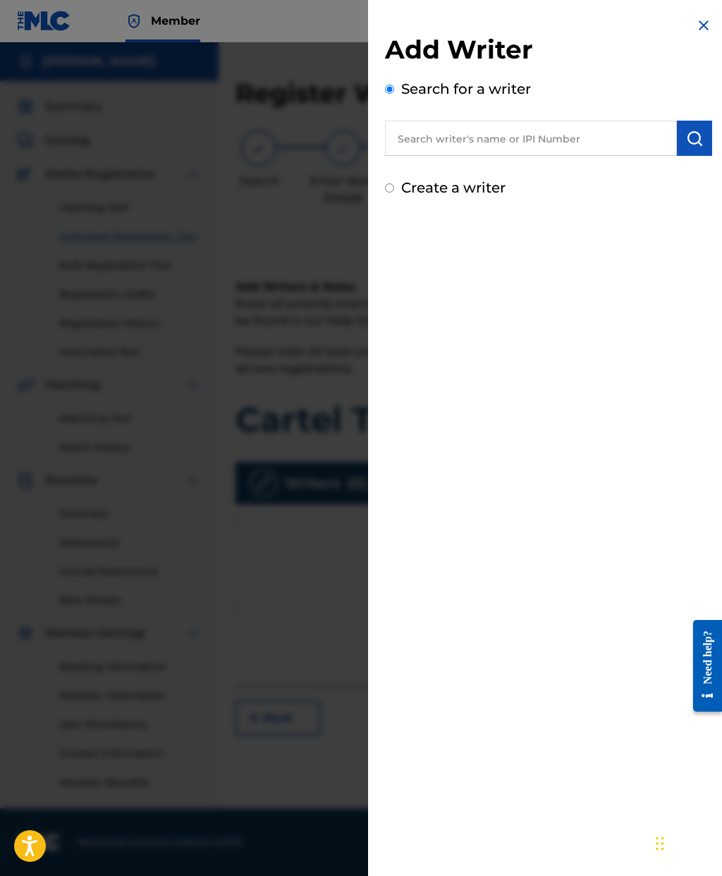
radio input "true"
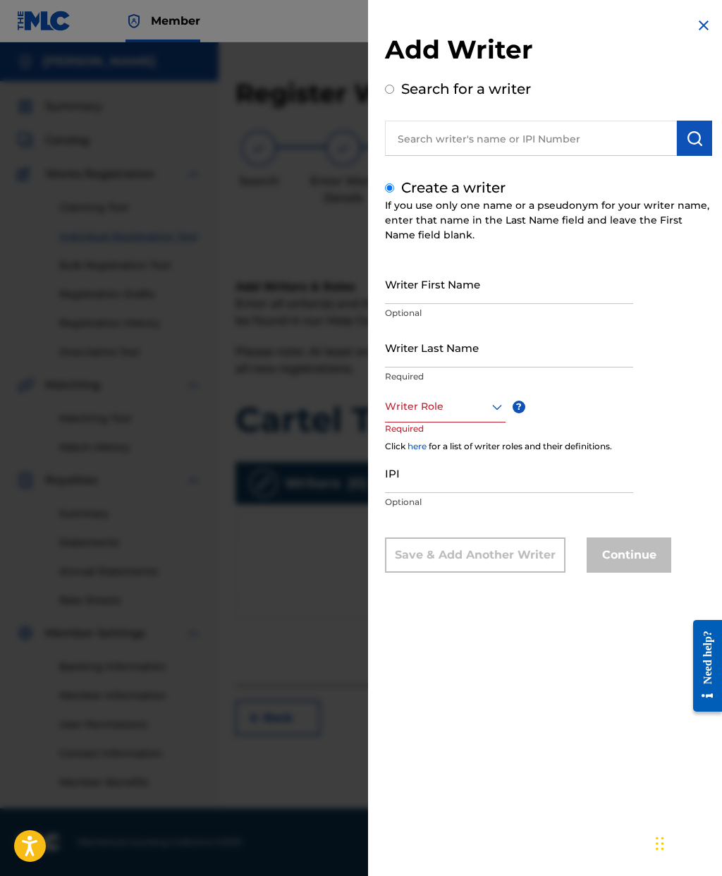
click at [490, 291] on input "Writer First Name" at bounding box center [509, 284] width 248 height 40
type input "[PERSON_NAME]"
click at [470, 355] on input "Writer Last Name" at bounding box center [509, 347] width 248 height 40
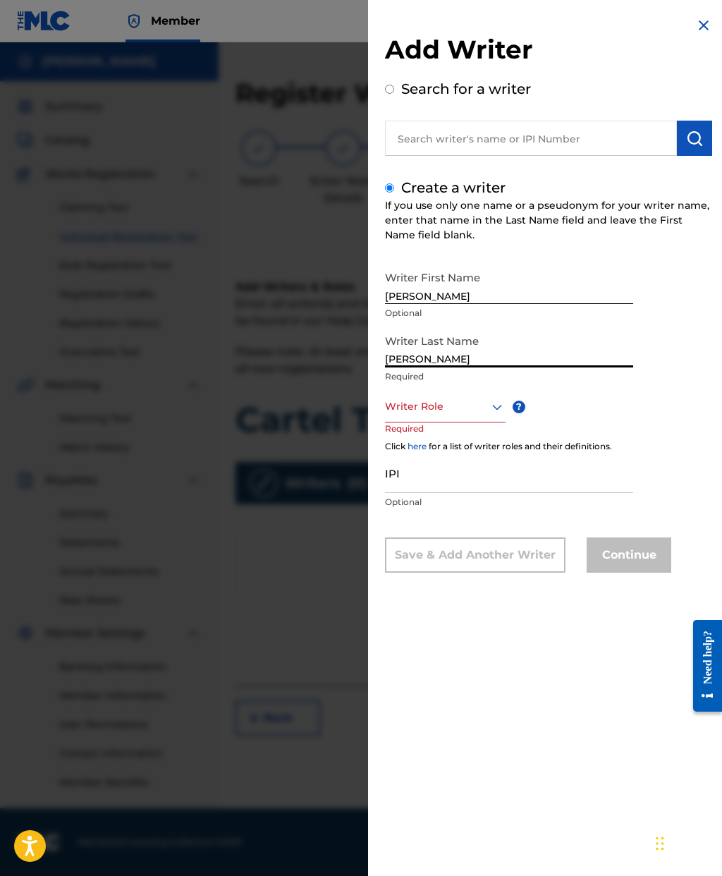
type input "[PERSON_NAME]"
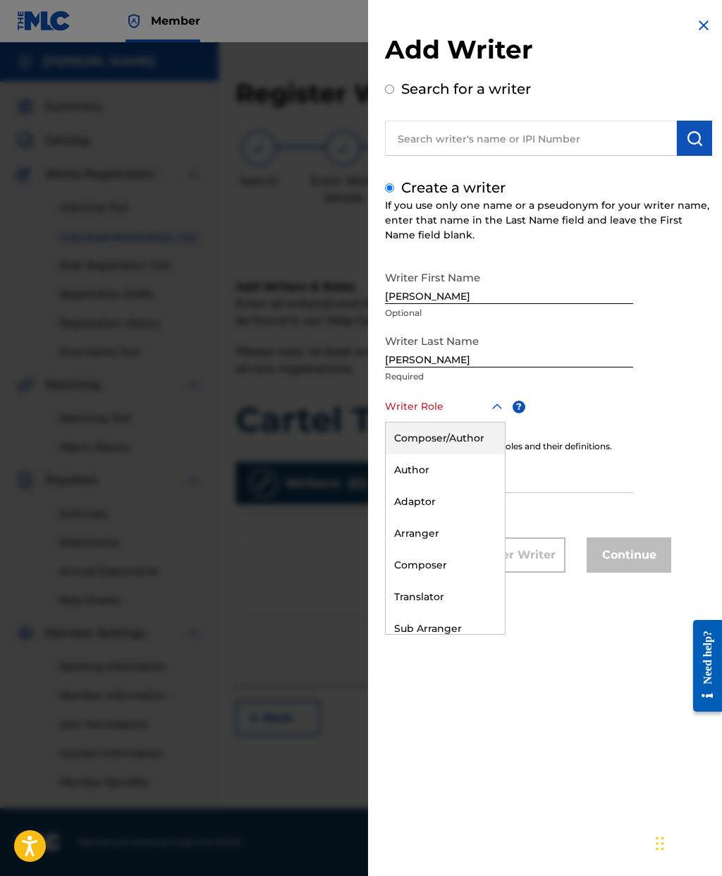
click at [479, 437] on div "Composer/Author" at bounding box center [445, 439] width 119 height 32
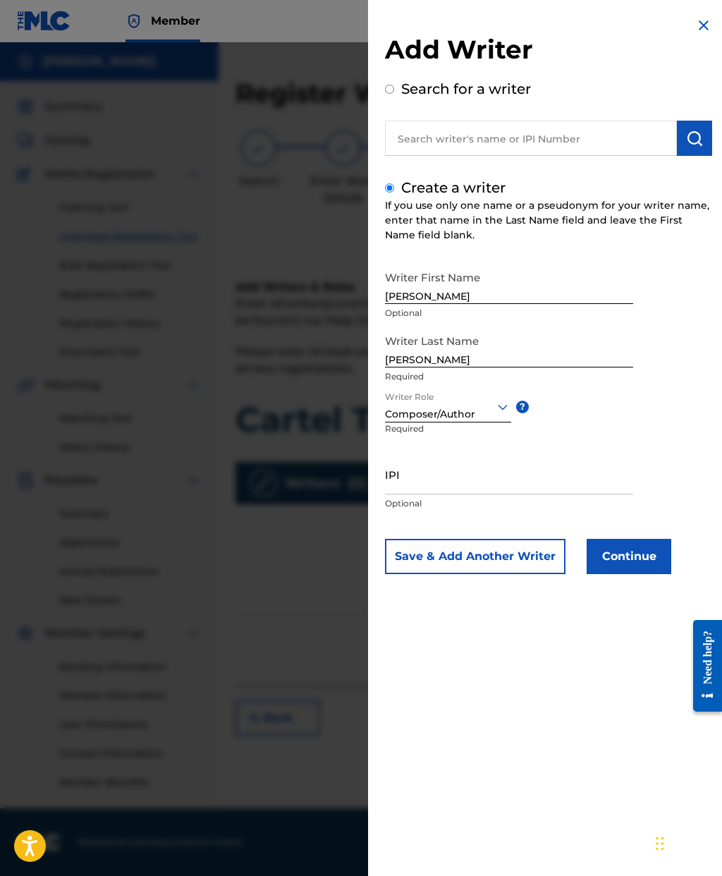
click at [450, 487] on input "IPI" at bounding box center [509, 474] width 248 height 40
click at [408, 478] on input "IPI" at bounding box center [509, 474] width 248 height 40
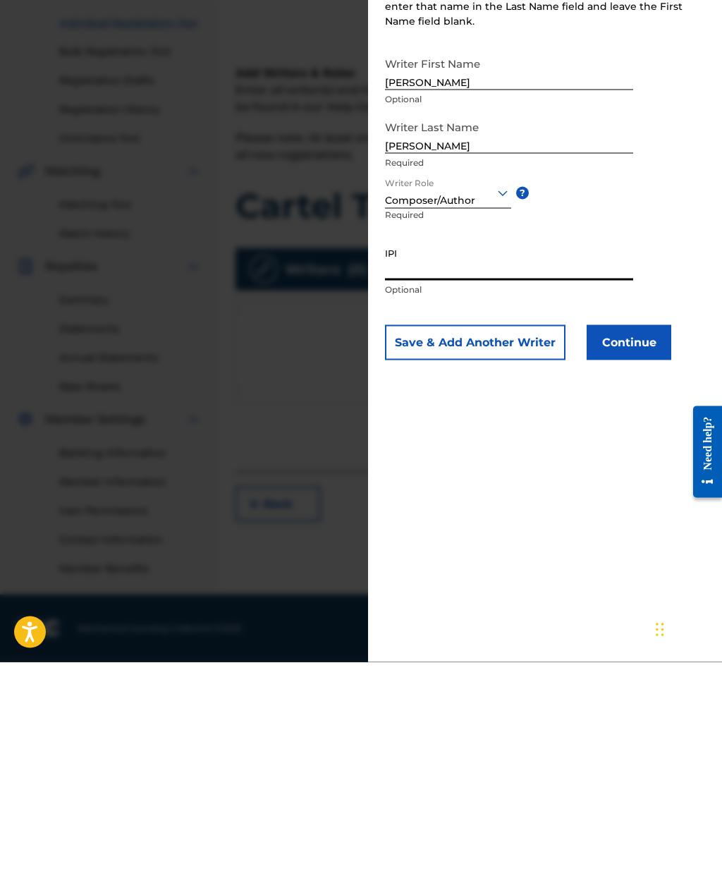
paste input "1280906058"
type input "1280906058"
click at [631, 539] on button "Continue" at bounding box center [629, 556] width 85 height 35
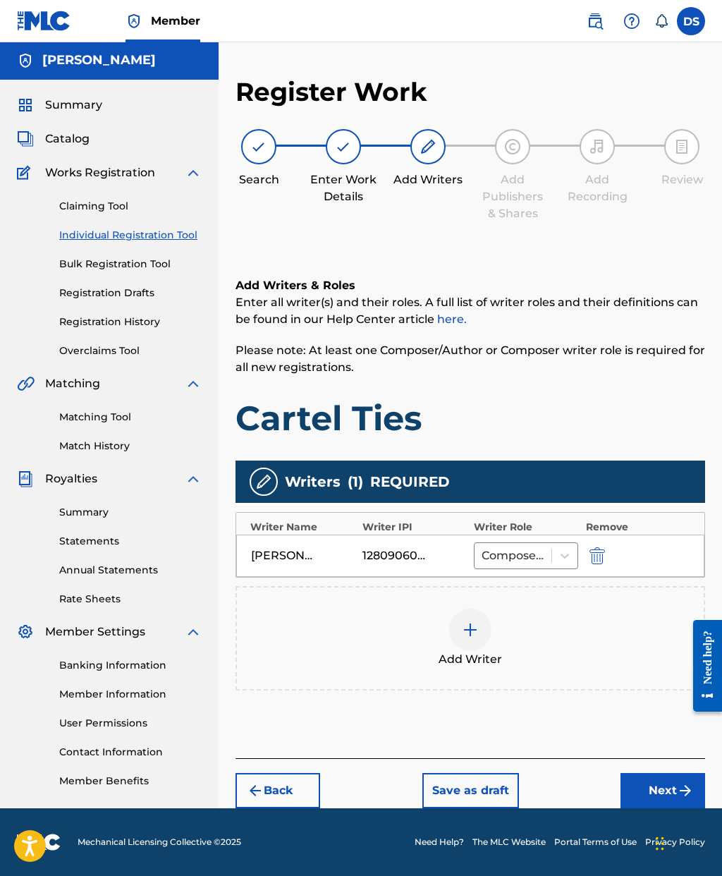
click at [655, 773] on button "Next" at bounding box center [663, 790] width 85 height 35
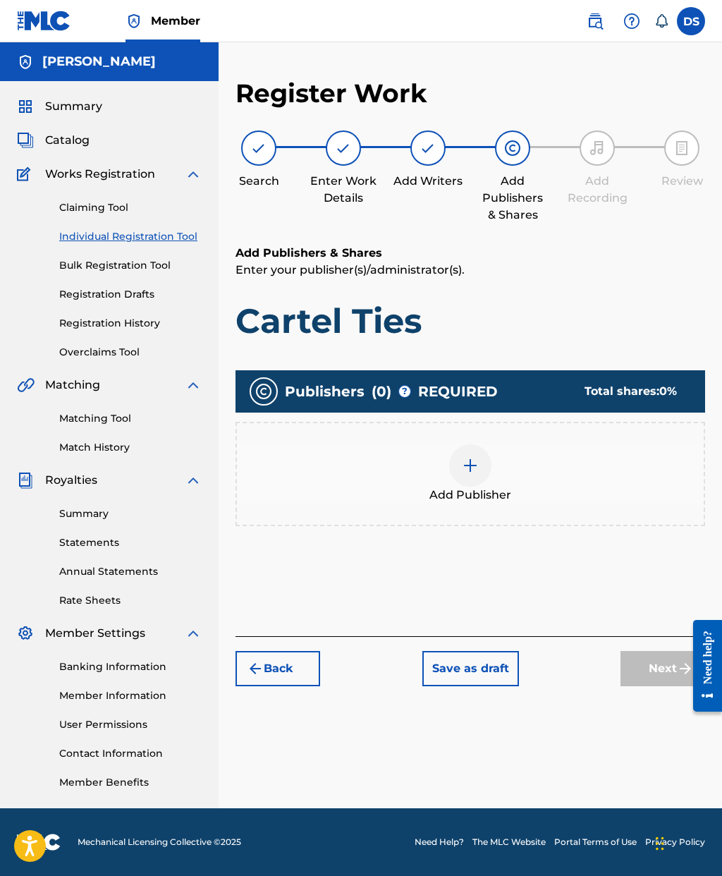
click at [474, 457] on img at bounding box center [470, 465] width 17 height 17
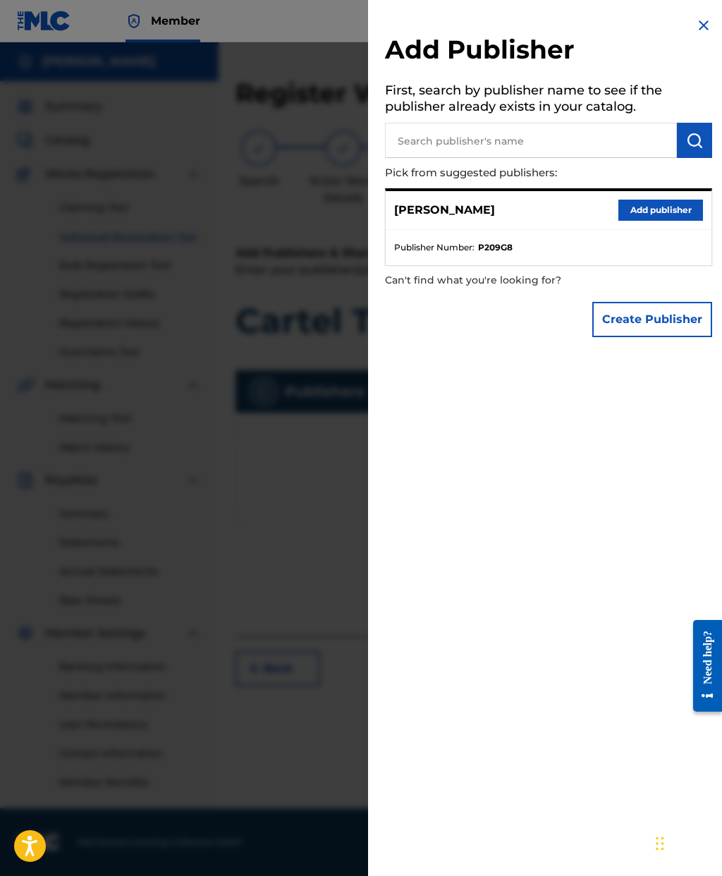
click at [666, 212] on button "Add publisher" at bounding box center [661, 210] width 85 height 21
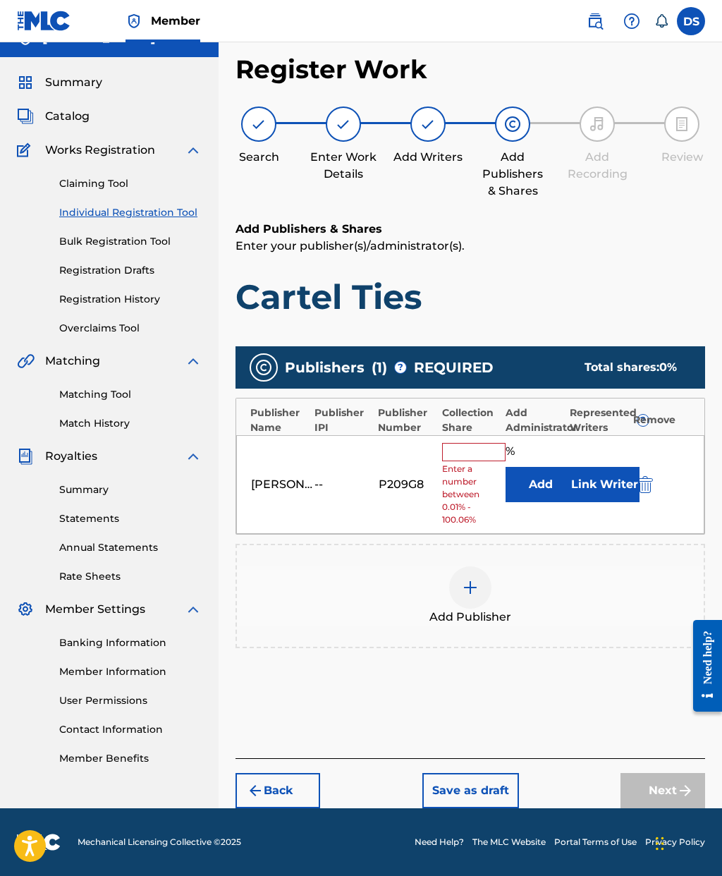
click at [479, 443] on input "text" at bounding box center [473, 452] width 63 height 18
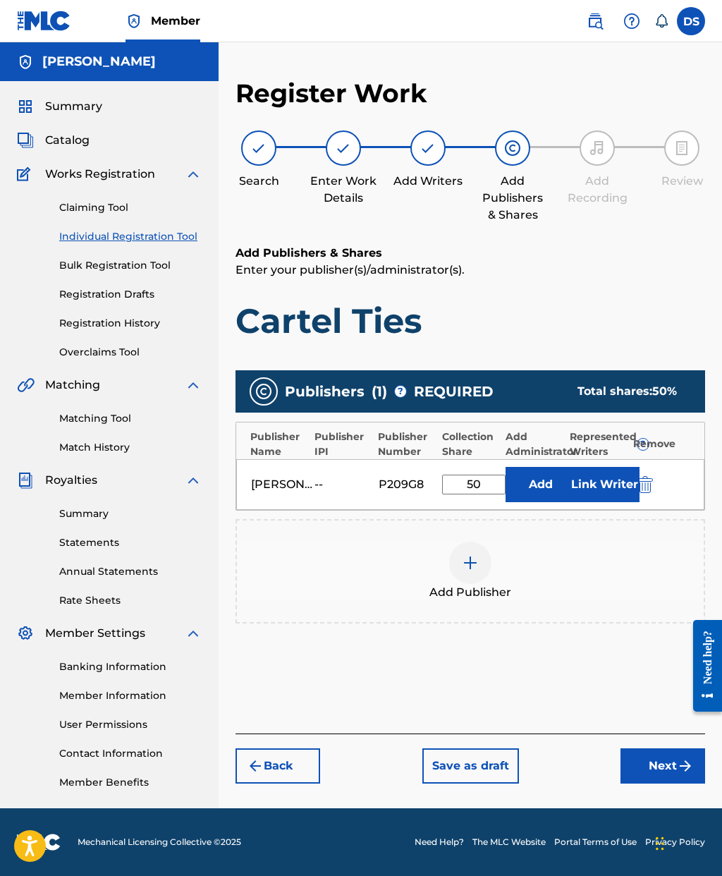
type input "50"
click at [605, 467] on button "Link Writer" at bounding box center [604, 484] width 71 height 35
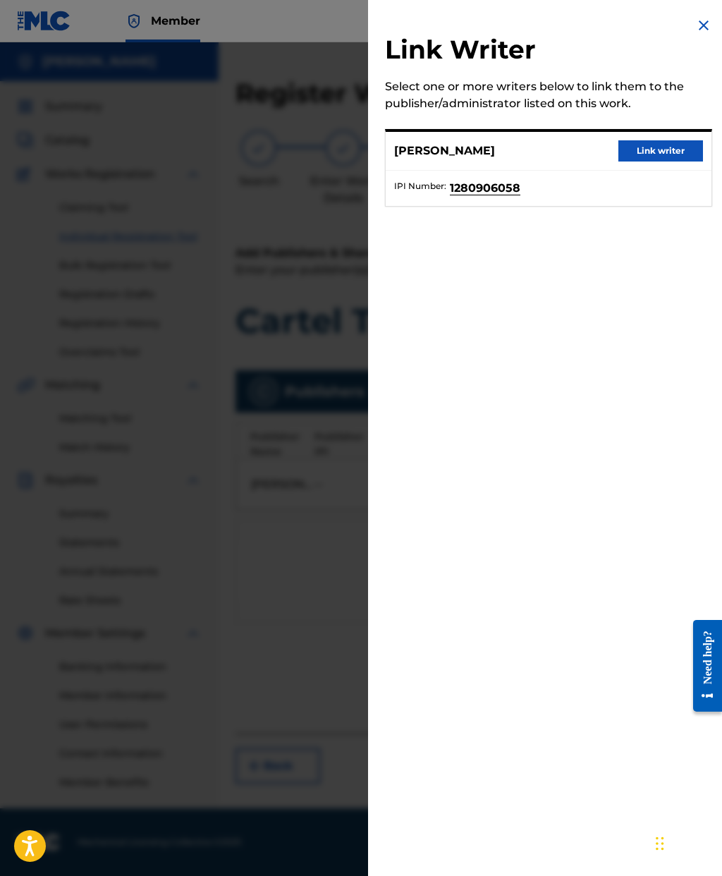
click at [662, 148] on button "Link writer" at bounding box center [661, 150] width 85 height 21
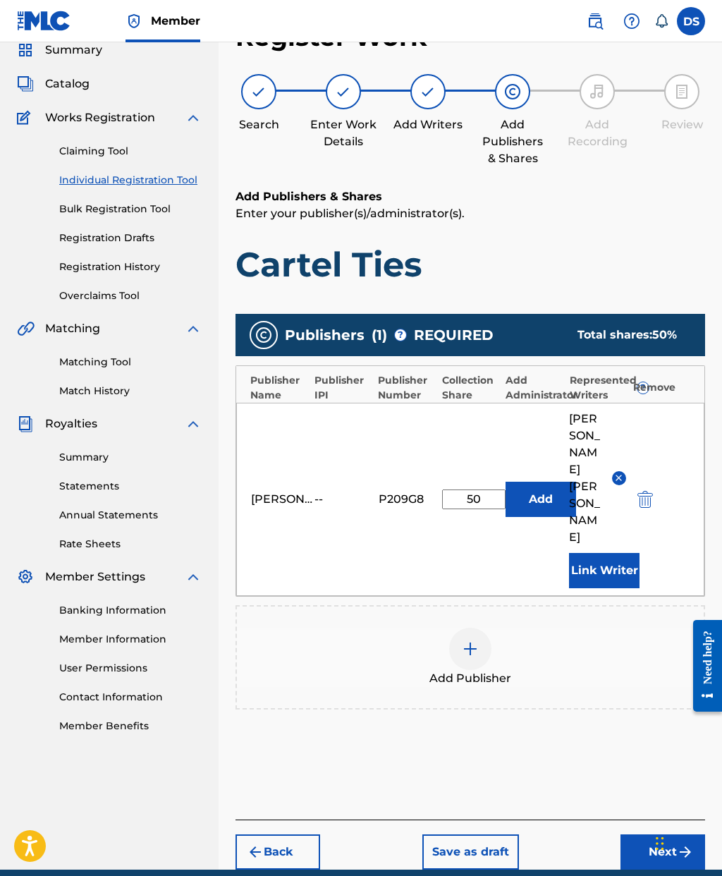
click at [654, 834] on button "Next" at bounding box center [663, 851] width 85 height 35
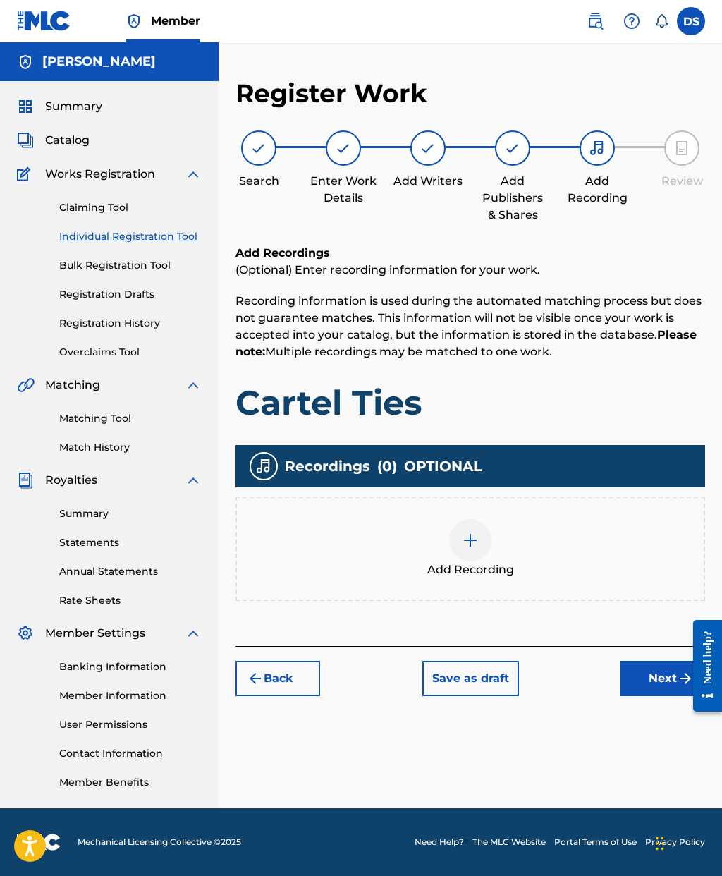
click at [645, 661] on button "Next" at bounding box center [663, 678] width 85 height 35
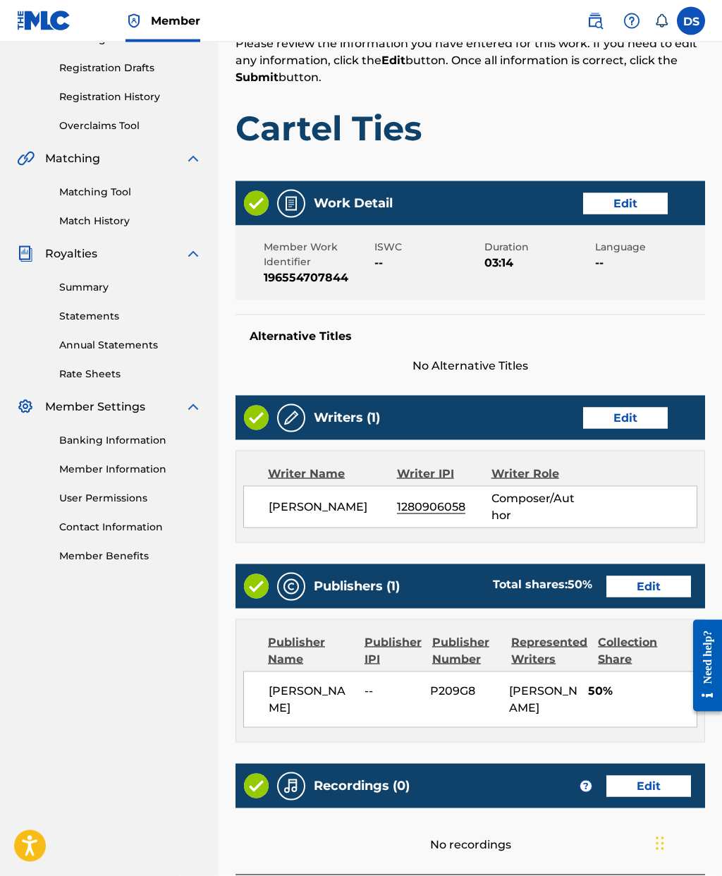
scroll to position [285, 0]
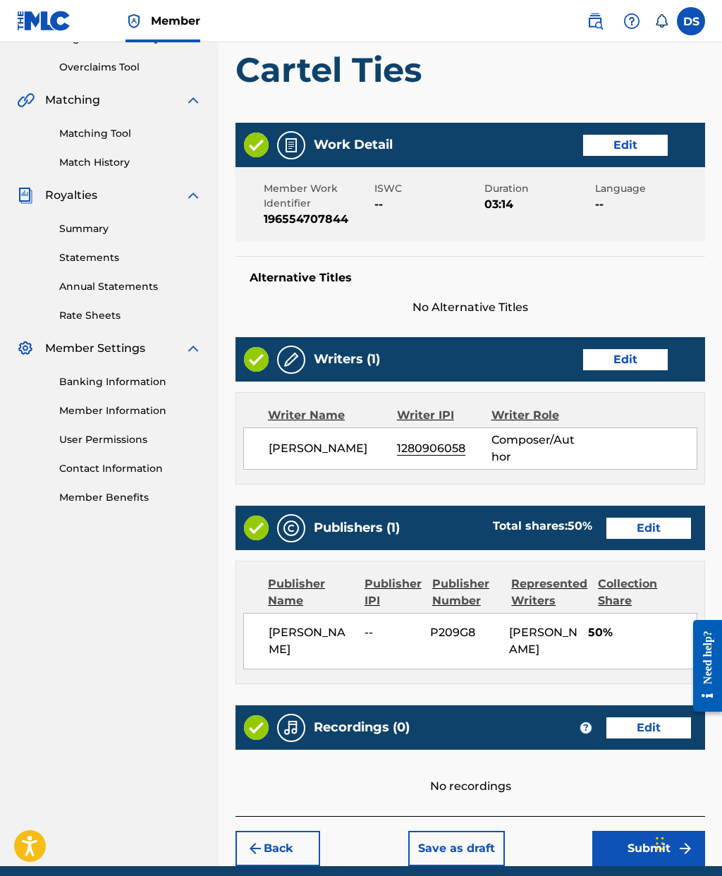
click at [639, 841] on button "Submit" at bounding box center [649, 848] width 113 height 35
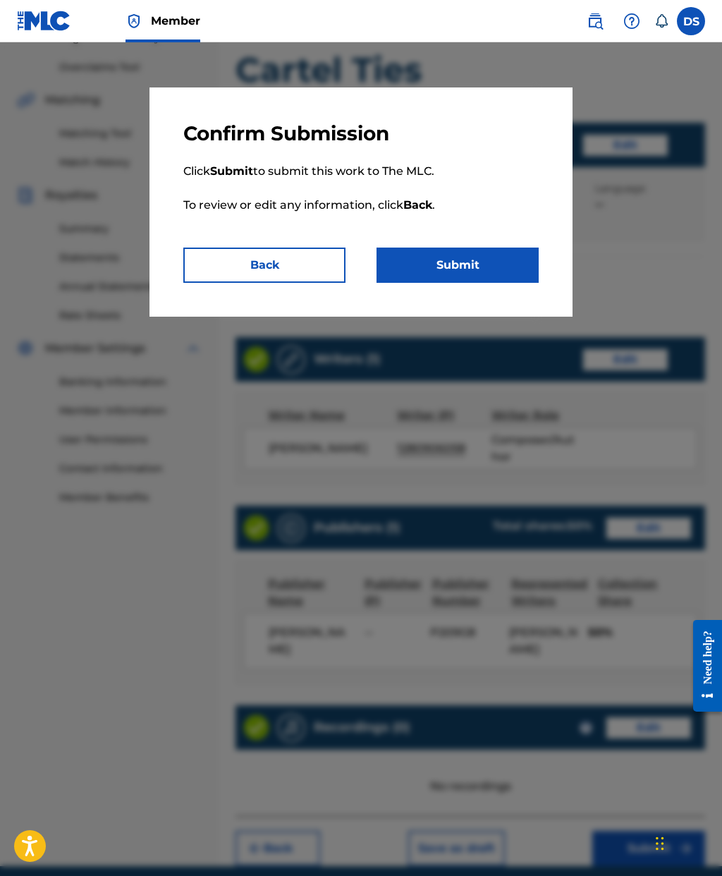
click at [458, 265] on button "Submit" at bounding box center [458, 265] width 162 height 35
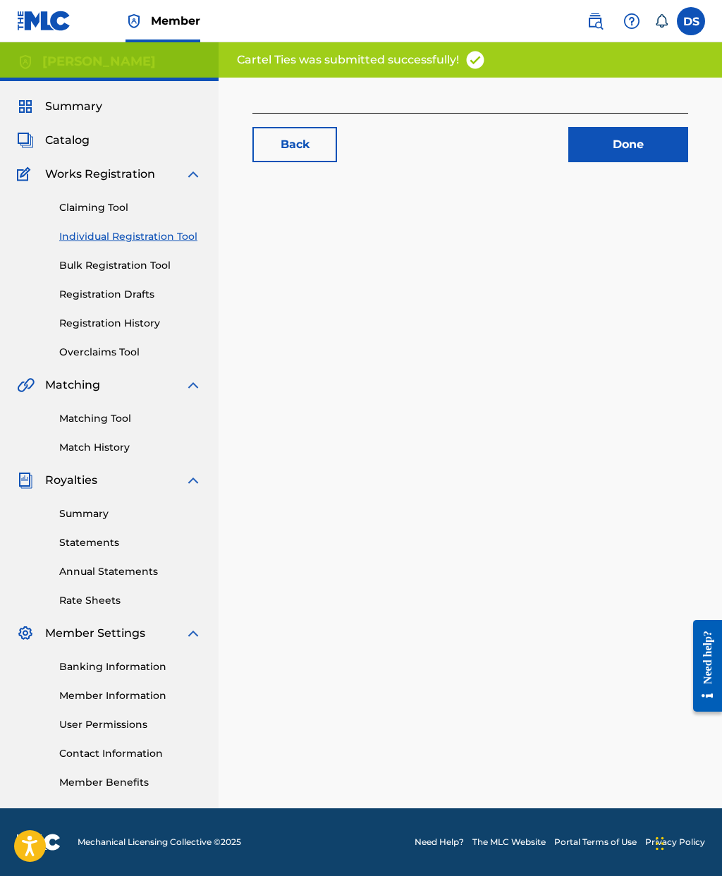
scroll to position [56, 0]
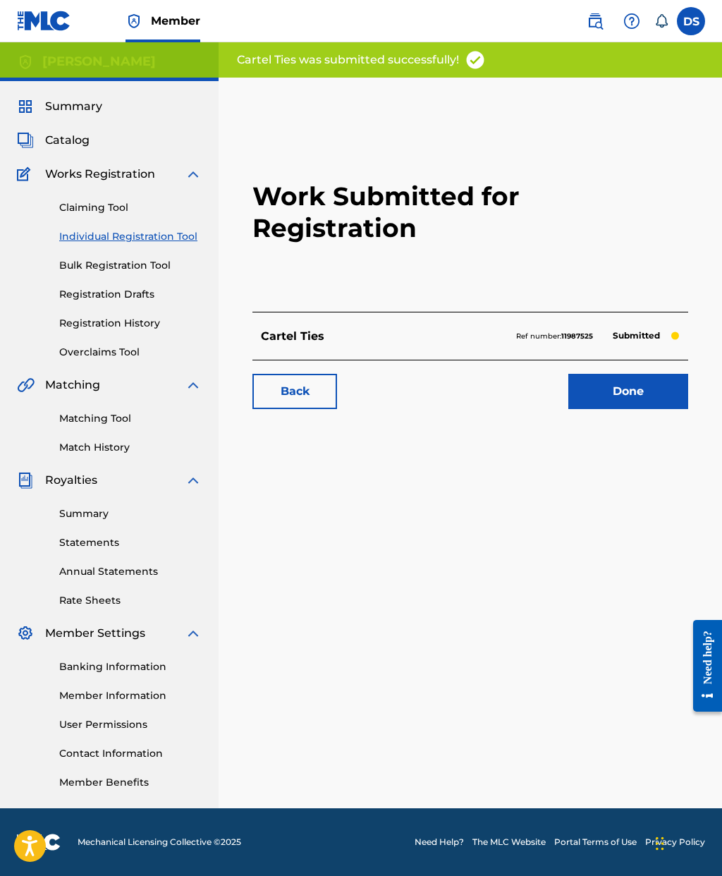
click at [611, 374] on link "Done" at bounding box center [629, 391] width 120 height 35
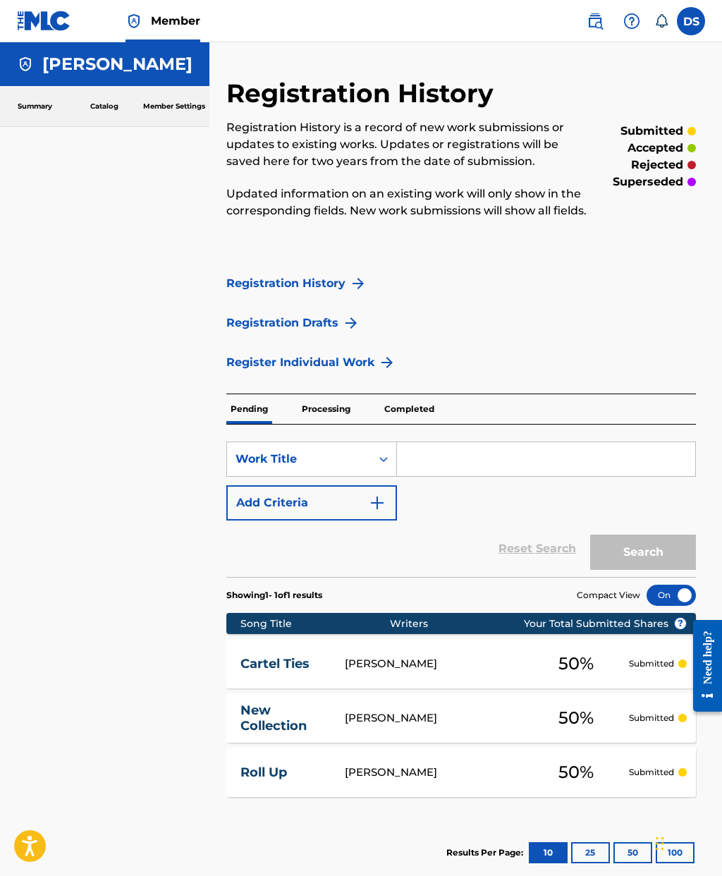
click at [432, 469] on input "Search Form" at bounding box center [546, 459] width 298 height 34
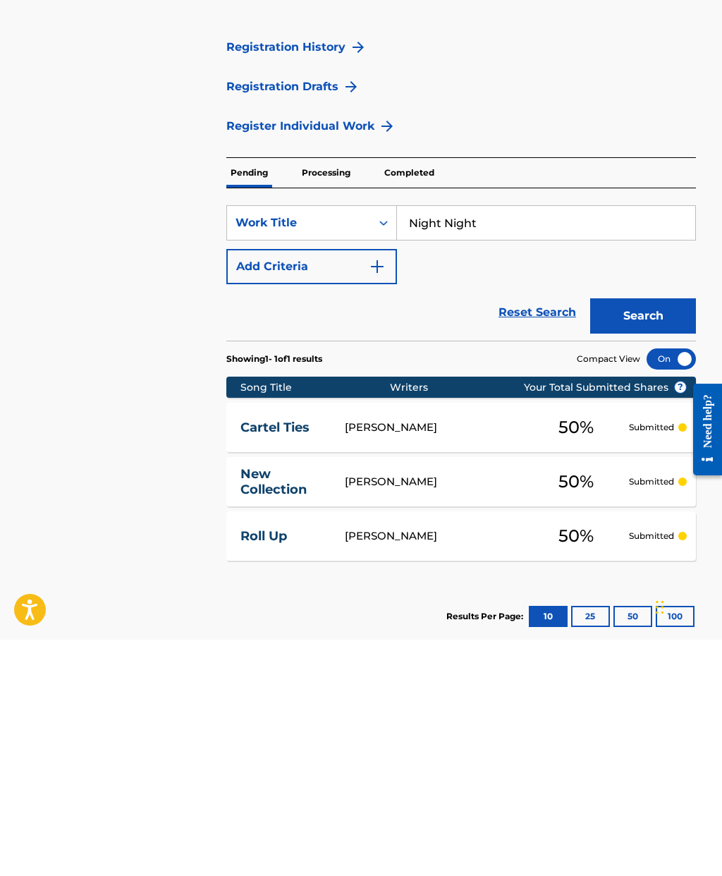
type input "Night Night"
click at [652, 535] on button "Search" at bounding box center [643, 552] width 106 height 35
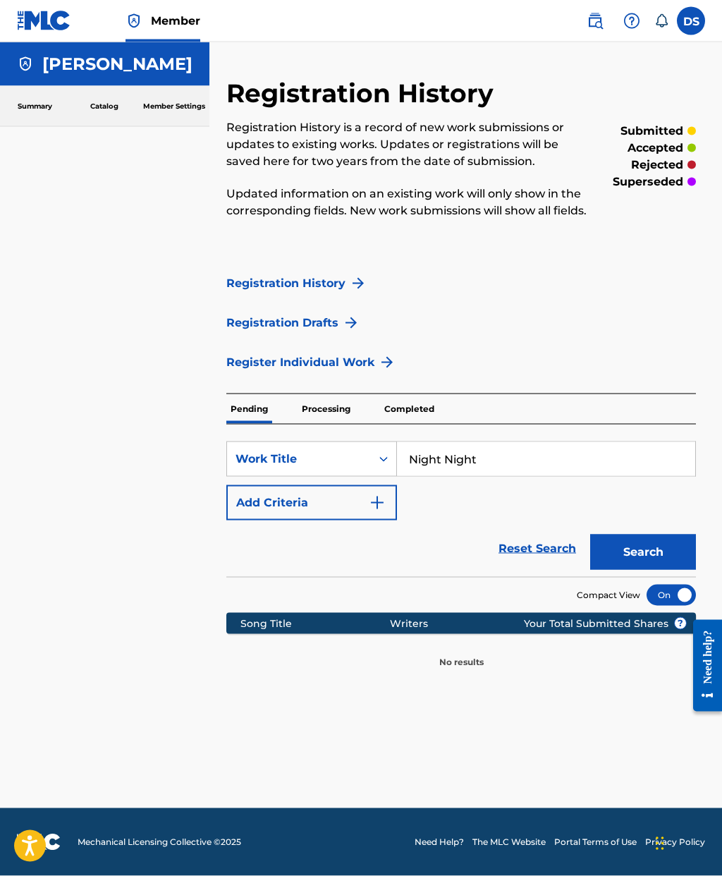
scroll to position [4, 0]
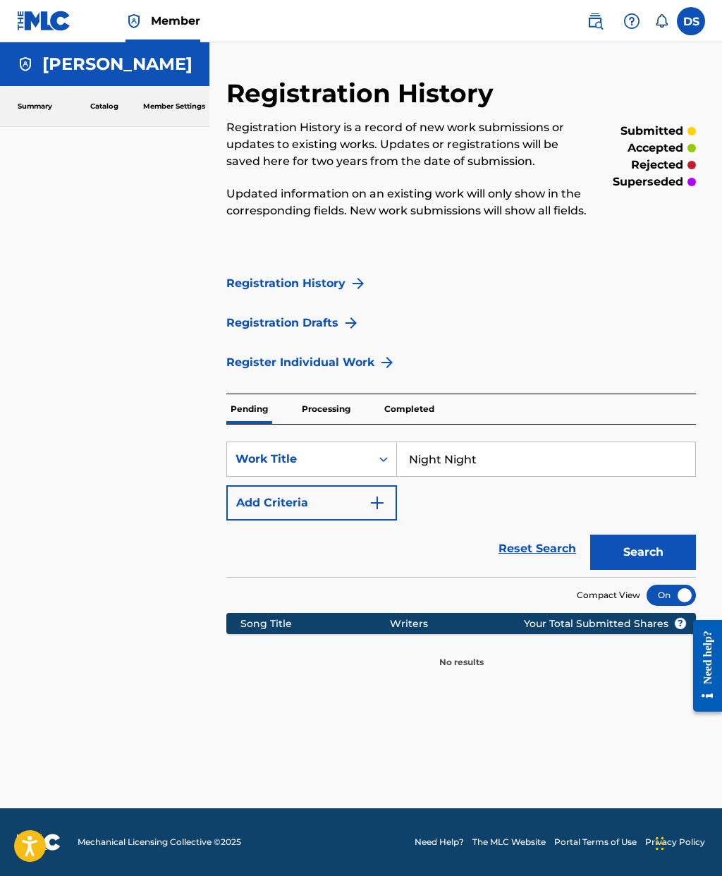
click at [351, 371] on link "Register Individual Work" at bounding box center [300, 362] width 148 height 17
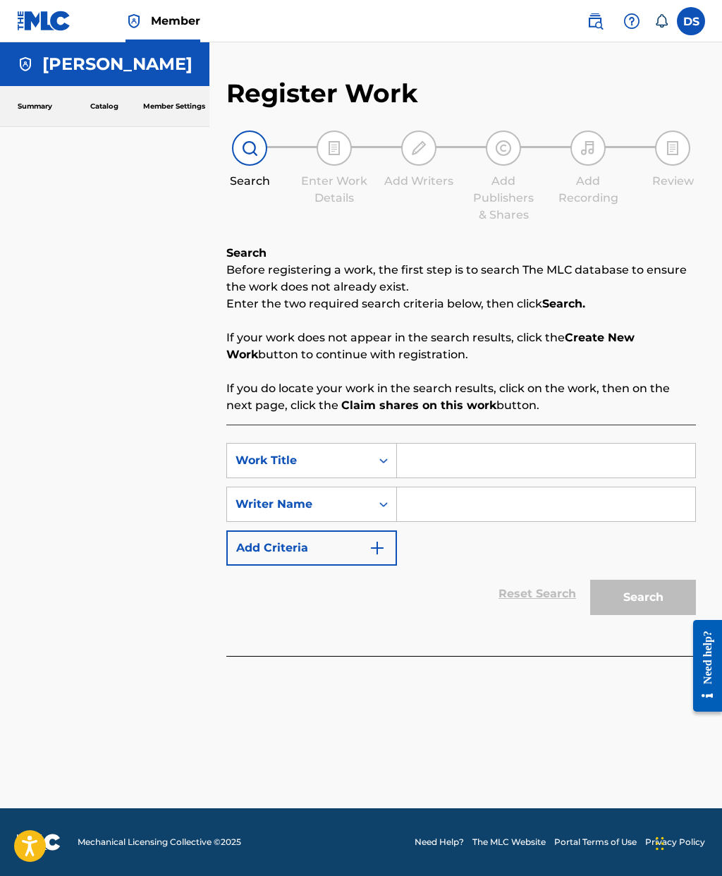
click at [452, 470] on input "Search Form" at bounding box center [546, 461] width 298 height 34
type input "Night Night"
click at [581, 418] on div "Search Before registering a work, the first step is to search The MLC database …" at bounding box center [461, 450] width 470 height 411
click at [461, 502] on input "Search Form" at bounding box center [546, 504] width 298 height 34
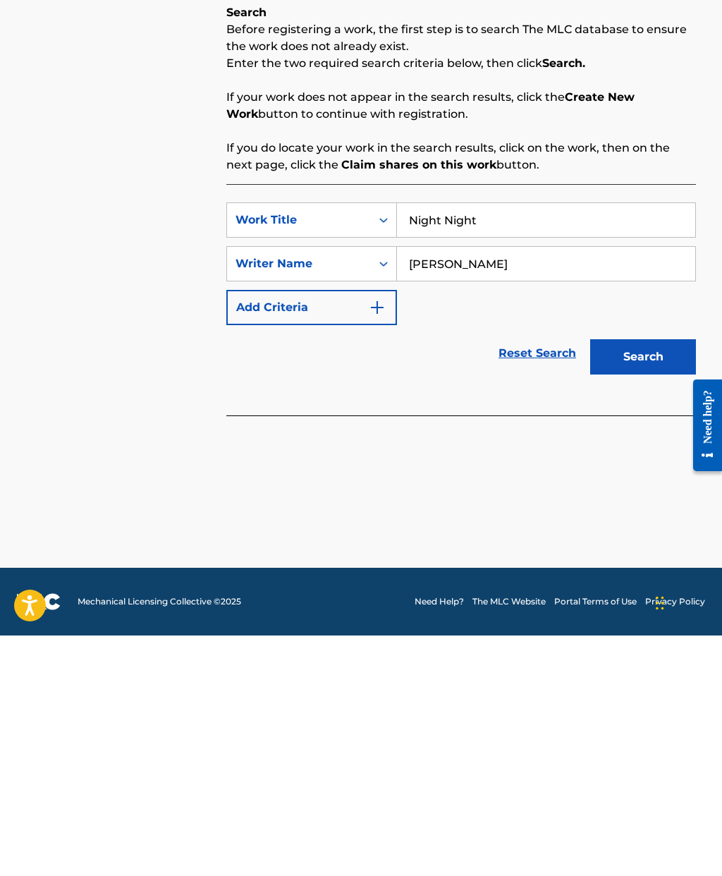
type input "[PERSON_NAME]"
click at [646, 580] on button "Search" at bounding box center [643, 597] width 106 height 35
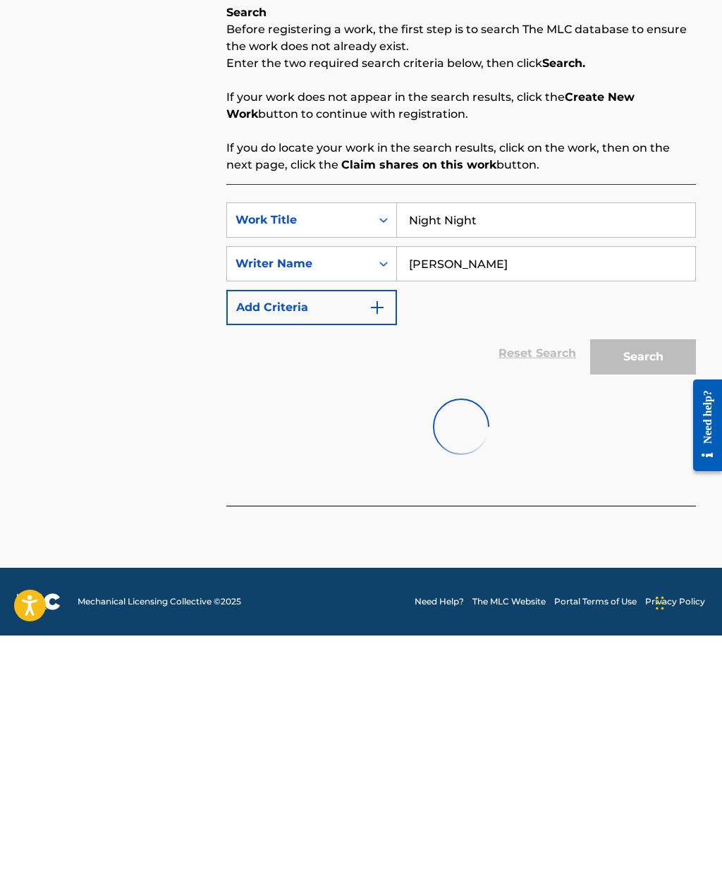
scroll to position [56, 0]
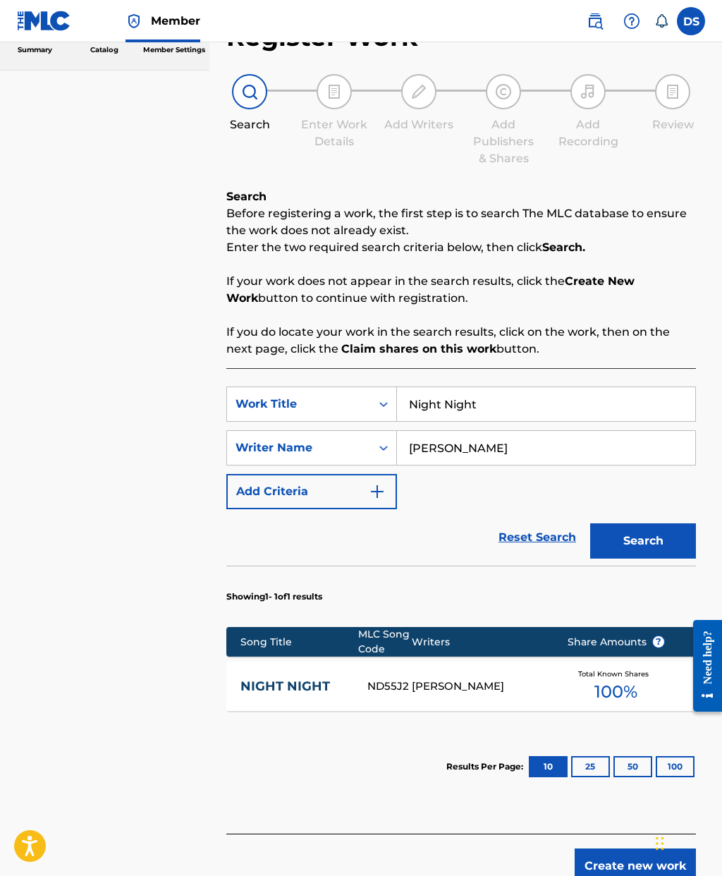
click at [494, 416] on input "Night Night" at bounding box center [546, 404] width 298 height 34
type input "N"
click at [575, 502] on div "SearchWithCriteria0d0c536a-c719-4a5d-8d03-aa7084e1273d Work Title Every Hour ev…" at bounding box center [461, 448] width 470 height 123
click at [650, 539] on button "Search" at bounding box center [643, 540] width 106 height 35
click at [507, 408] on input "Every Hour" at bounding box center [546, 404] width 298 height 34
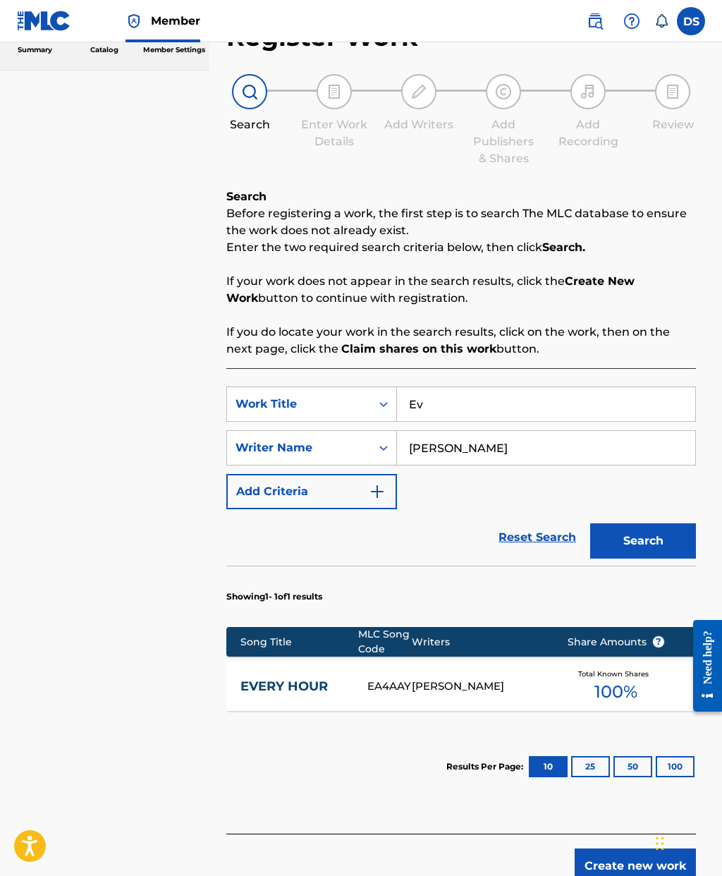
type input "E"
